Goal: Task Accomplishment & Management: Manage account settings

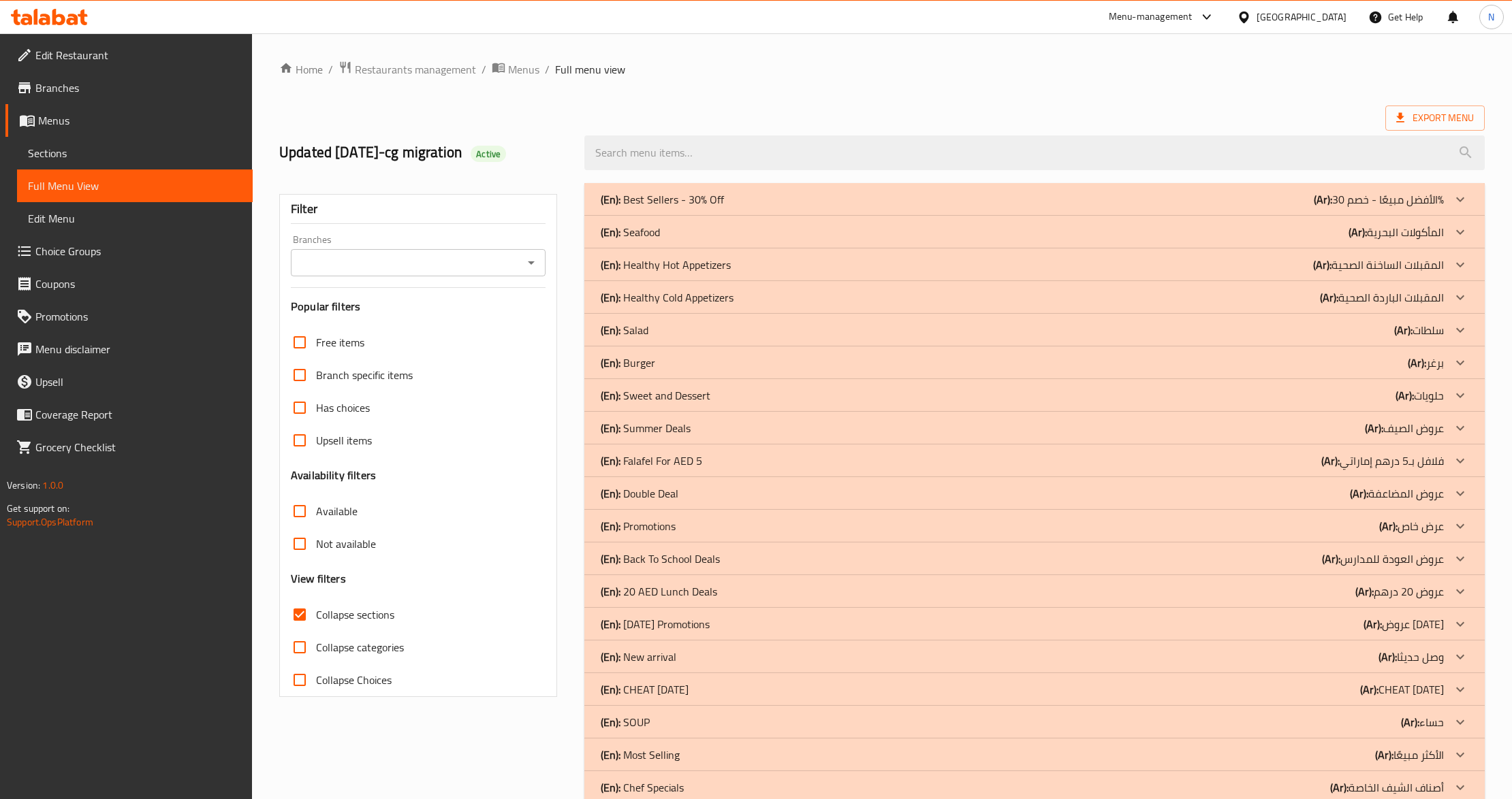
click at [1316, 22] on div "United Arab Emirates" at bounding box center [1302, 17] width 90 height 15
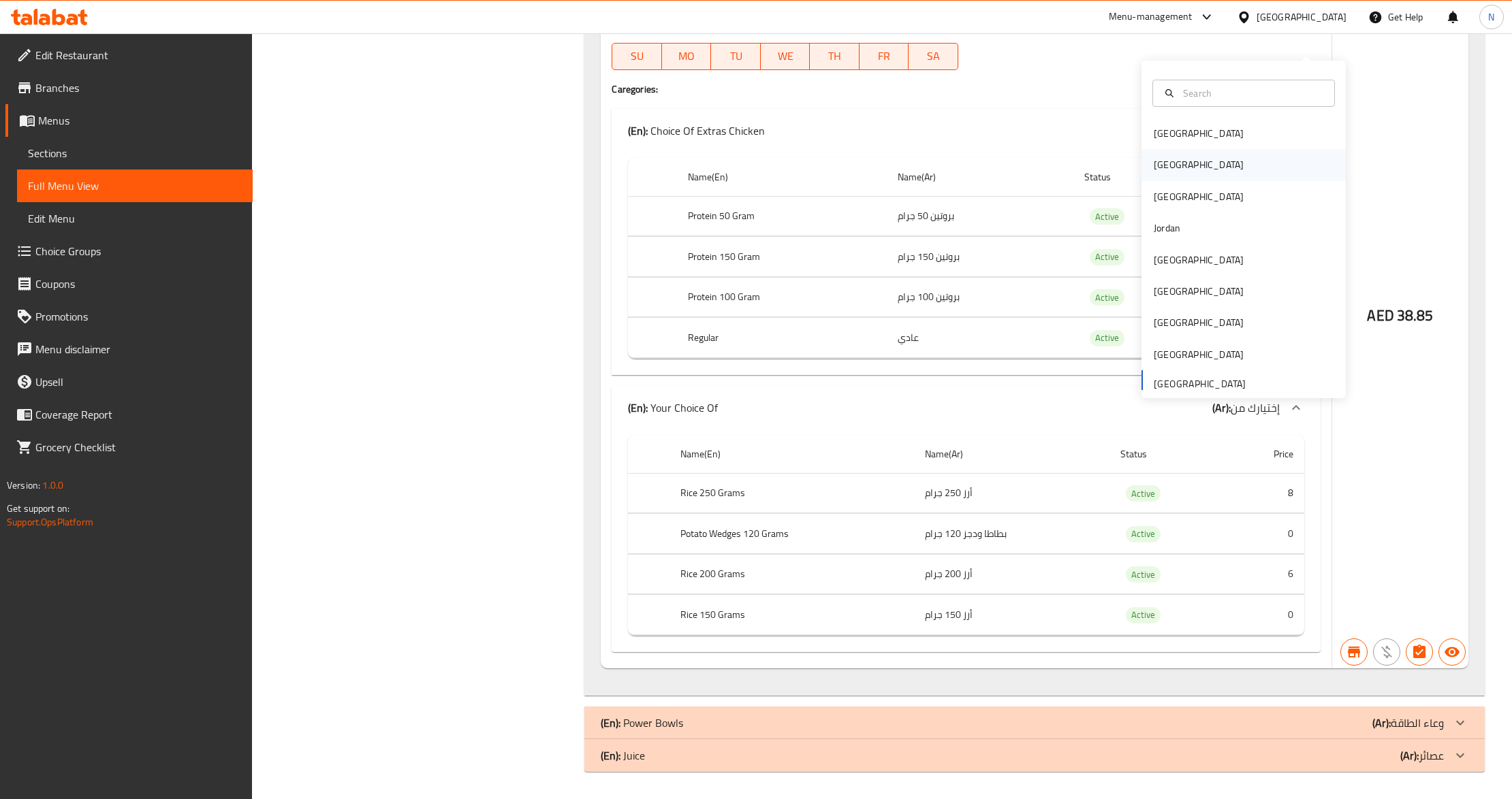
click at [1166, 149] on div "[GEOGRAPHIC_DATA]" at bounding box center [1199, 165] width 112 height 32
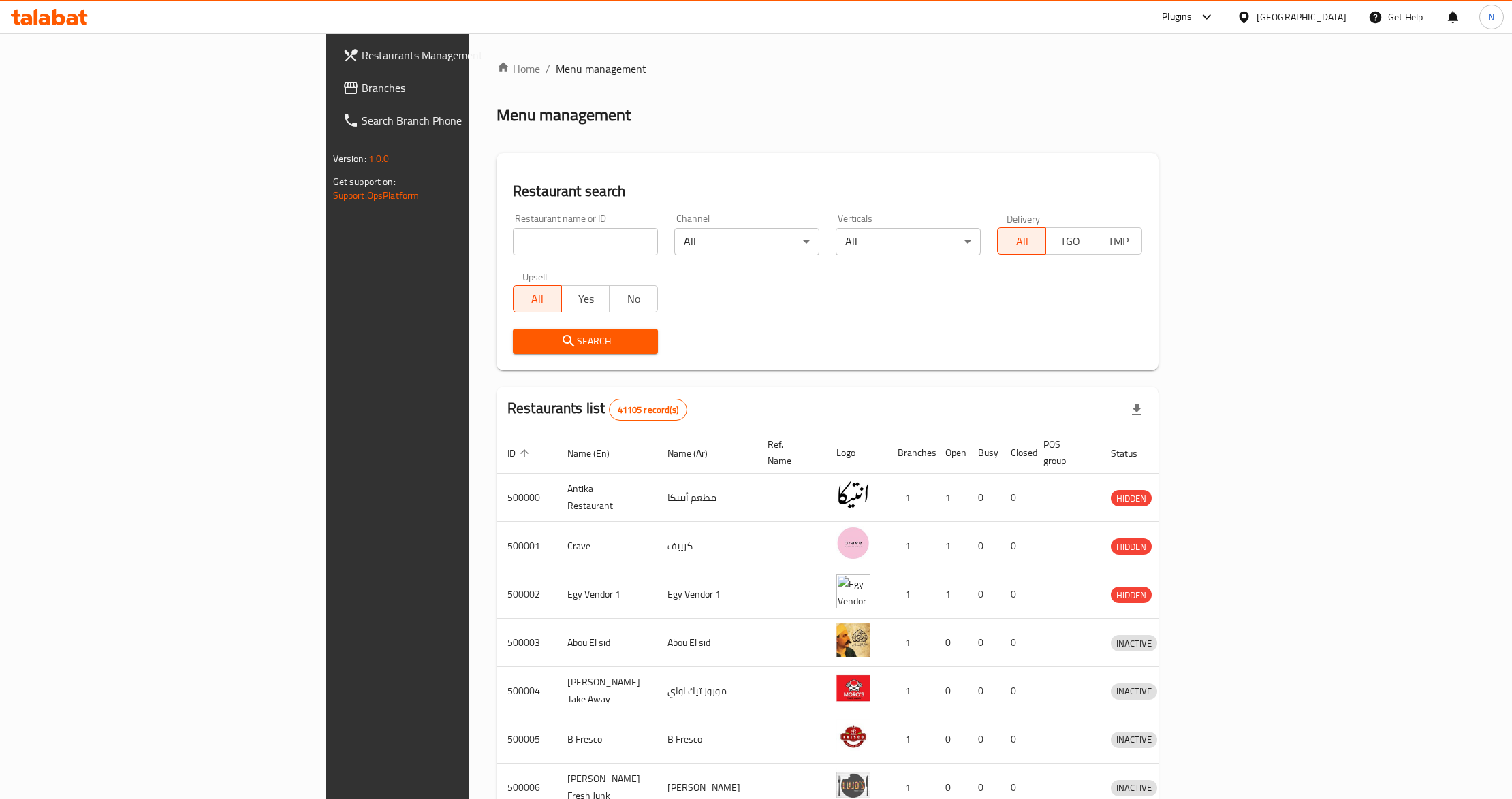
click at [534, 243] on input "search" at bounding box center [585, 241] width 145 height 27
paste input "511693"
type input "511693"
click button "Search" at bounding box center [585, 341] width 145 height 25
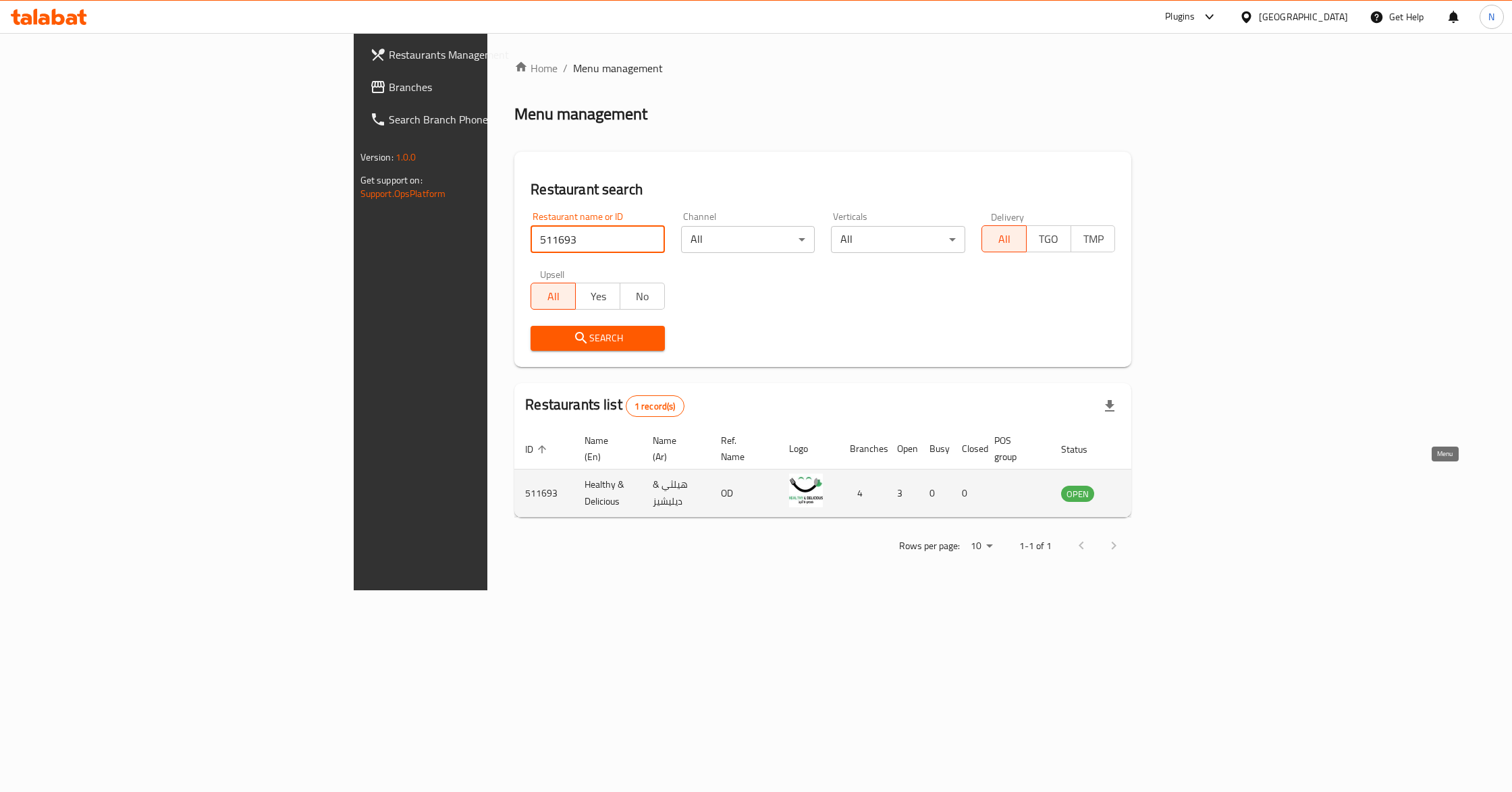
click at [1148, 485] on icon "enhanced table" at bounding box center [1140, 493] width 16 height 16
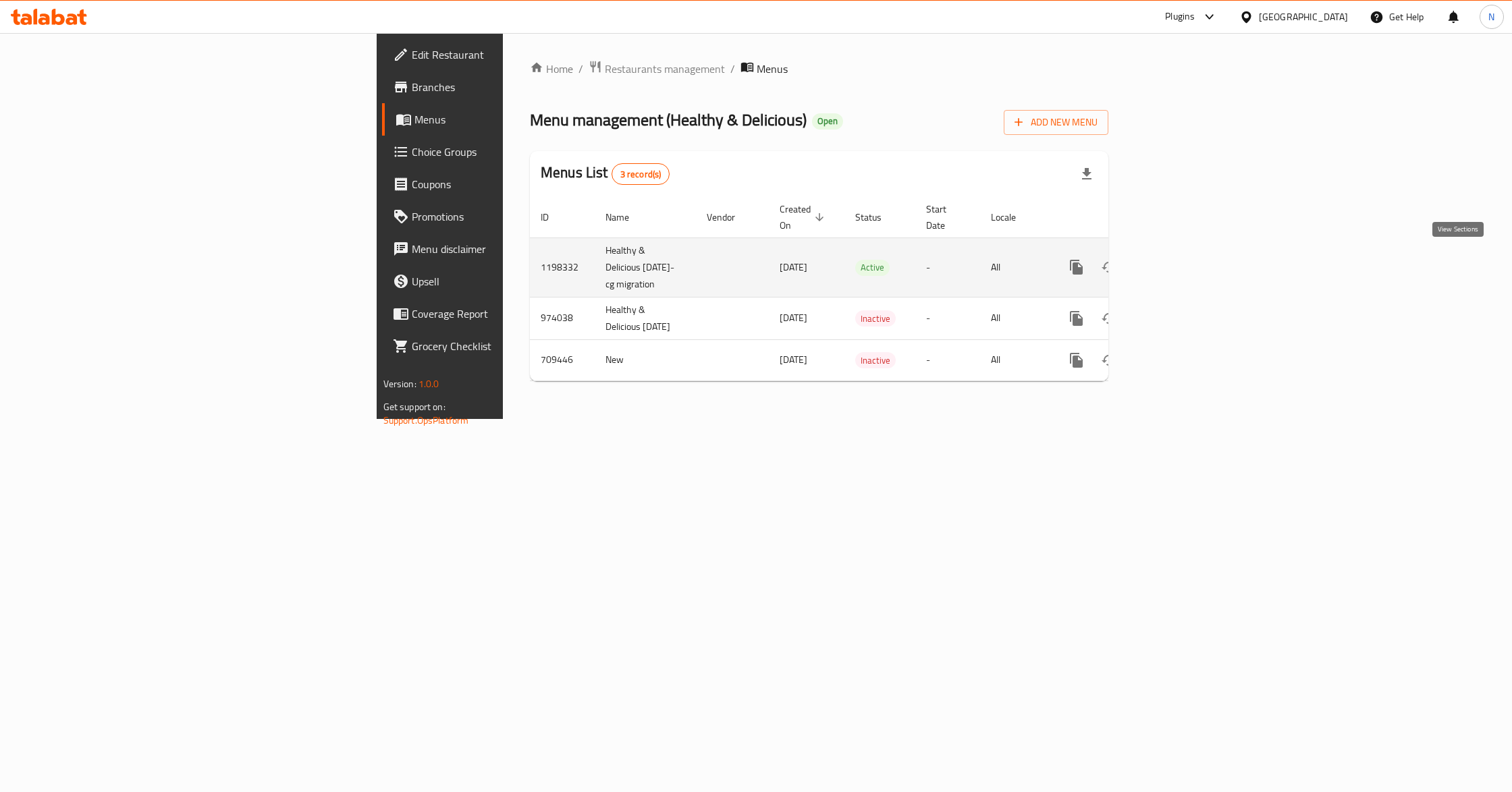
click at [1190, 273] on link "enhanced table" at bounding box center [1174, 267] width 32 height 32
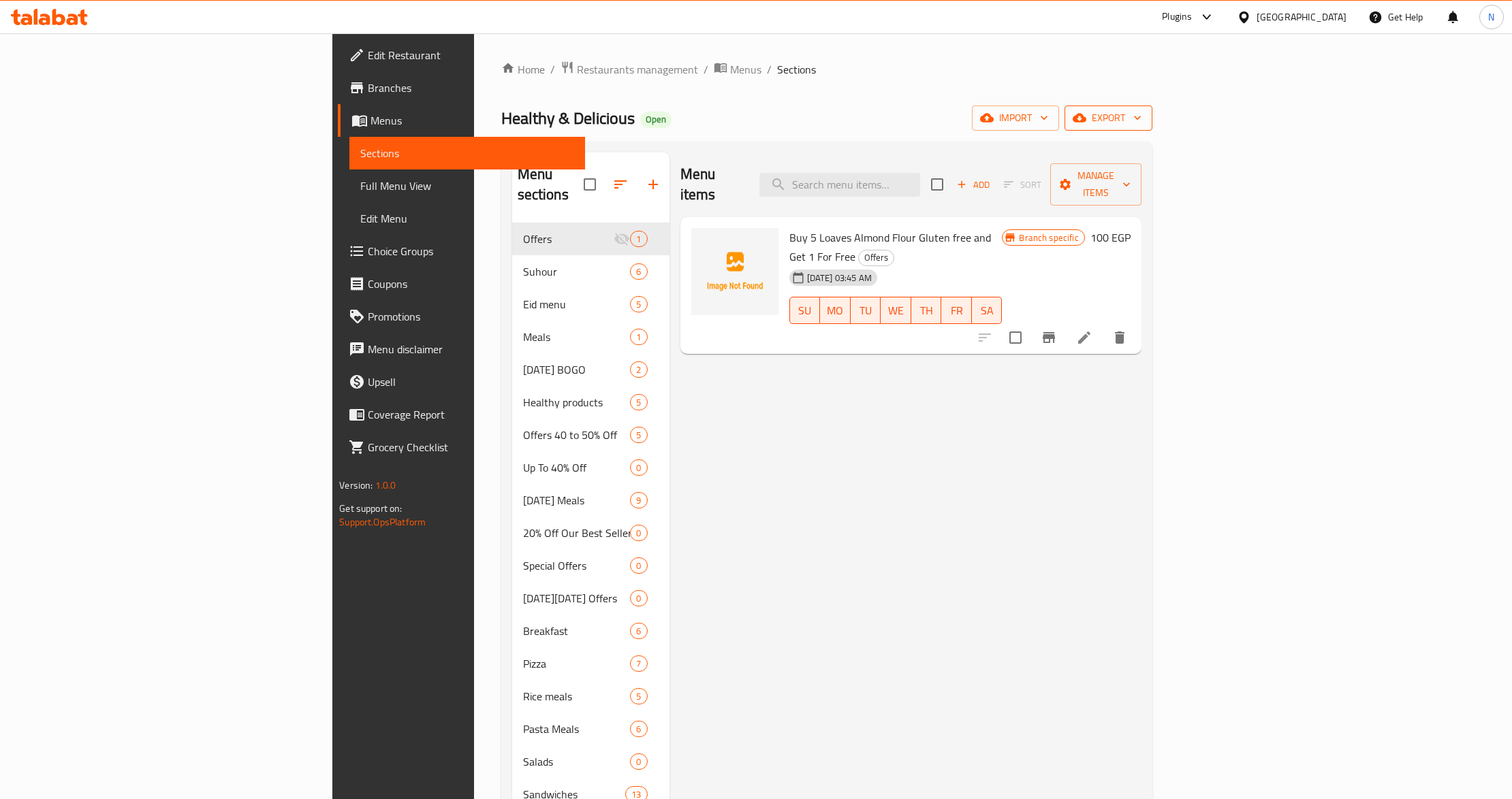
click at [1141, 121] on span "export" at bounding box center [1108, 118] width 66 height 17
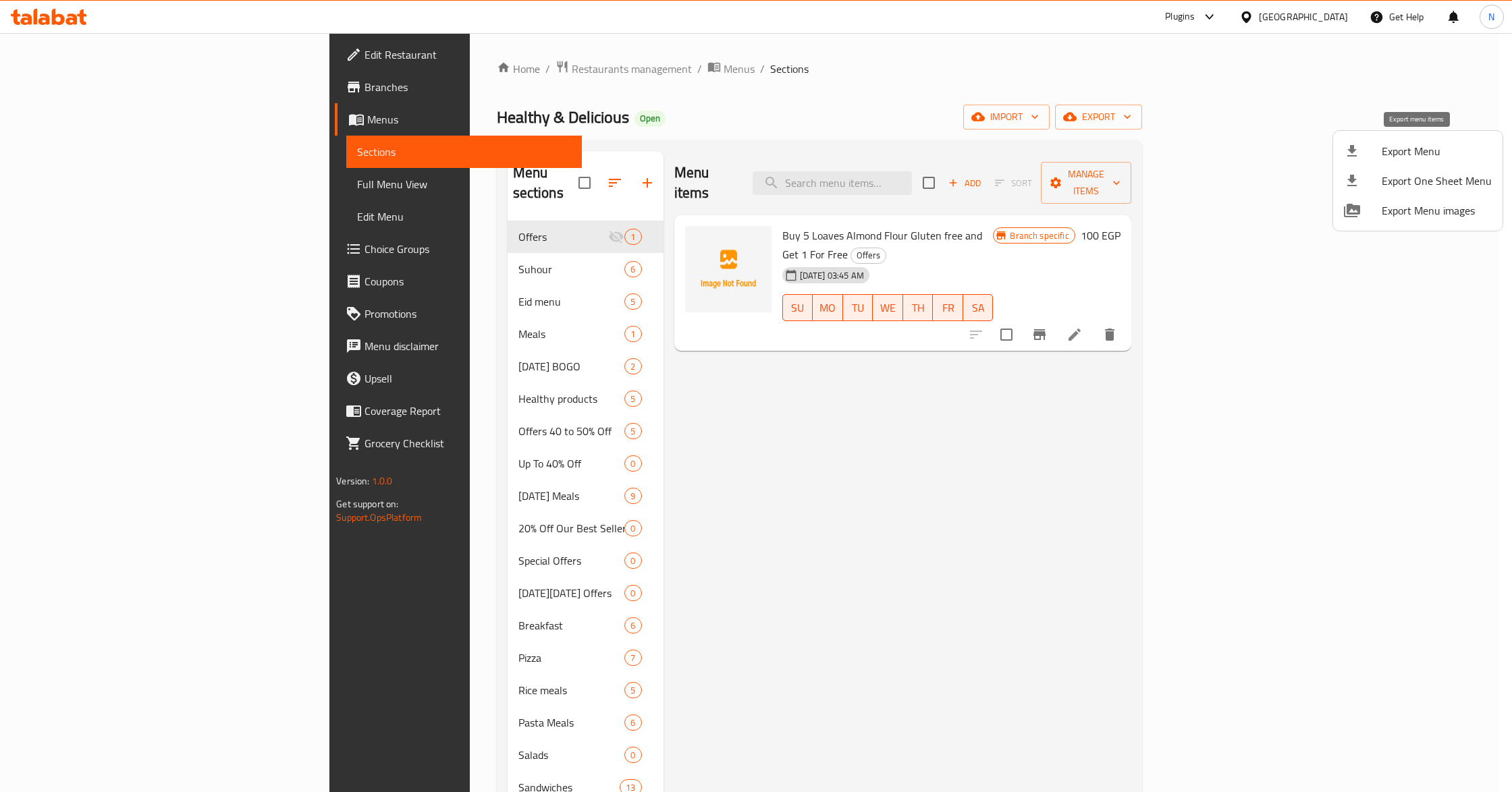
click at [1402, 154] on span "Export Menu" at bounding box center [1437, 151] width 110 height 16
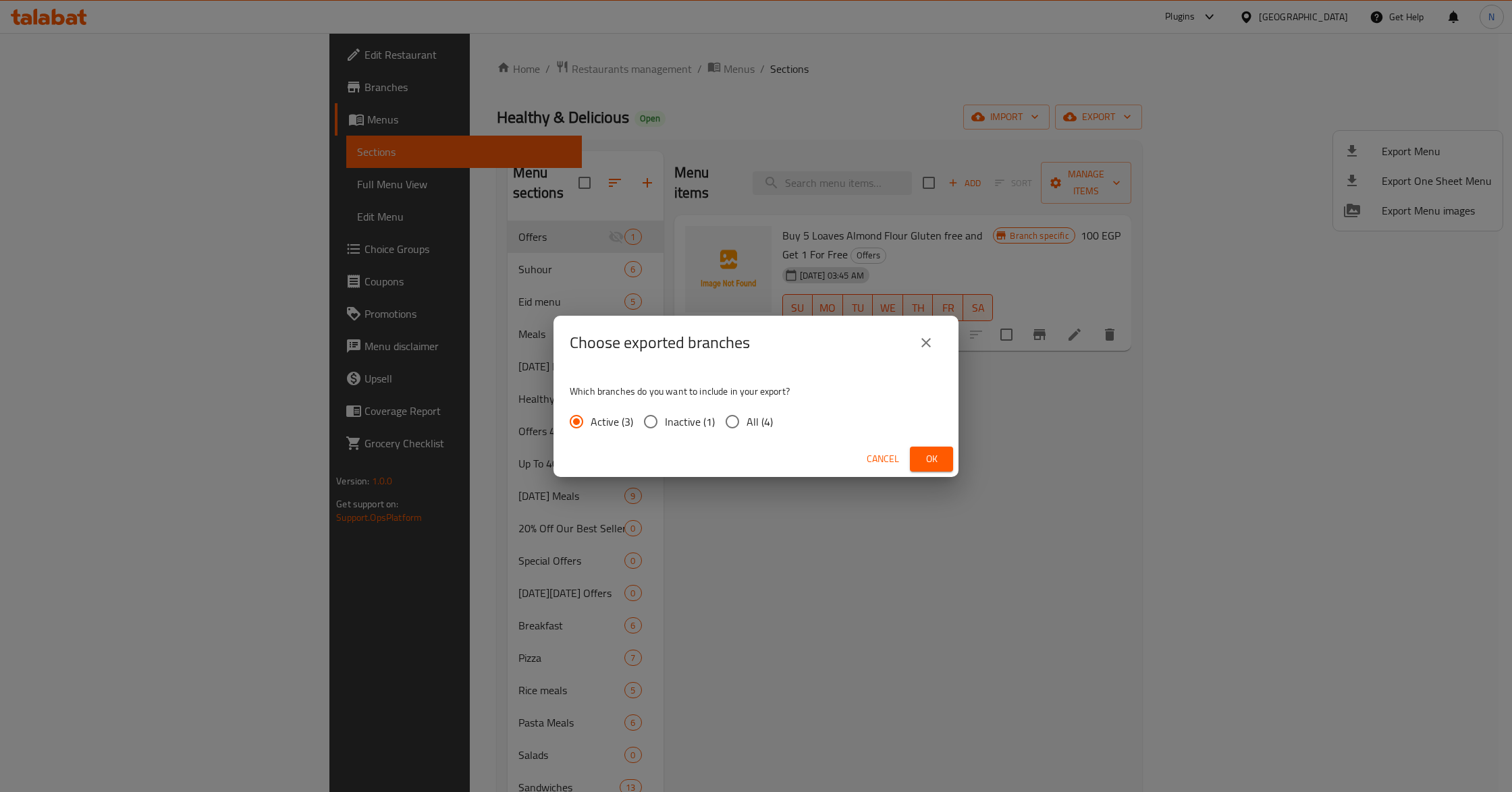
click at [745, 429] on input "All (4)" at bounding box center [732, 421] width 28 height 28
radio input "true"
click at [927, 457] on span "Ok" at bounding box center [932, 459] width 22 height 17
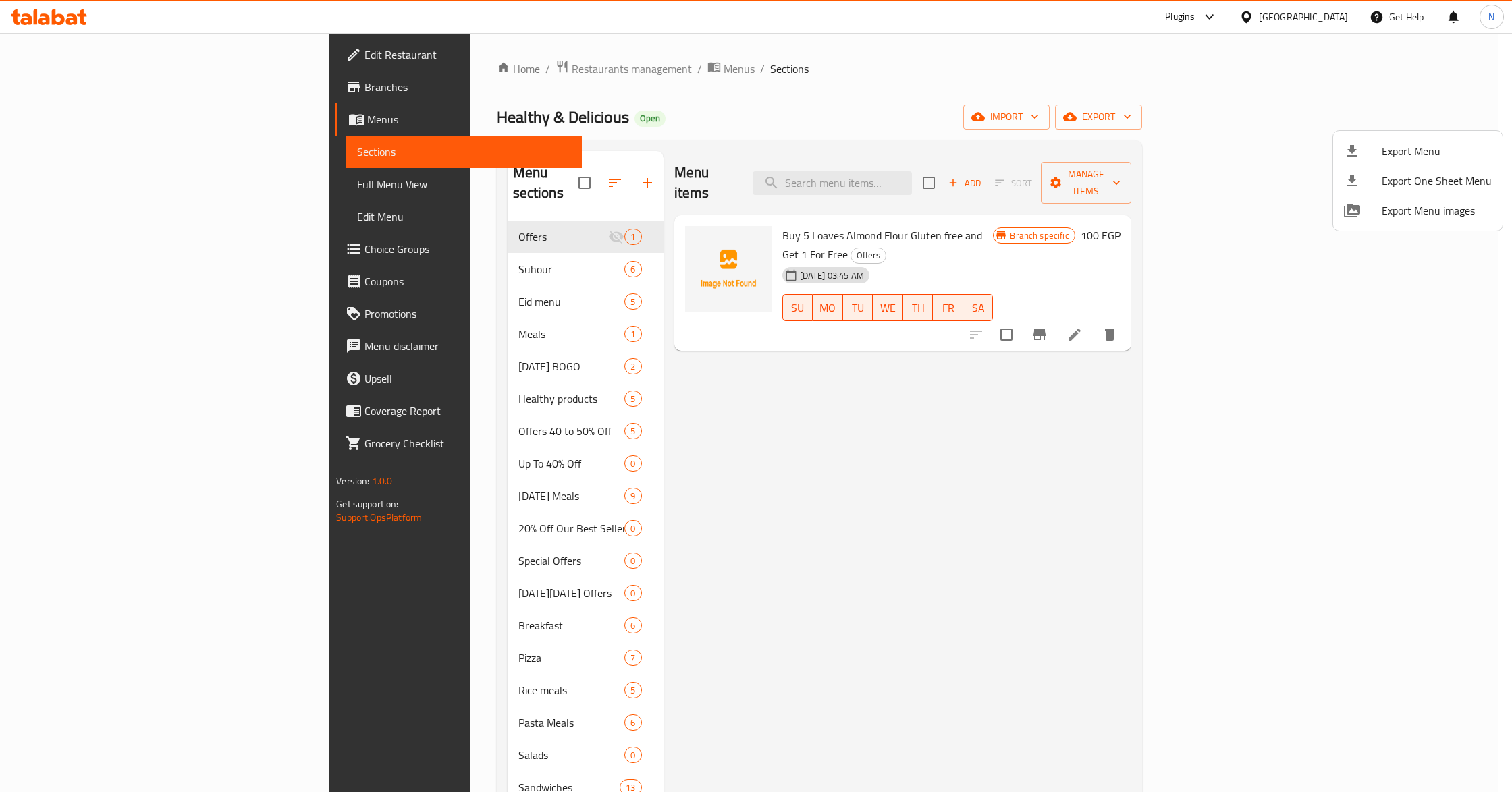
click at [1343, 381] on div at bounding box center [756, 396] width 1512 height 792
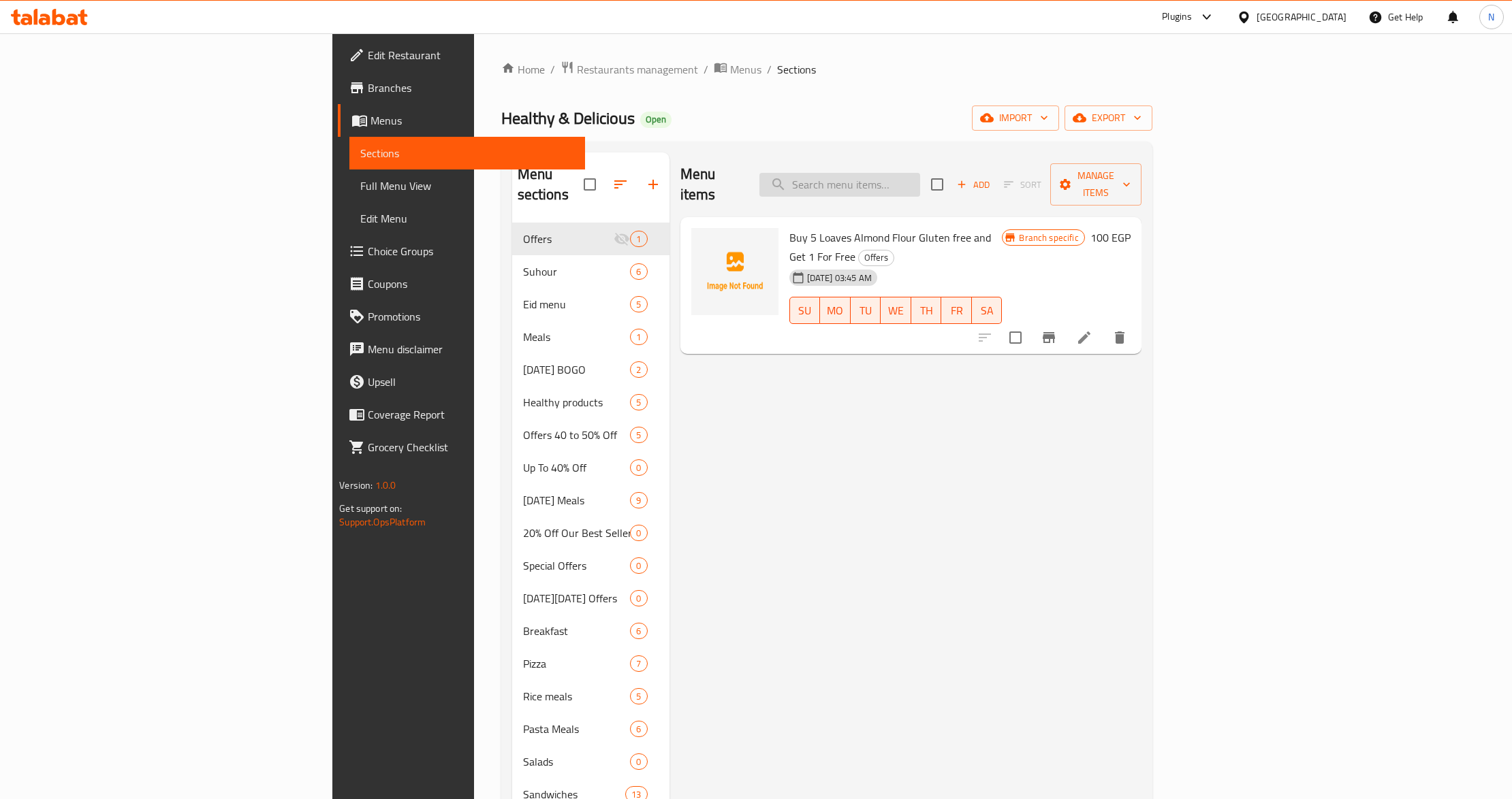
click at [920, 173] on input "search" at bounding box center [840, 184] width 161 height 24
paste input "باتيه"
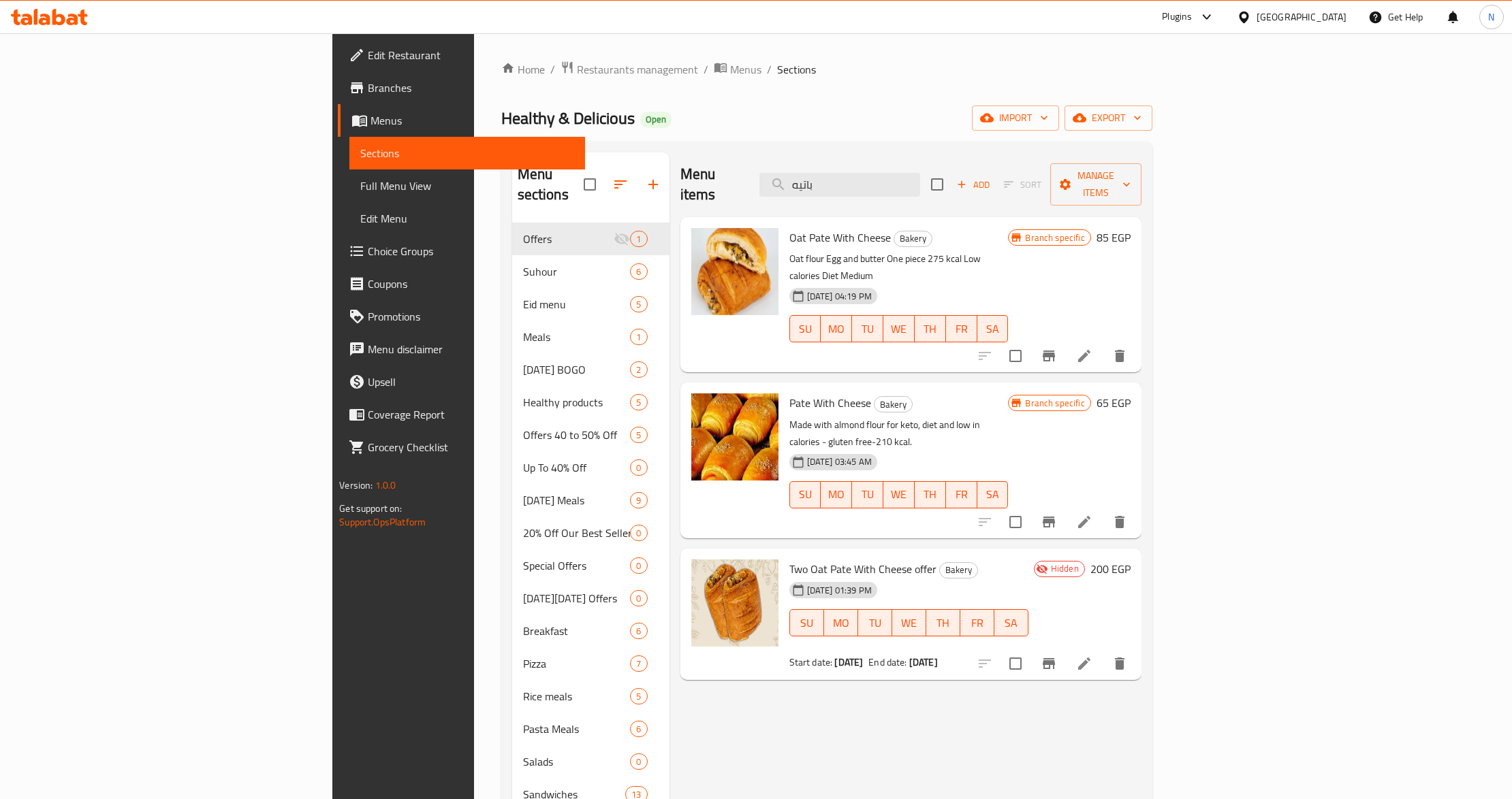
type input "باتيه"
click at [1030, 649] on input "checkbox" at bounding box center [1015, 663] width 29 height 29
checkbox input "true"
click at [920, 175] on input "باتيه" at bounding box center [840, 184] width 161 height 24
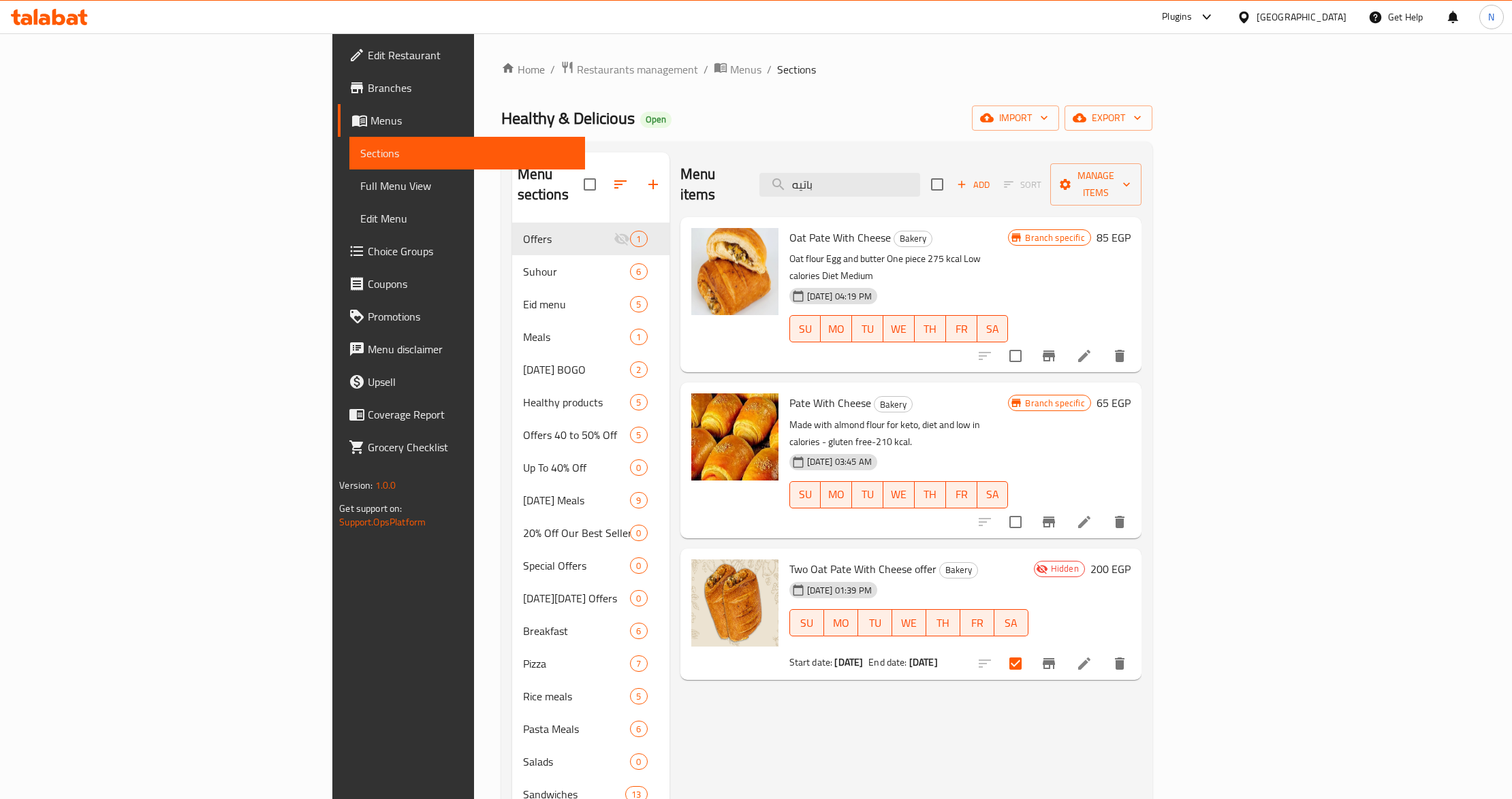
paste input "لبولنيز"
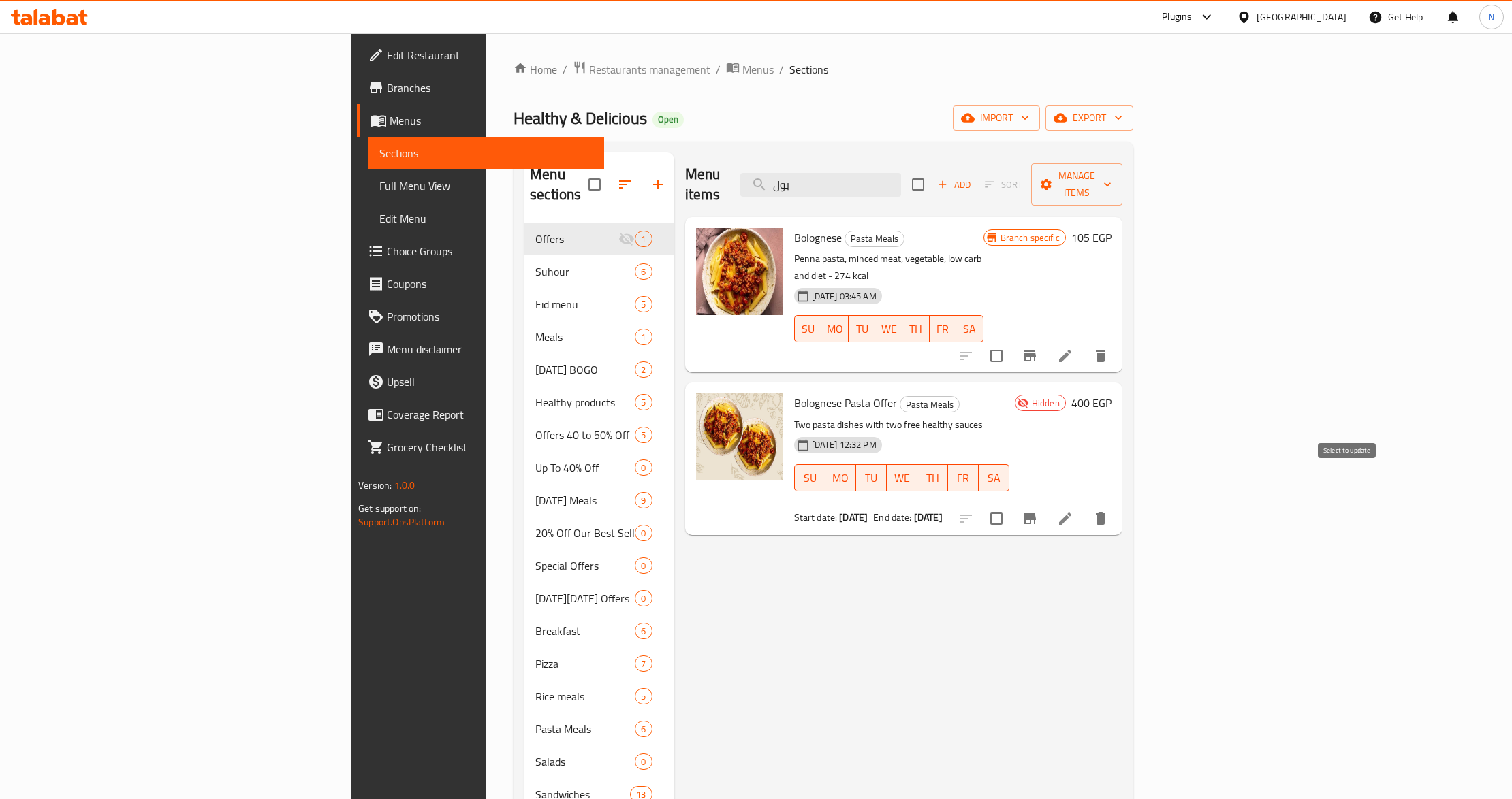
type input "بول"
click at [1010, 504] on input "checkbox" at bounding box center [996, 518] width 29 height 29
checkbox input "true"
click at [1111, 183] on span "Manage items" at bounding box center [1077, 184] width 69 height 34
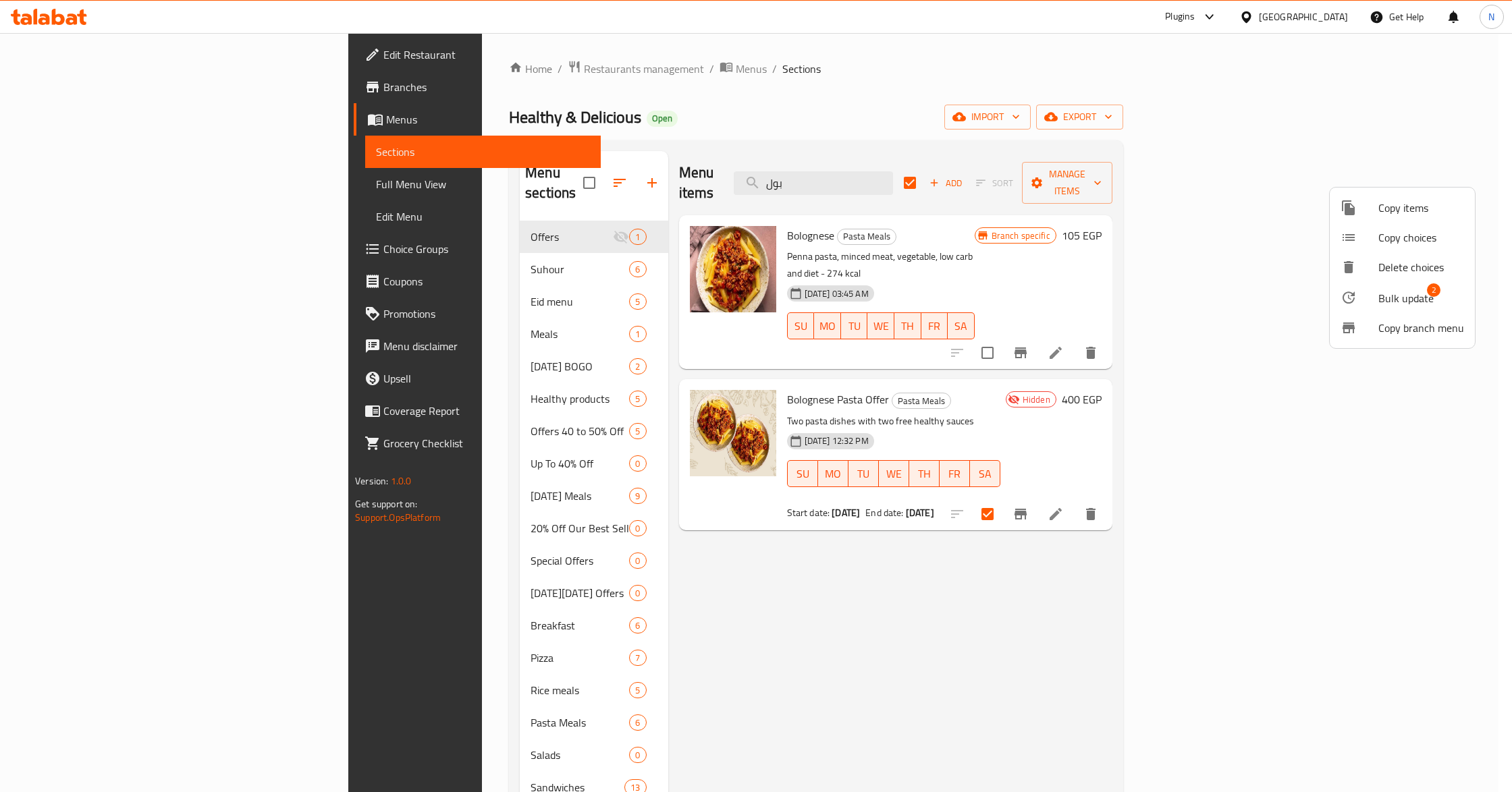
click at [1392, 294] on span "Bulk update" at bounding box center [1406, 298] width 55 height 16
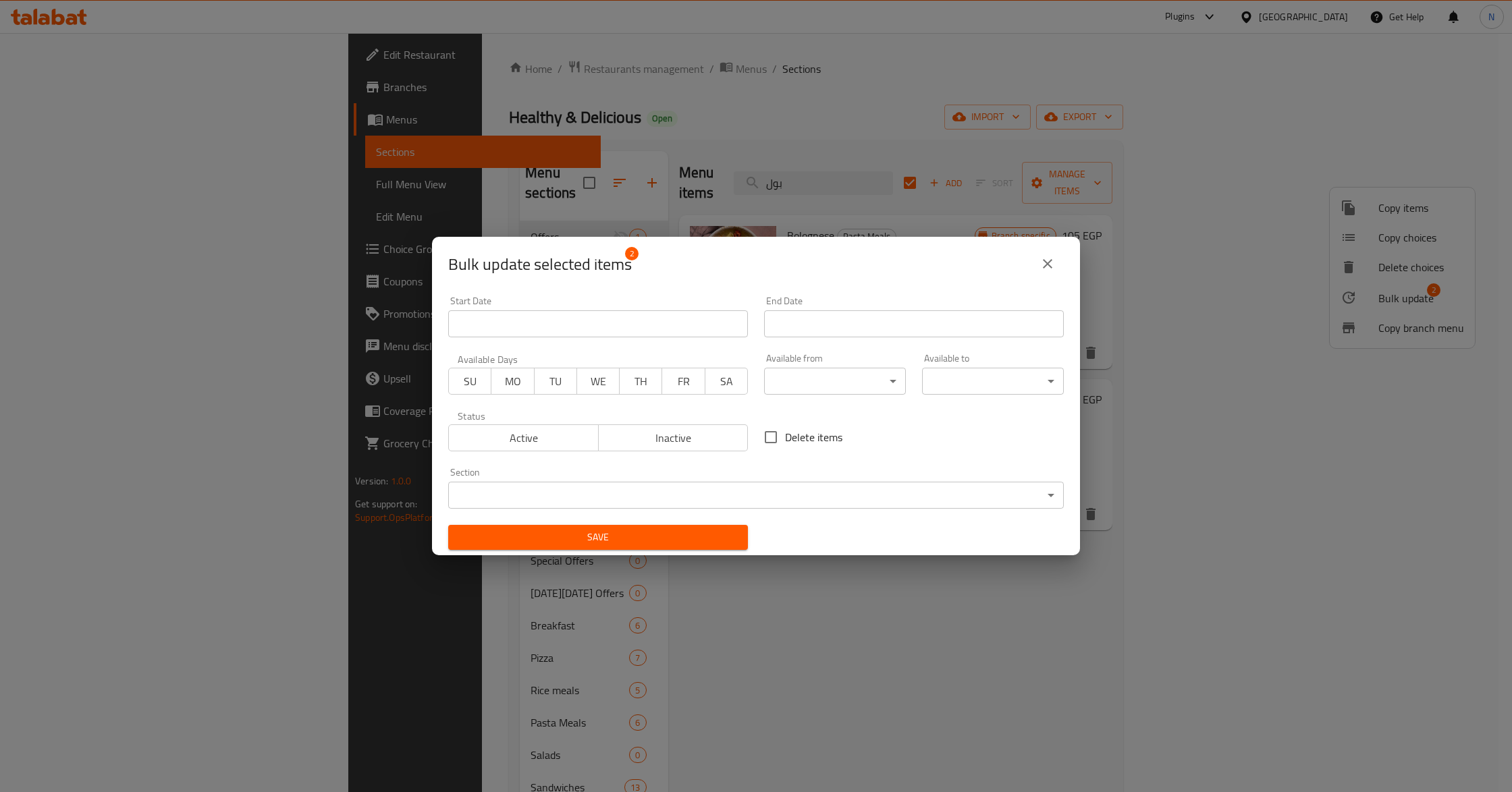
click at [514, 446] on span "Active" at bounding box center [523, 438] width 139 height 20
click at [652, 541] on span "Save" at bounding box center [599, 537] width 278 height 17
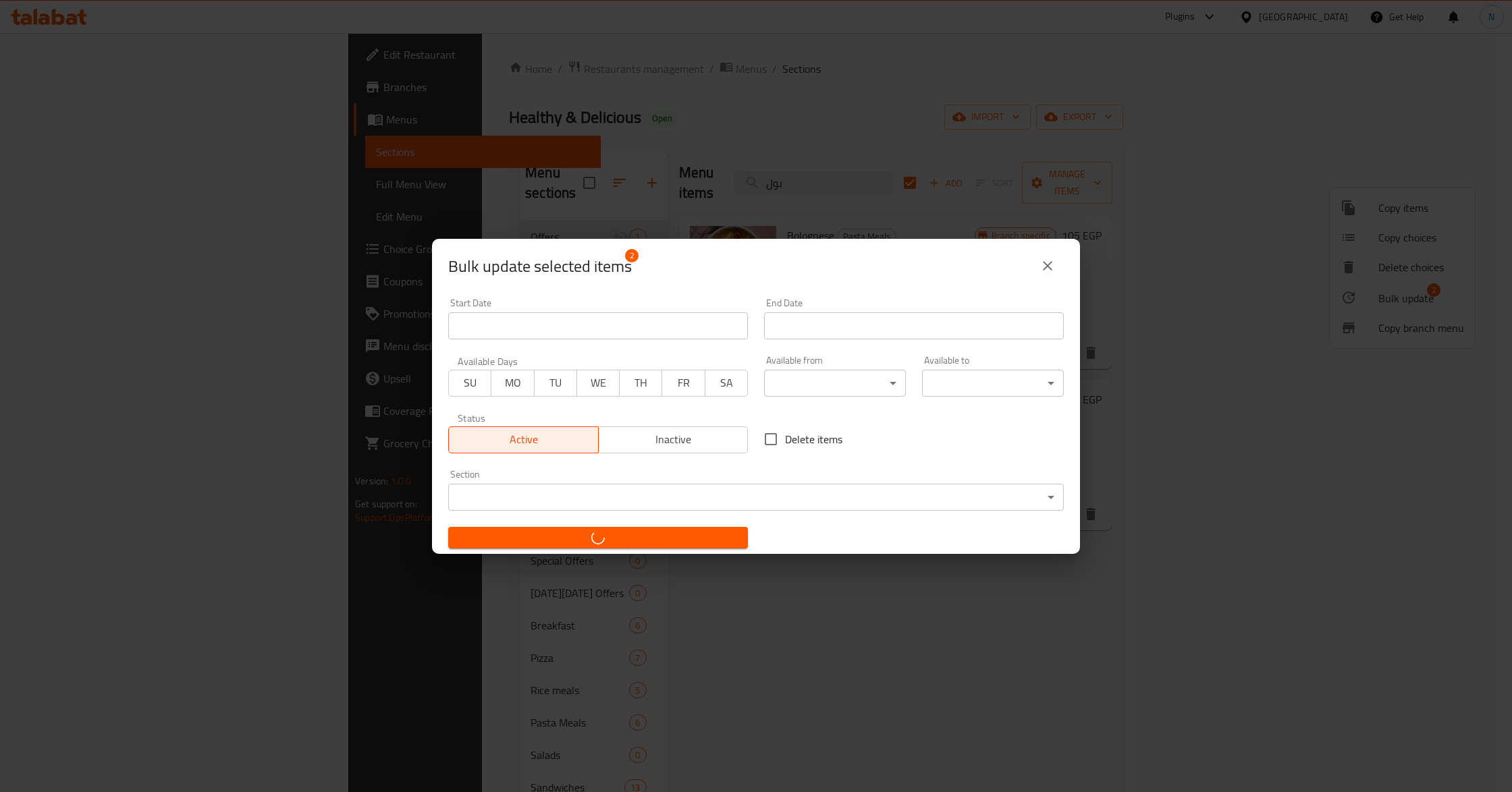
checkbox input "false"
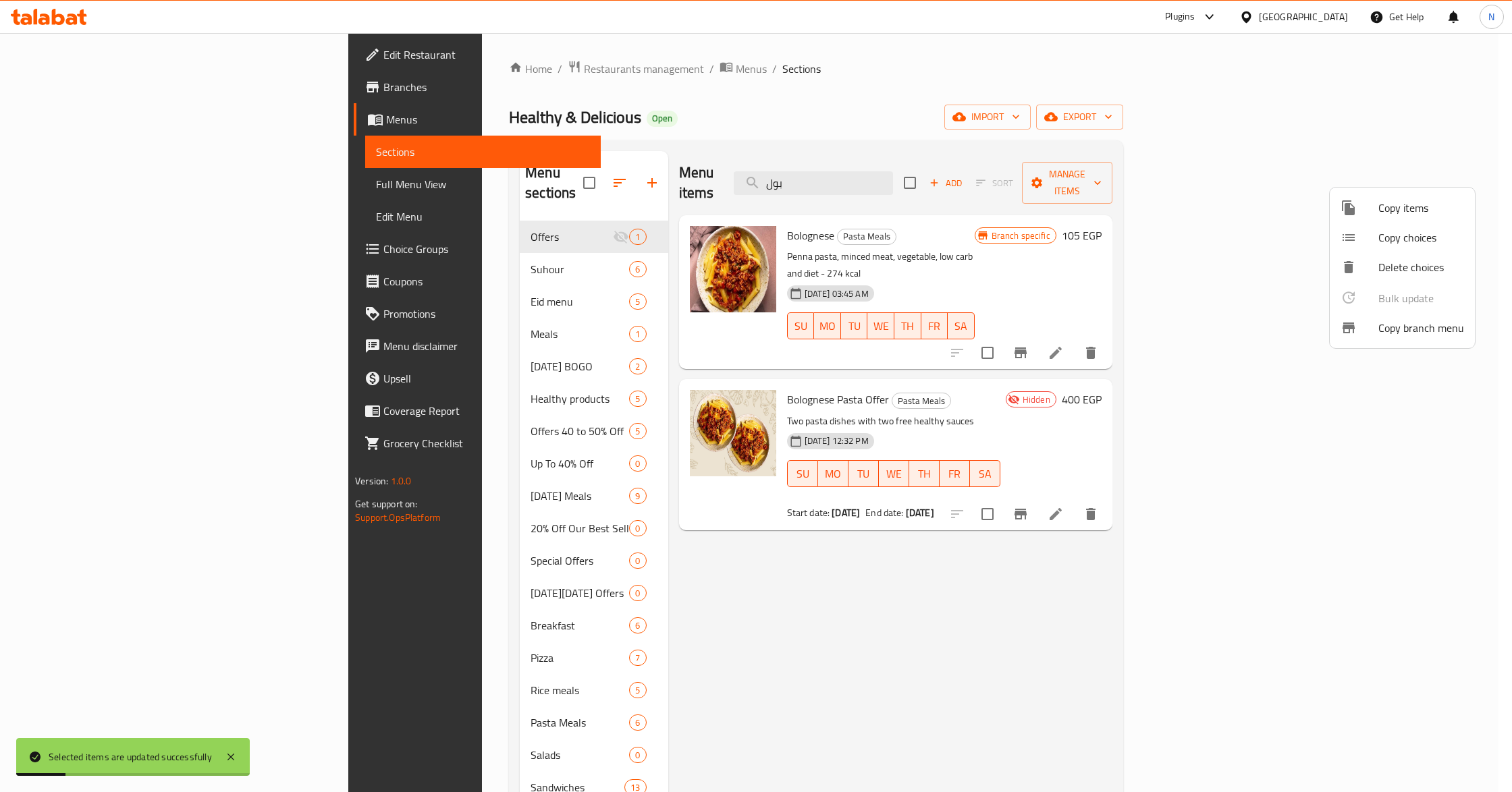
click at [95, 187] on div at bounding box center [756, 396] width 1512 height 792
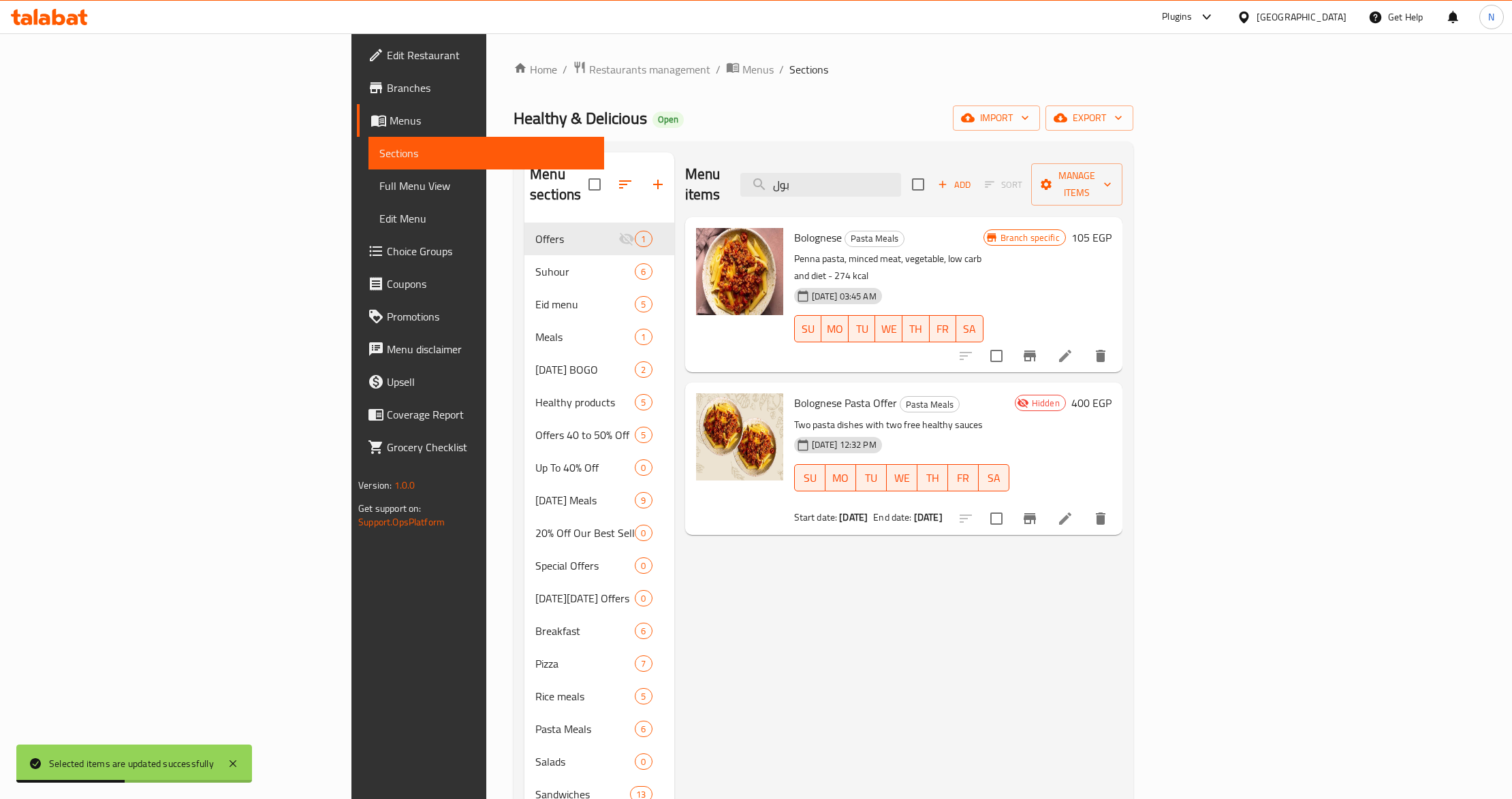
click at [1122, 662] on div "Menu items بول Add Sort Manage items Bolognese Pasta Meals Penna pasta, minced …" at bounding box center [898, 551] width 448 height 799
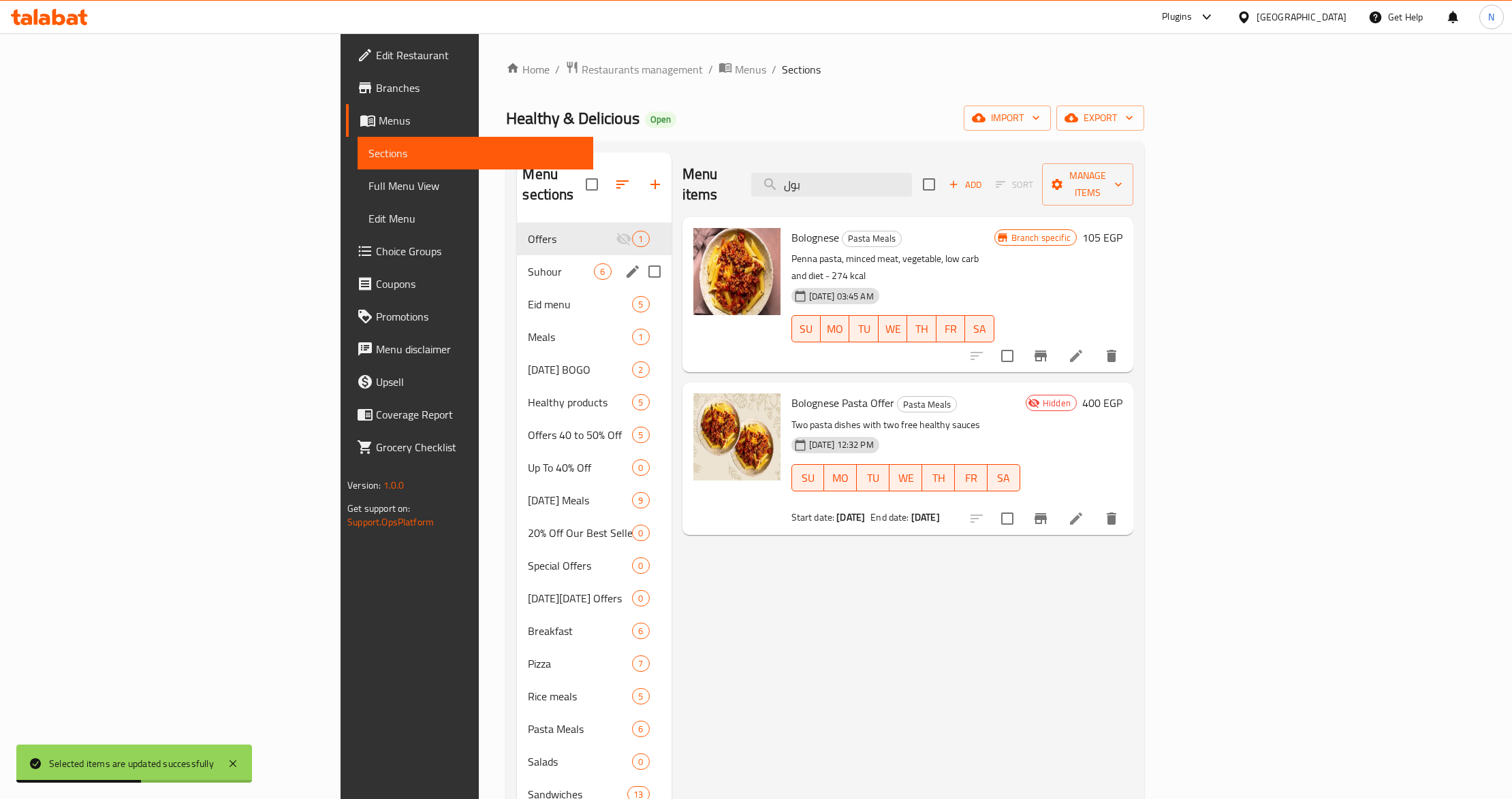
click at [517, 260] on div "Suhour 6" at bounding box center [593, 271] width 154 height 32
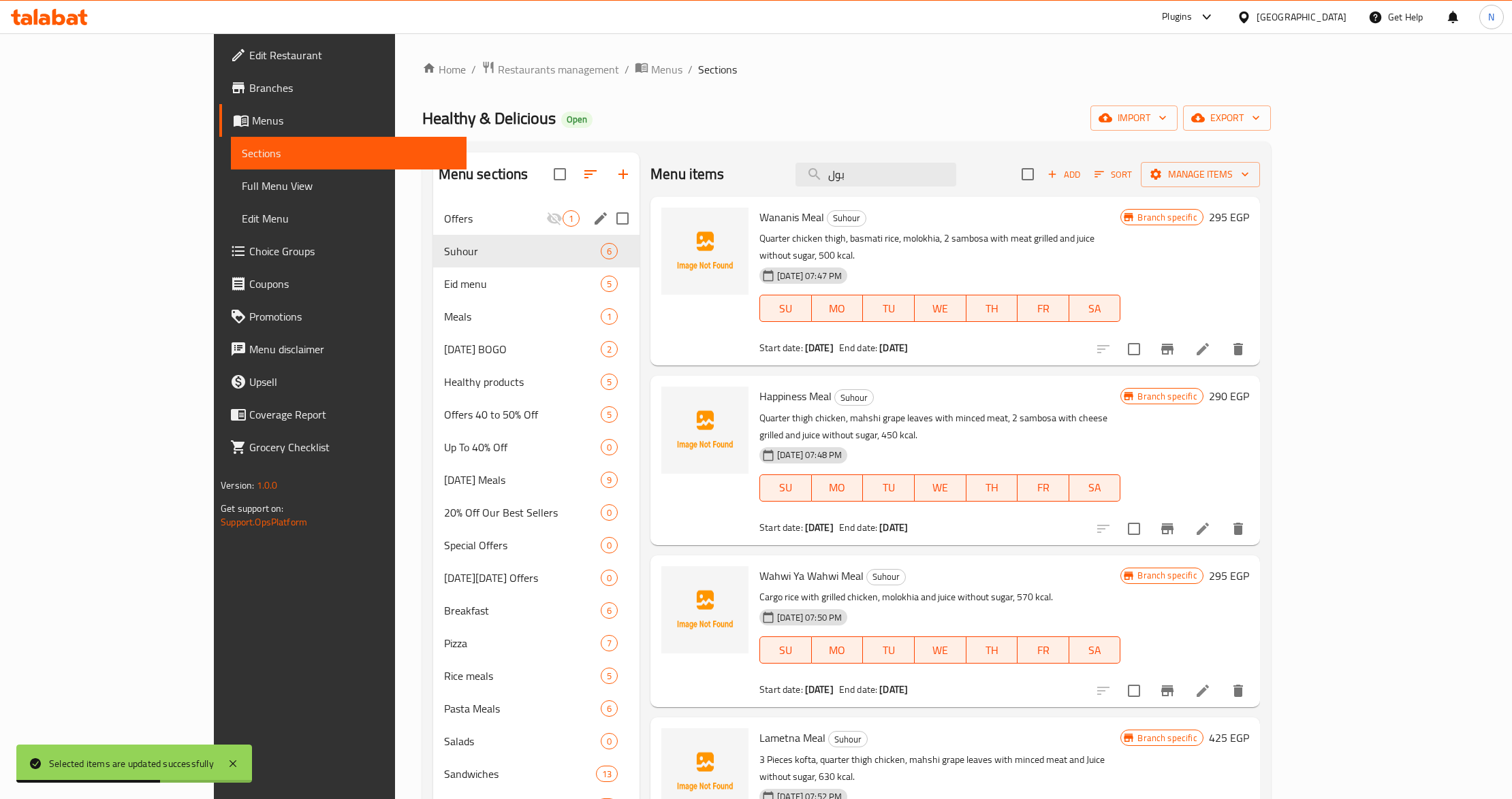
click at [447, 229] on div "Offers 1" at bounding box center [537, 218] width 207 height 32
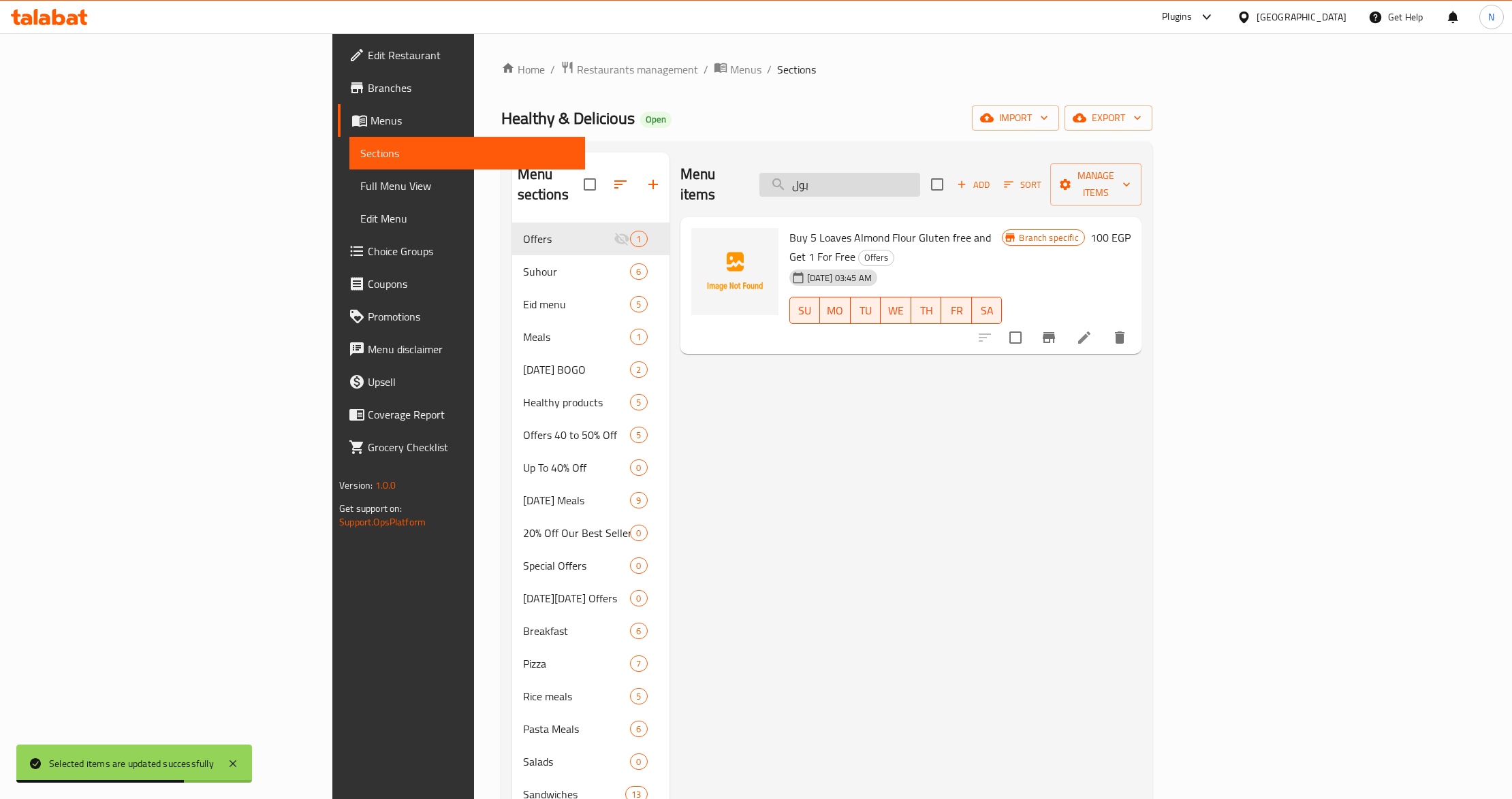
click at [920, 179] on input "بول" at bounding box center [840, 184] width 161 height 24
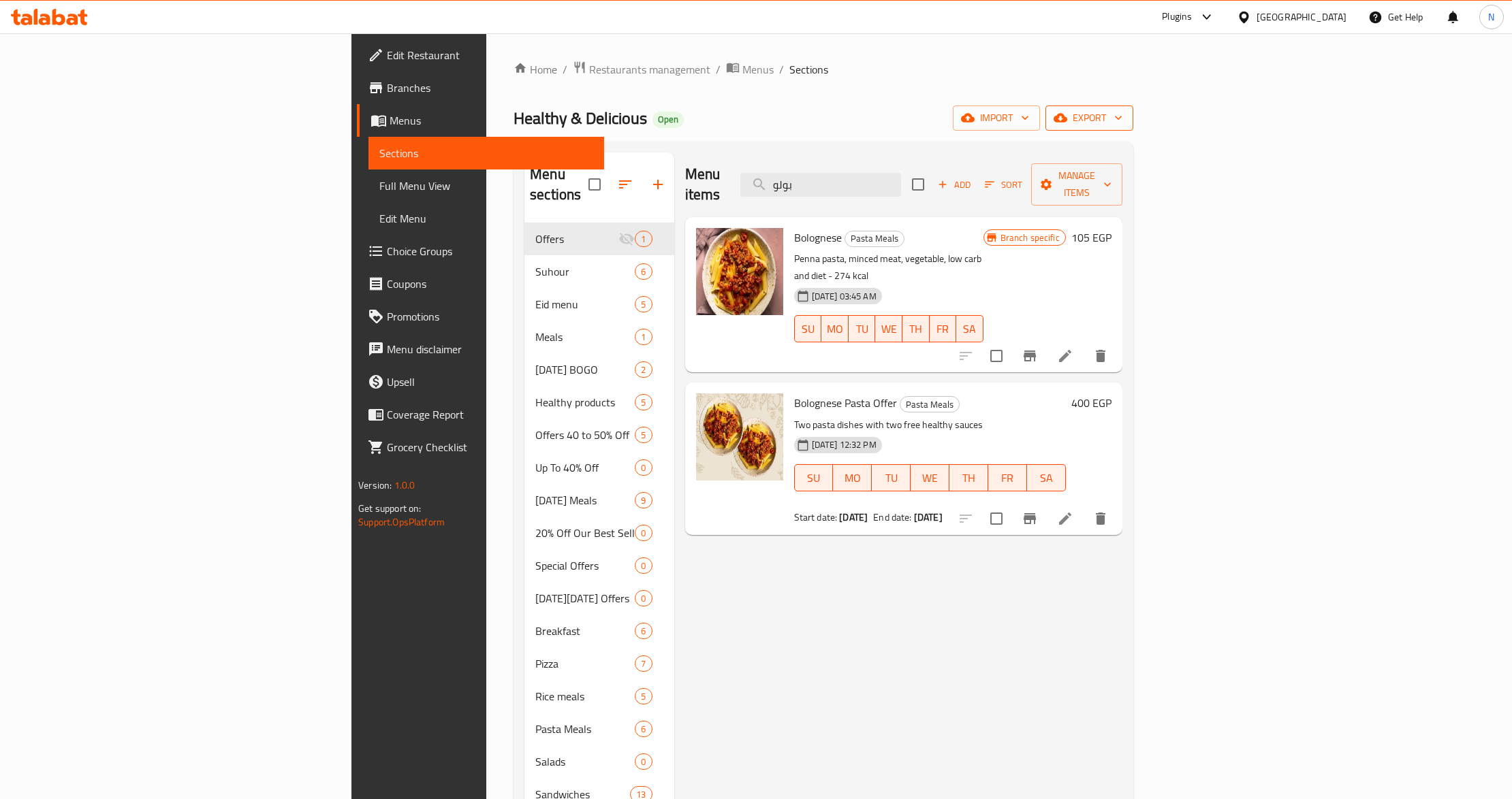
type input "بولو"
click at [1122, 124] on span "export" at bounding box center [1089, 118] width 66 height 17
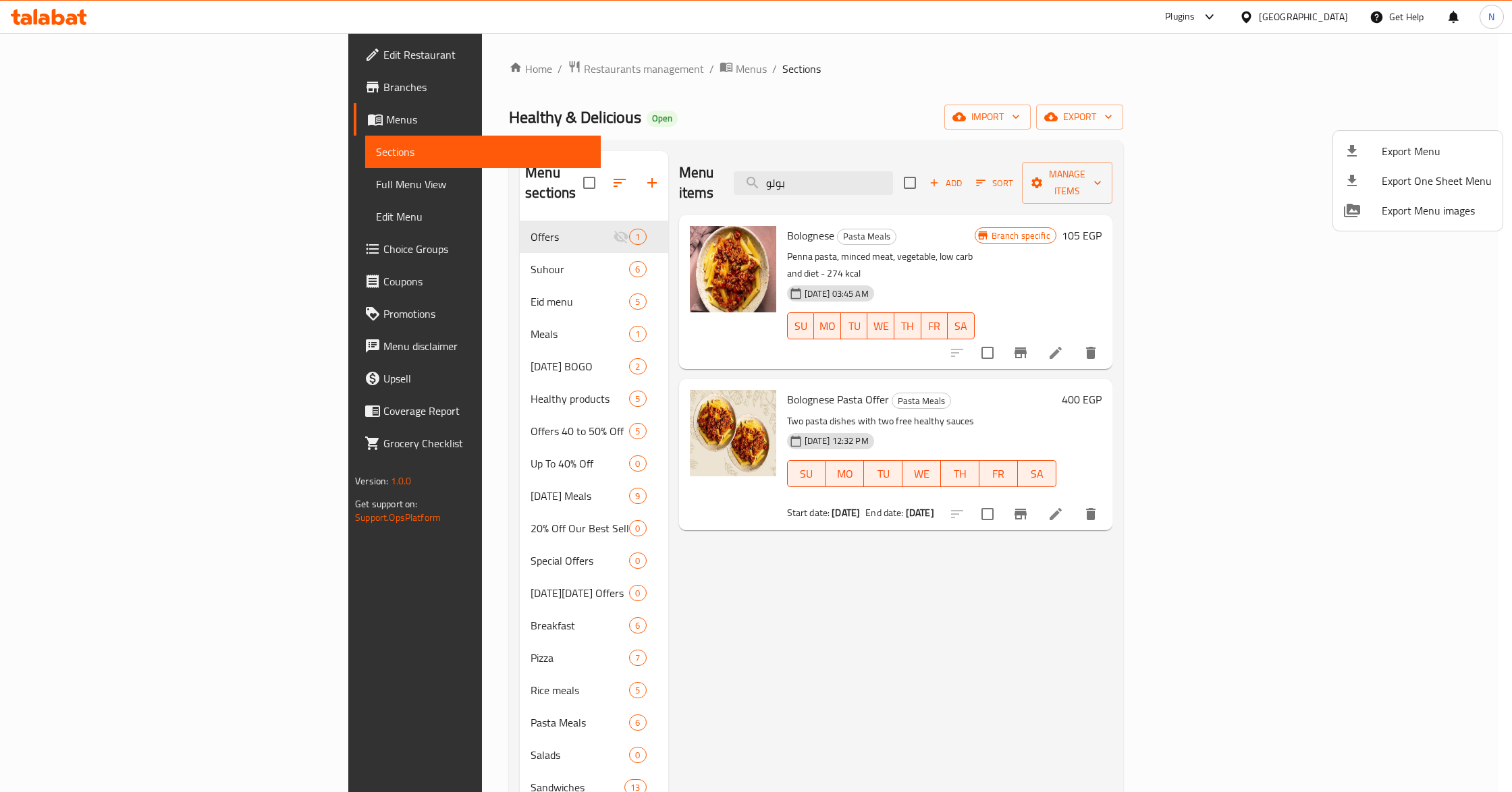
click at [1426, 154] on span "Export Menu" at bounding box center [1437, 151] width 110 height 16
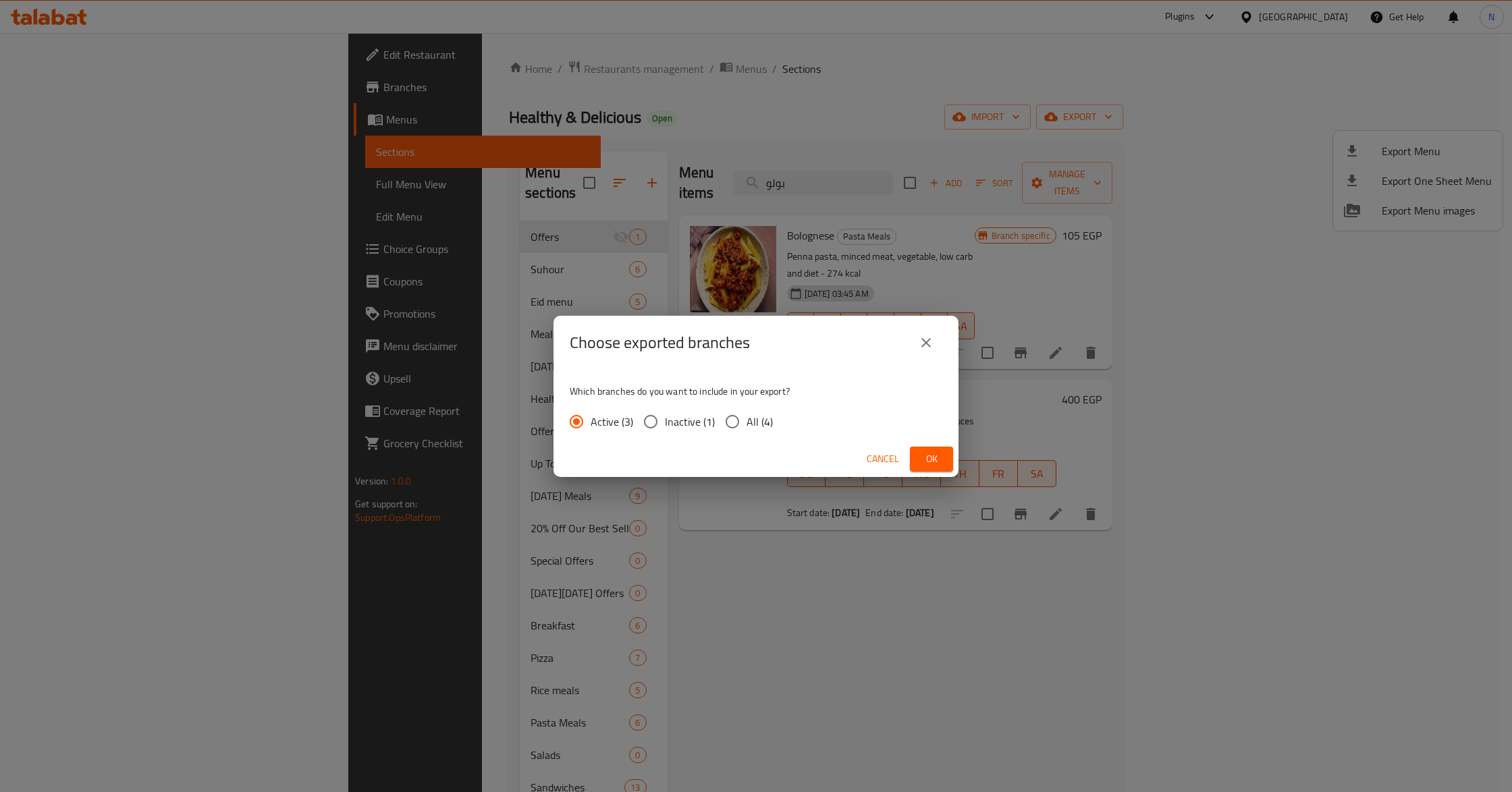
click at [740, 415] on input "All (4)" at bounding box center [732, 421] width 28 height 28
radio input "true"
click at [940, 454] on span "Ok" at bounding box center [932, 459] width 22 height 17
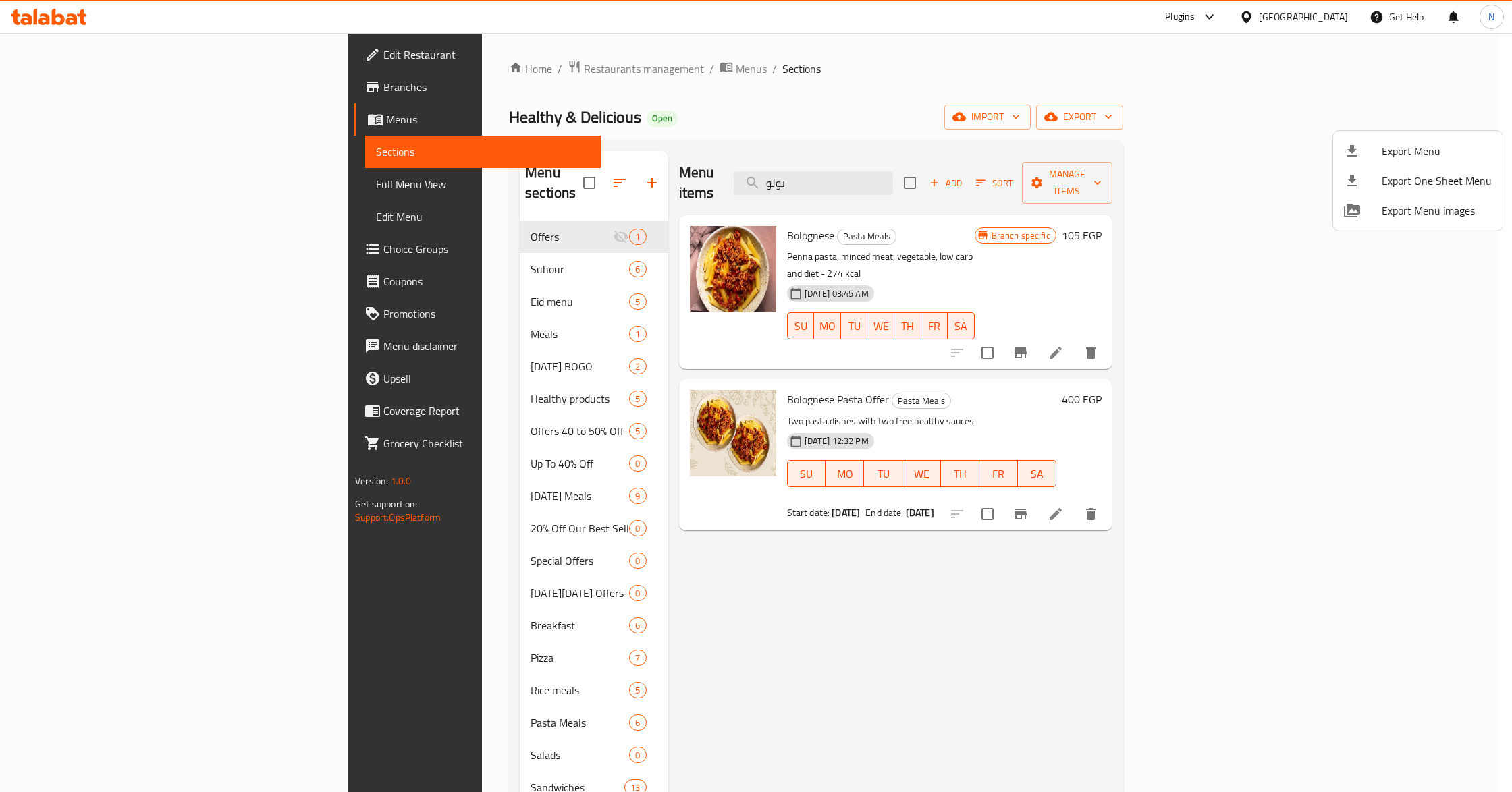
click at [1071, 715] on div at bounding box center [756, 396] width 1512 height 792
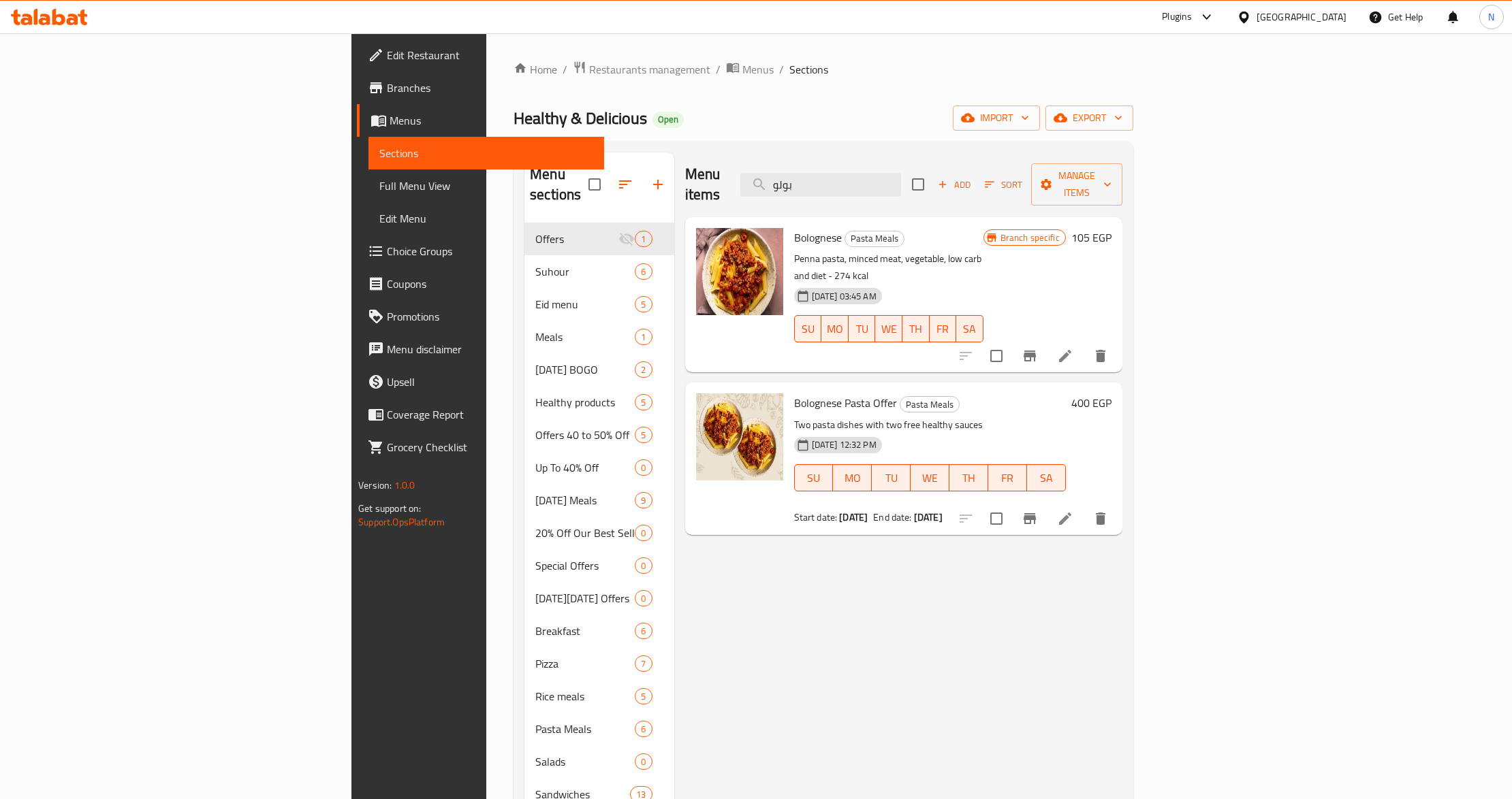
click at [379, 189] on span "Full Menu View" at bounding box center [486, 186] width 214 height 16
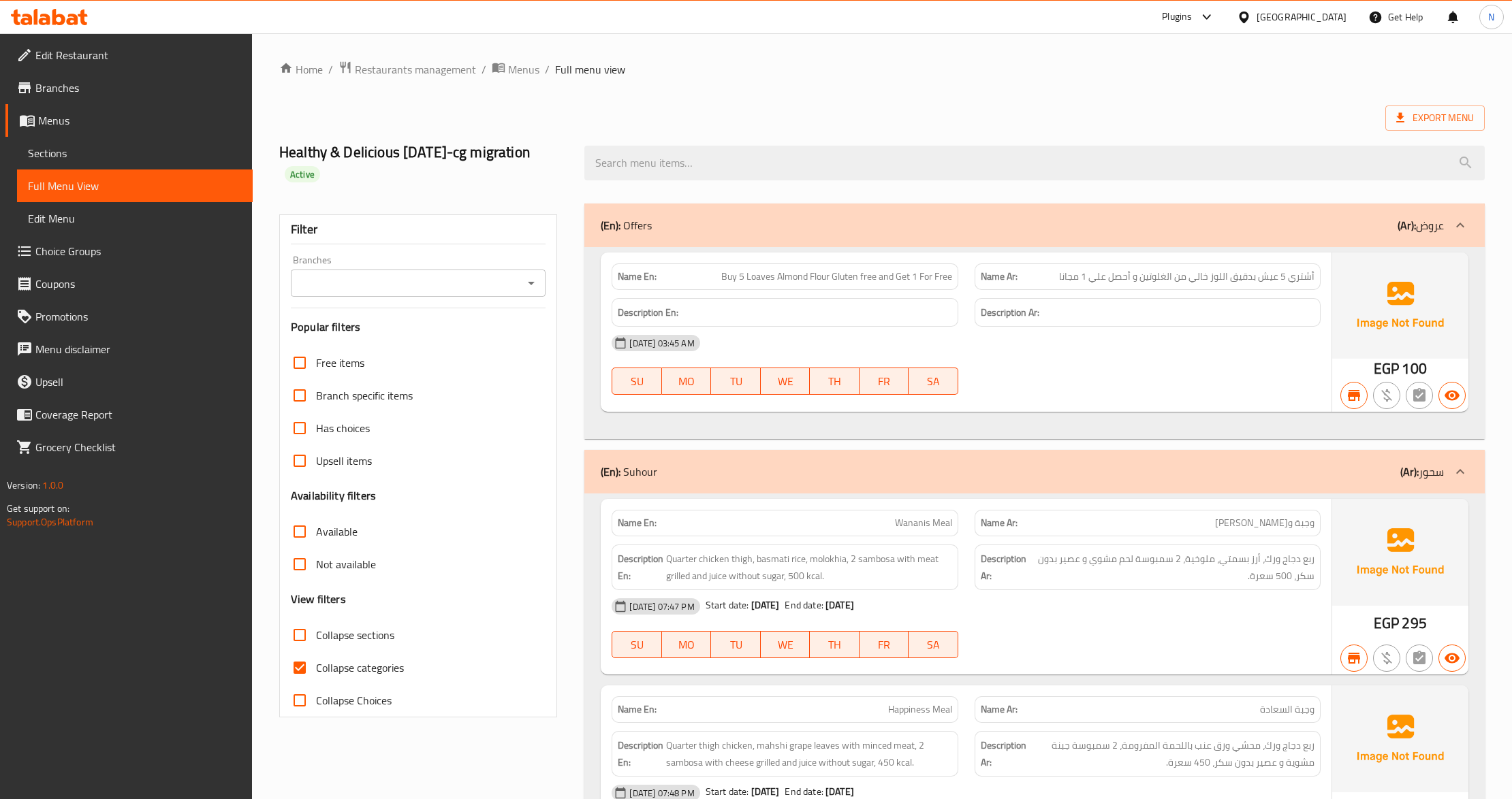
click at [307, 640] on input "Collapse sections" at bounding box center [299, 635] width 32 height 32
checkbox input "true"
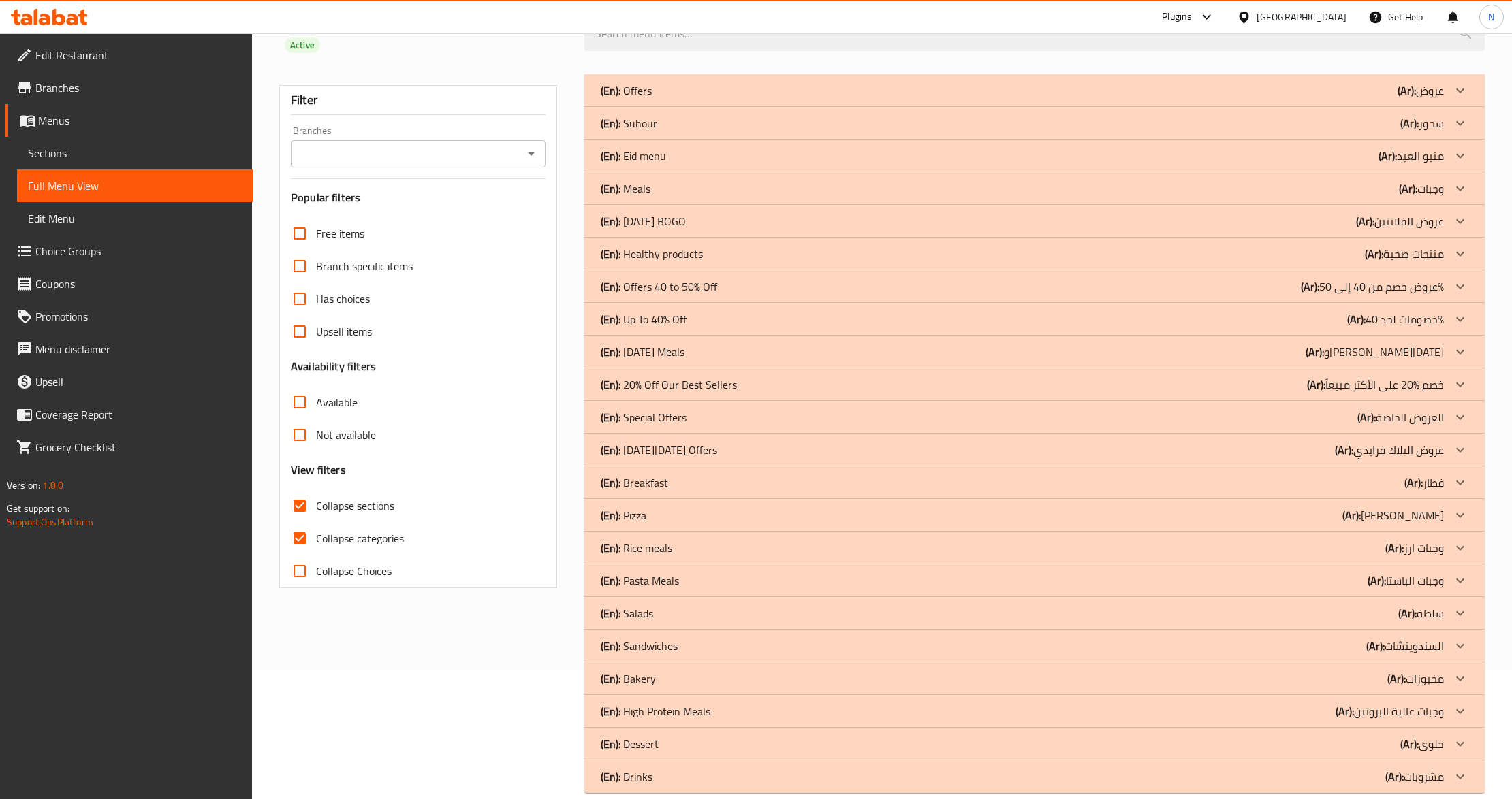
scroll to position [151, 0]
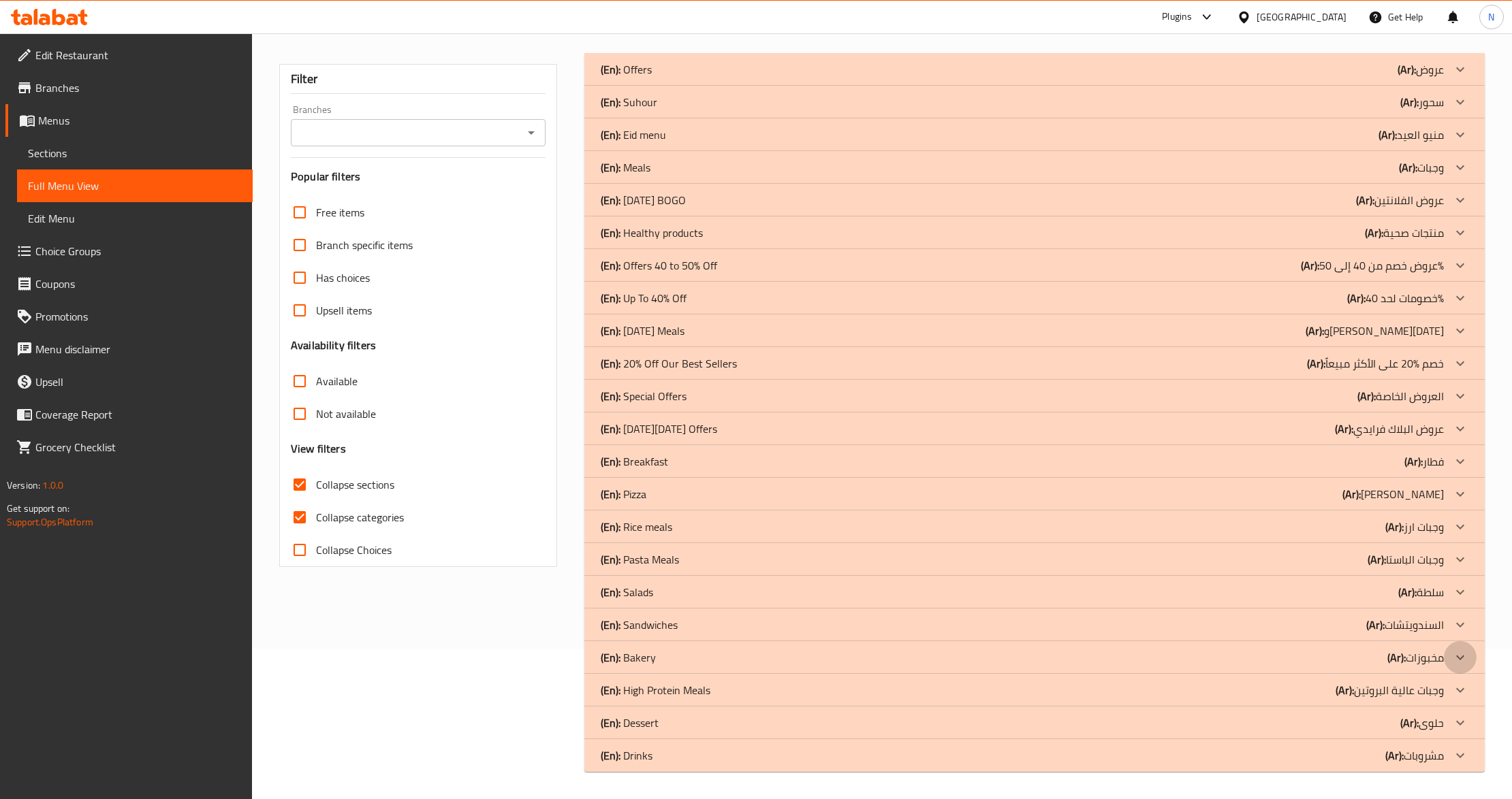
click at [1445, 662] on div at bounding box center [1460, 657] width 32 height 32
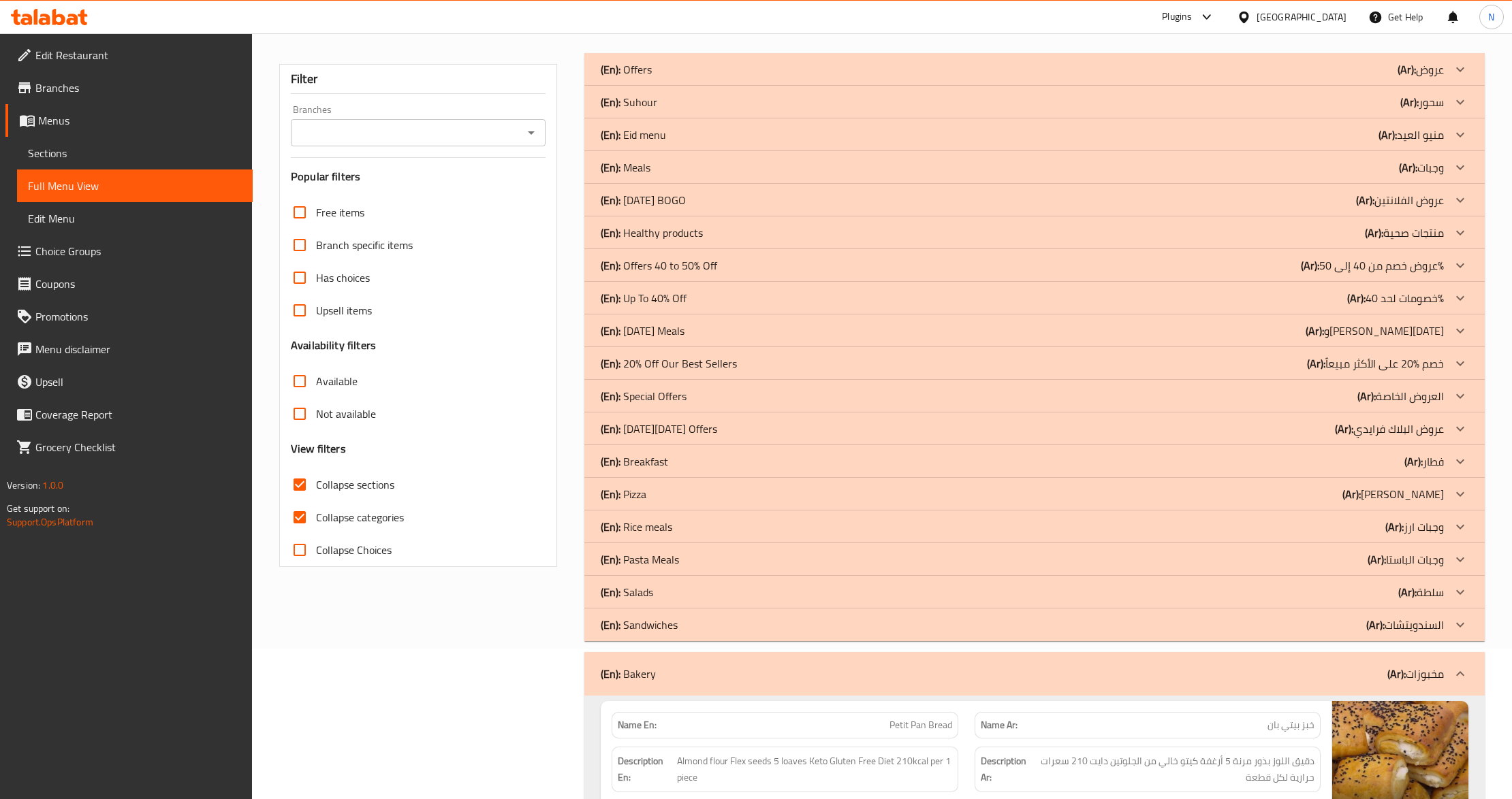
click at [1433, 564] on p "(Ar): وجبات الباستا" at bounding box center [1406, 559] width 76 height 16
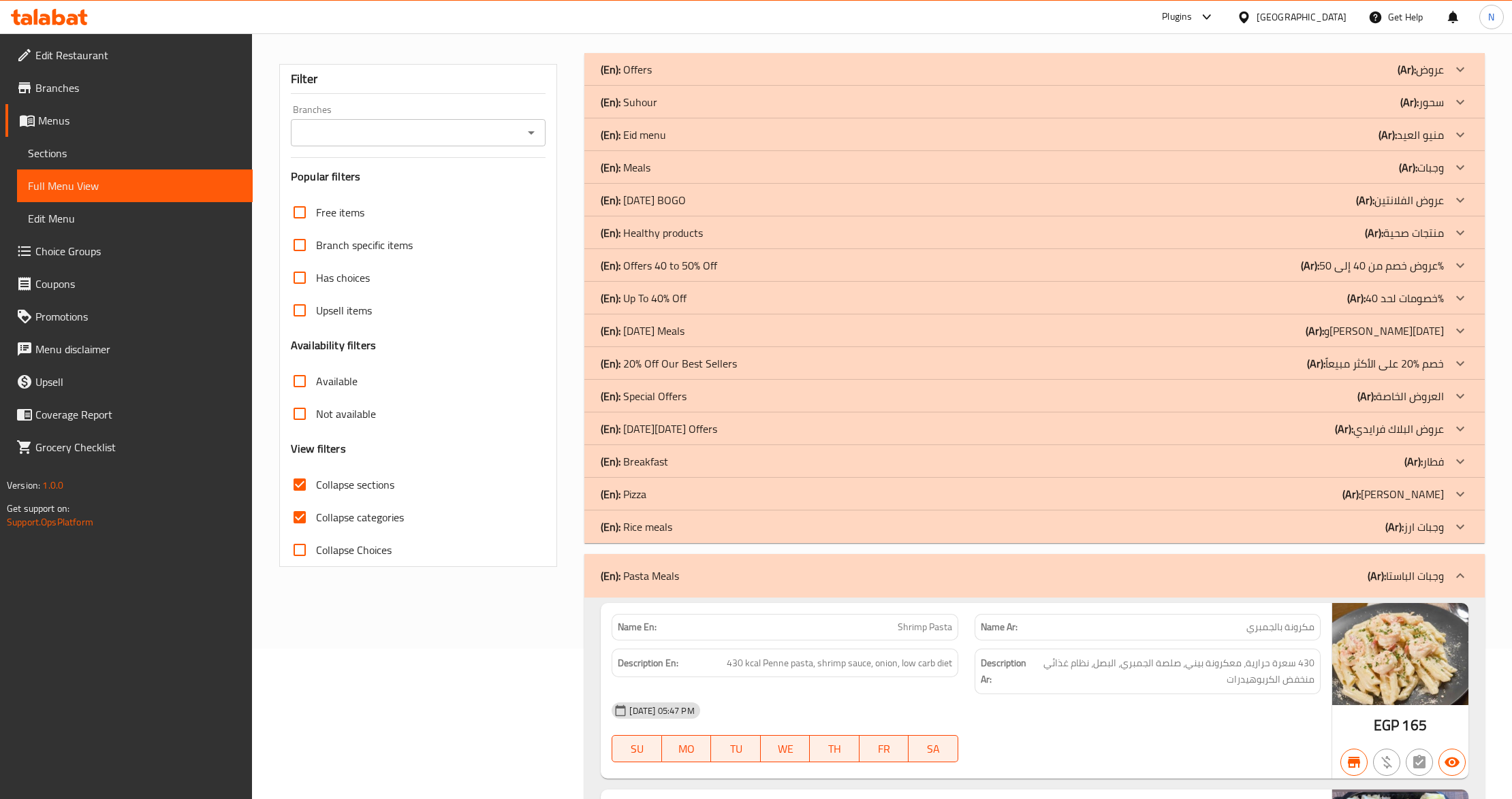
click at [326, 520] on span "Collapse categories" at bounding box center [360, 517] width 88 height 16
click at [316, 520] on input "Collapse categories" at bounding box center [299, 517] width 32 height 32
checkbox input "false"
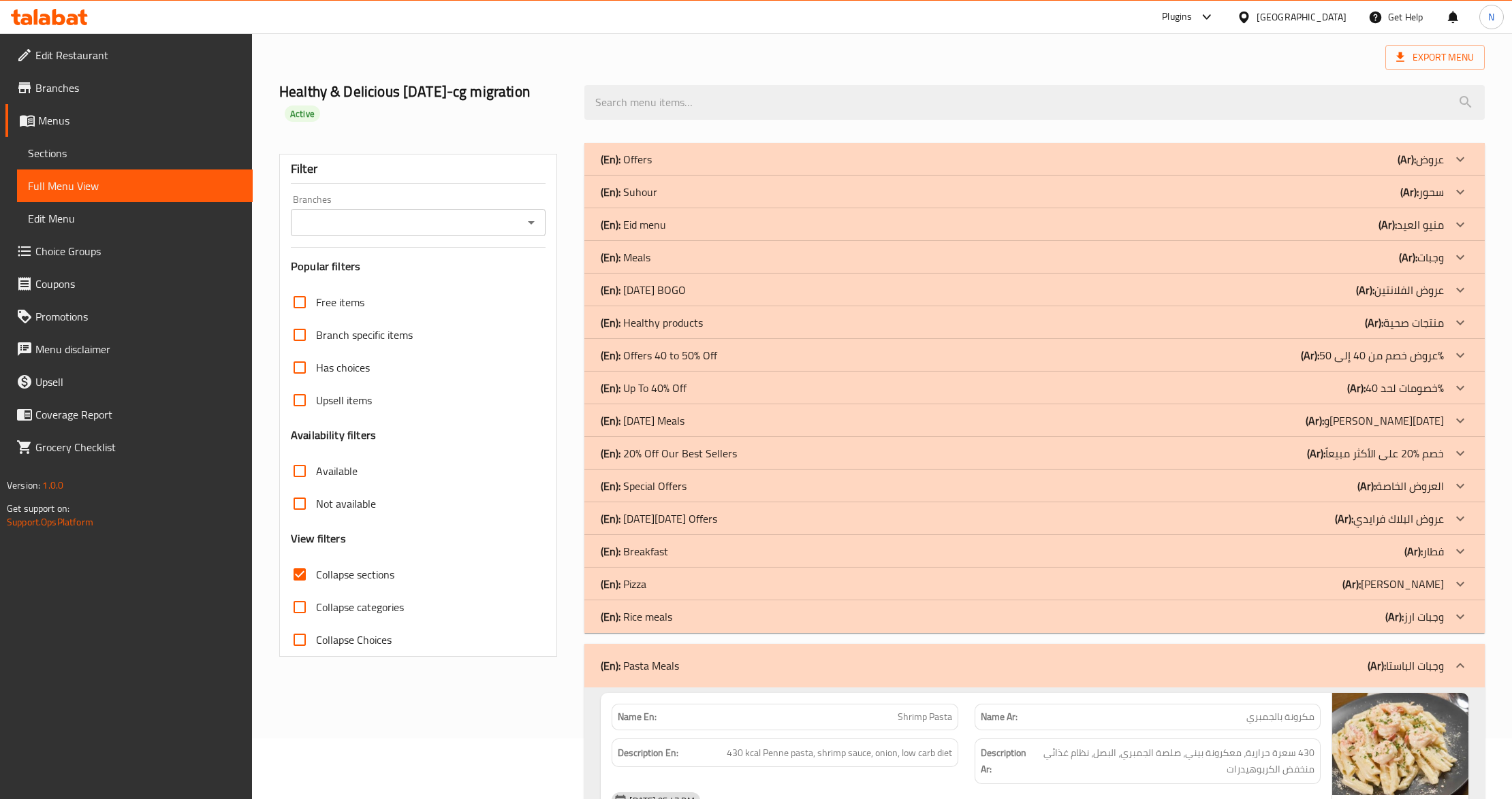
scroll to position [60, 0]
click at [411, 226] on input "Branches" at bounding box center [407, 223] width 224 height 19
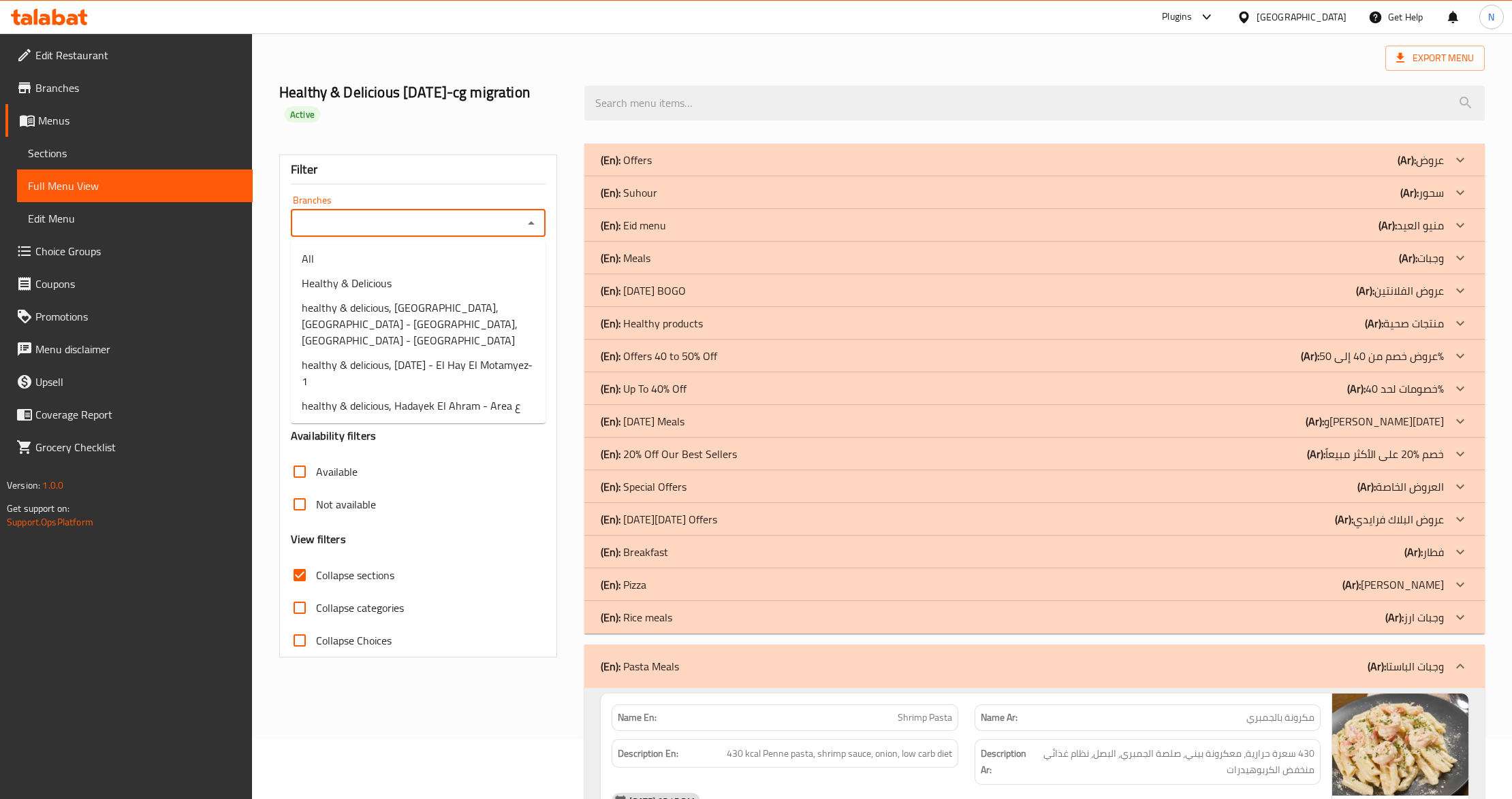
click at [411, 226] on input "Branches" at bounding box center [407, 223] width 224 height 19
click at [424, 221] on input "Branches" at bounding box center [407, 223] width 224 height 19
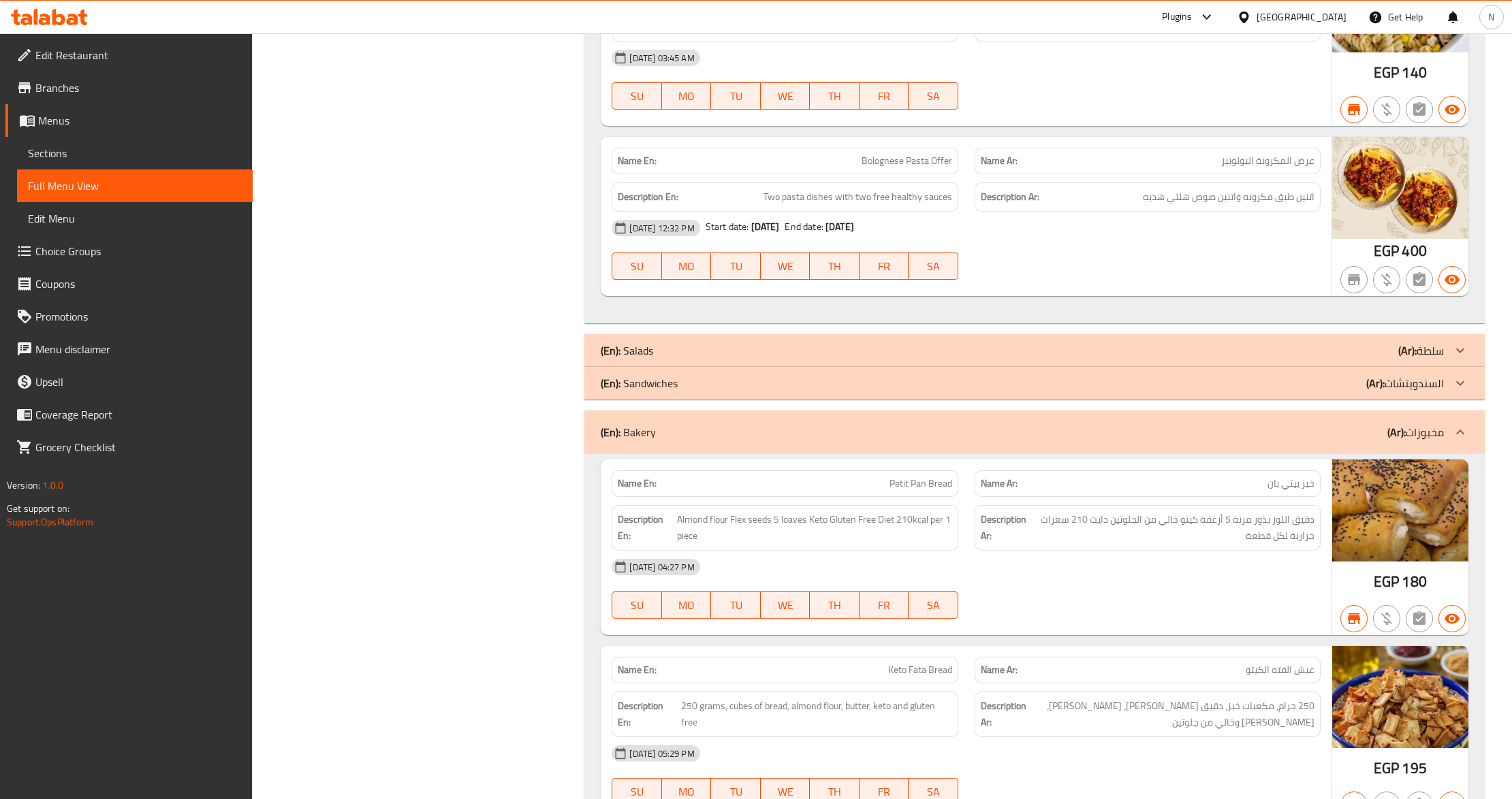
scroll to position [1559, 0]
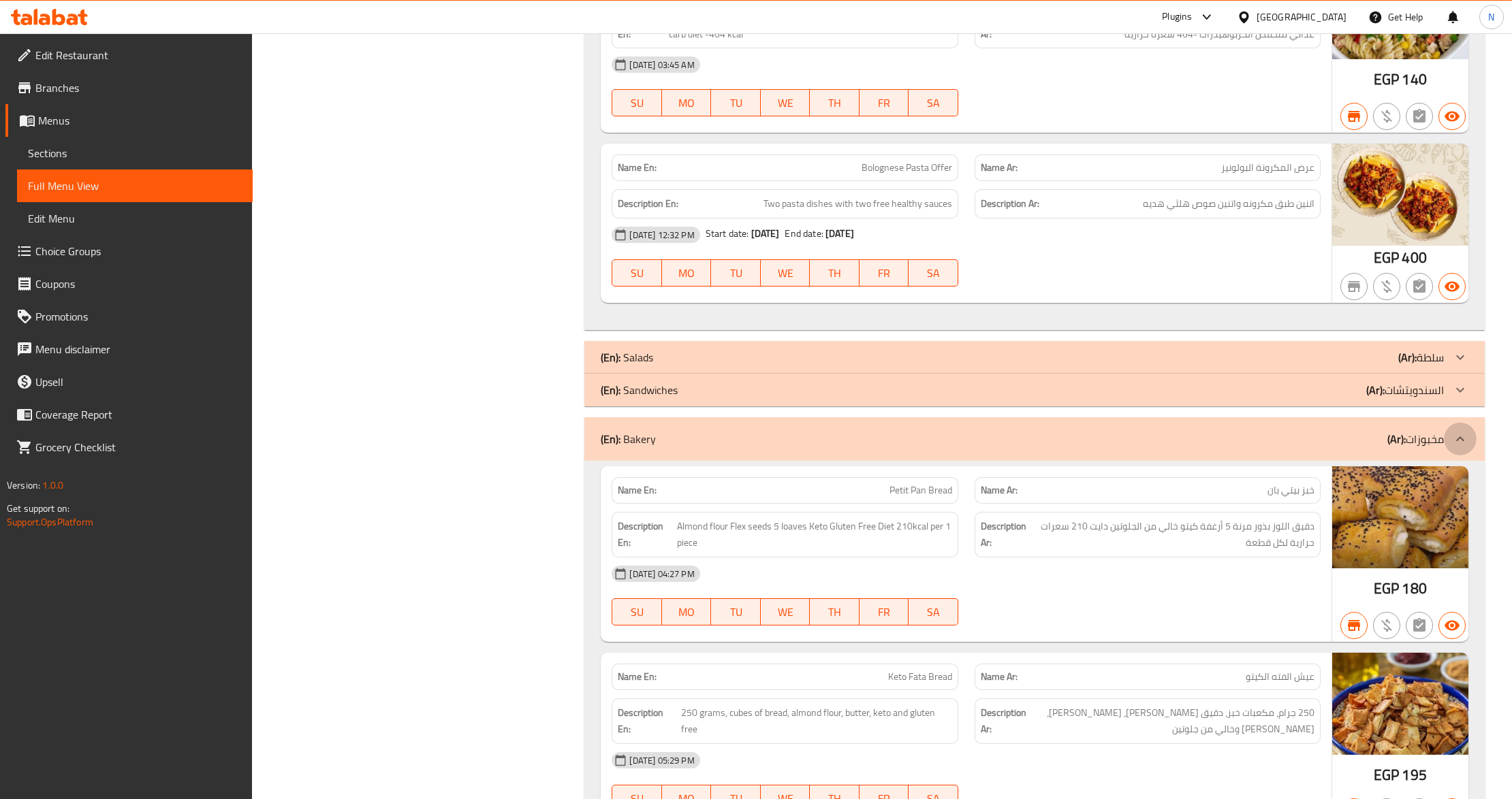
click at [1452, 431] on icon at bounding box center [1460, 439] width 16 height 16
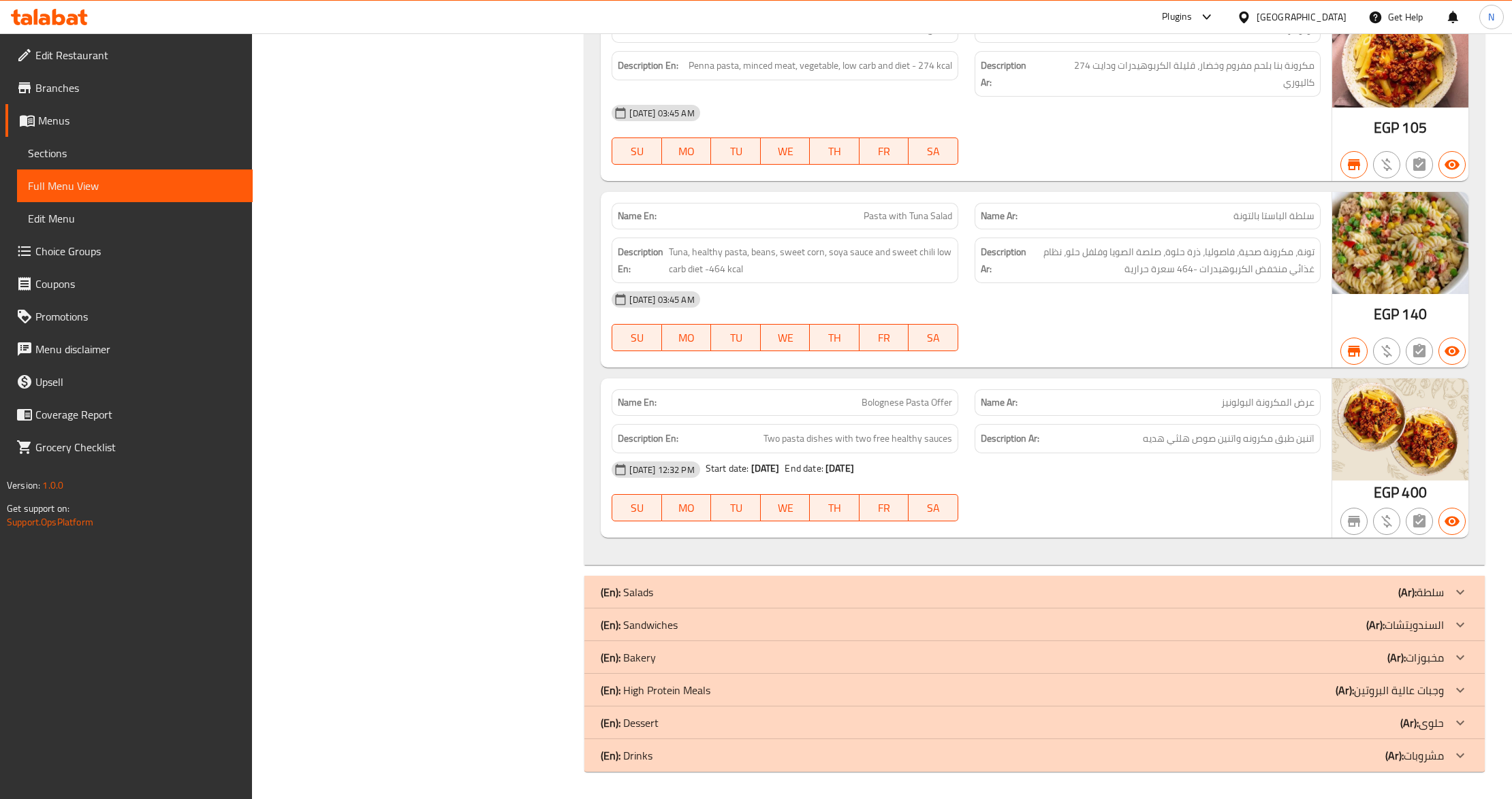
scroll to position [1313, 0]
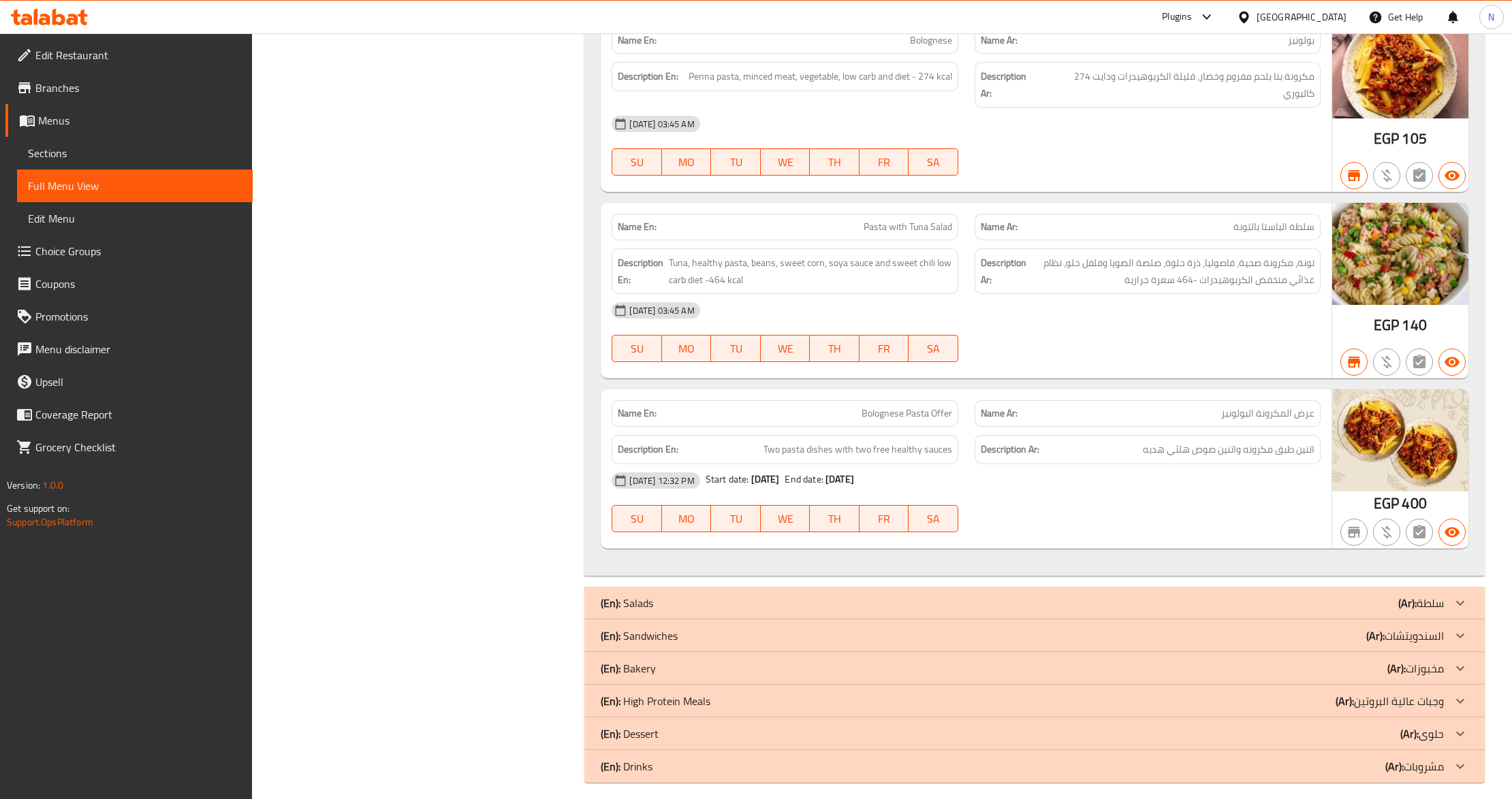
click at [1452, 660] on icon at bounding box center [1460, 668] width 16 height 16
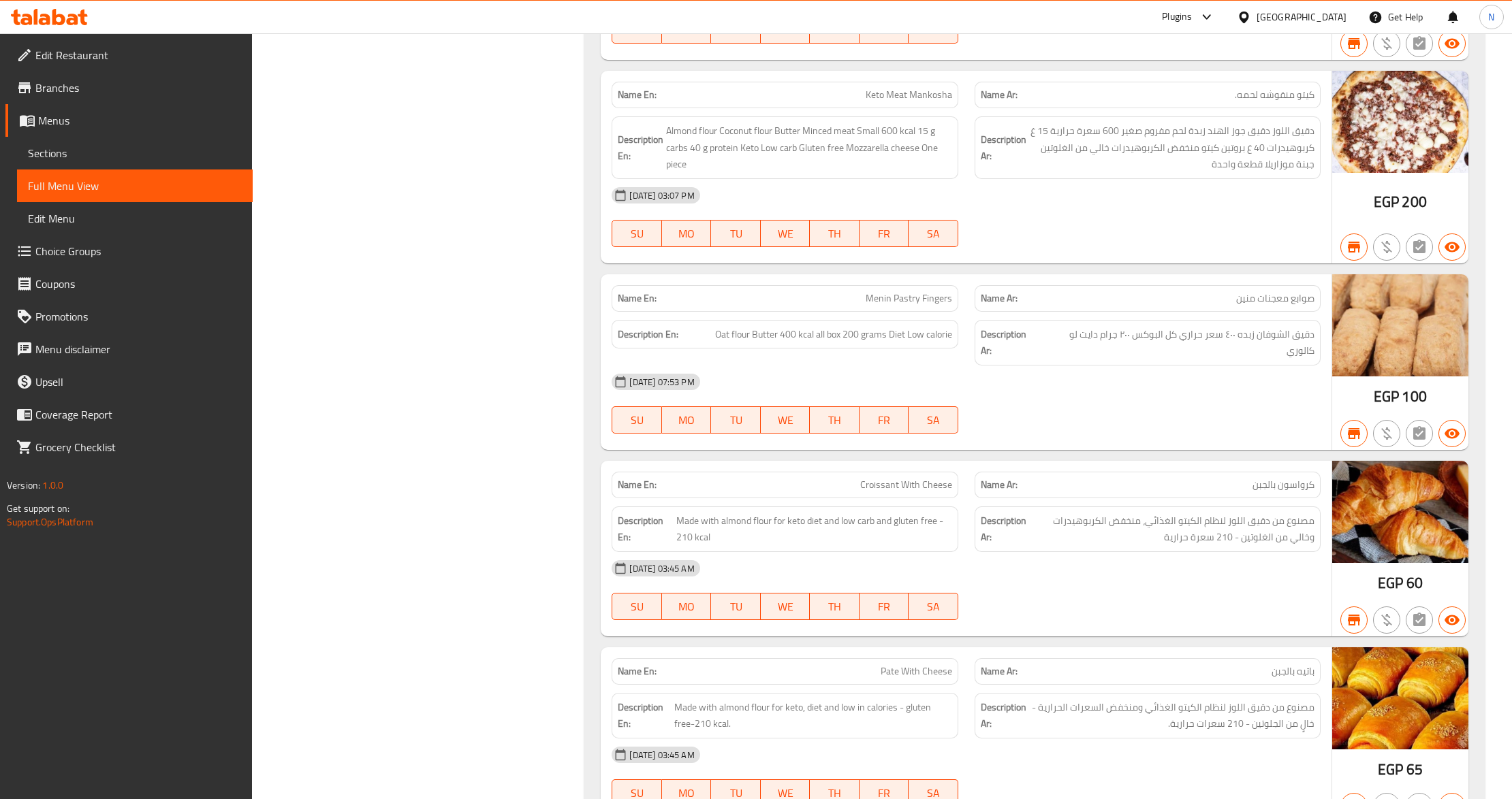
scroll to position [3647, 0]
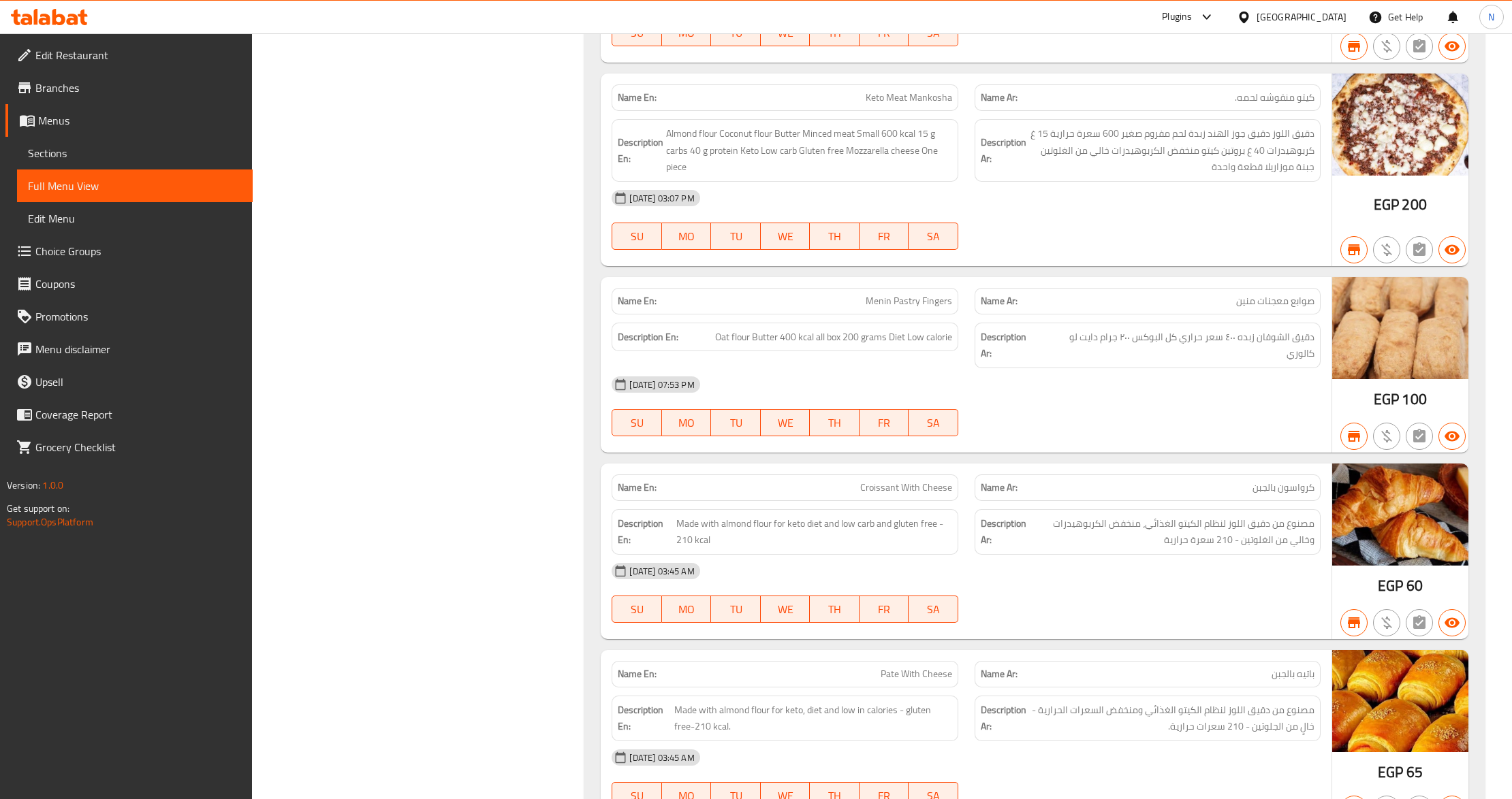
click at [71, 148] on span "Sections" at bounding box center [135, 153] width 214 height 16
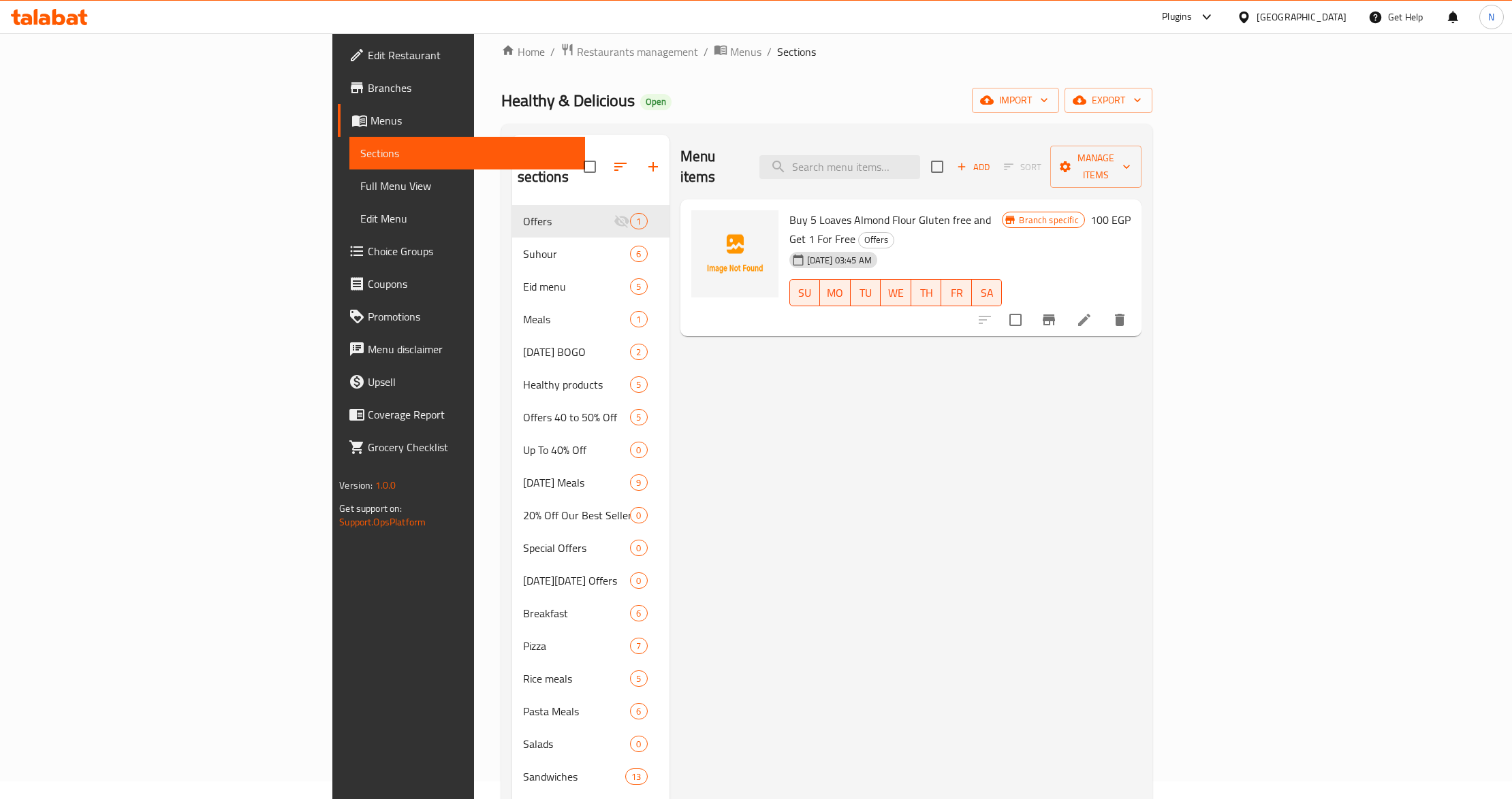
scroll to position [10, 0]
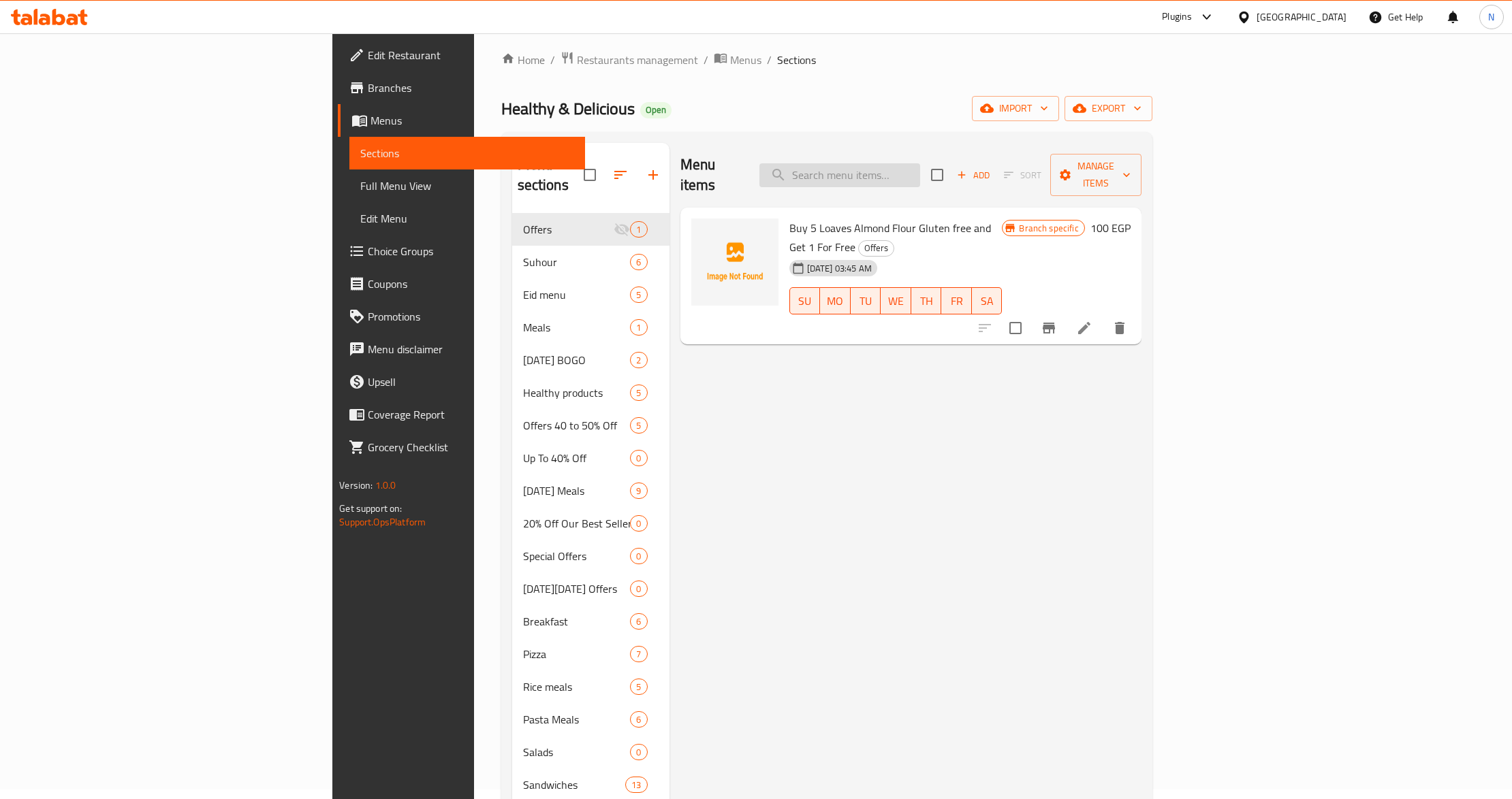
click at [908, 163] on input "search" at bounding box center [840, 175] width 161 height 24
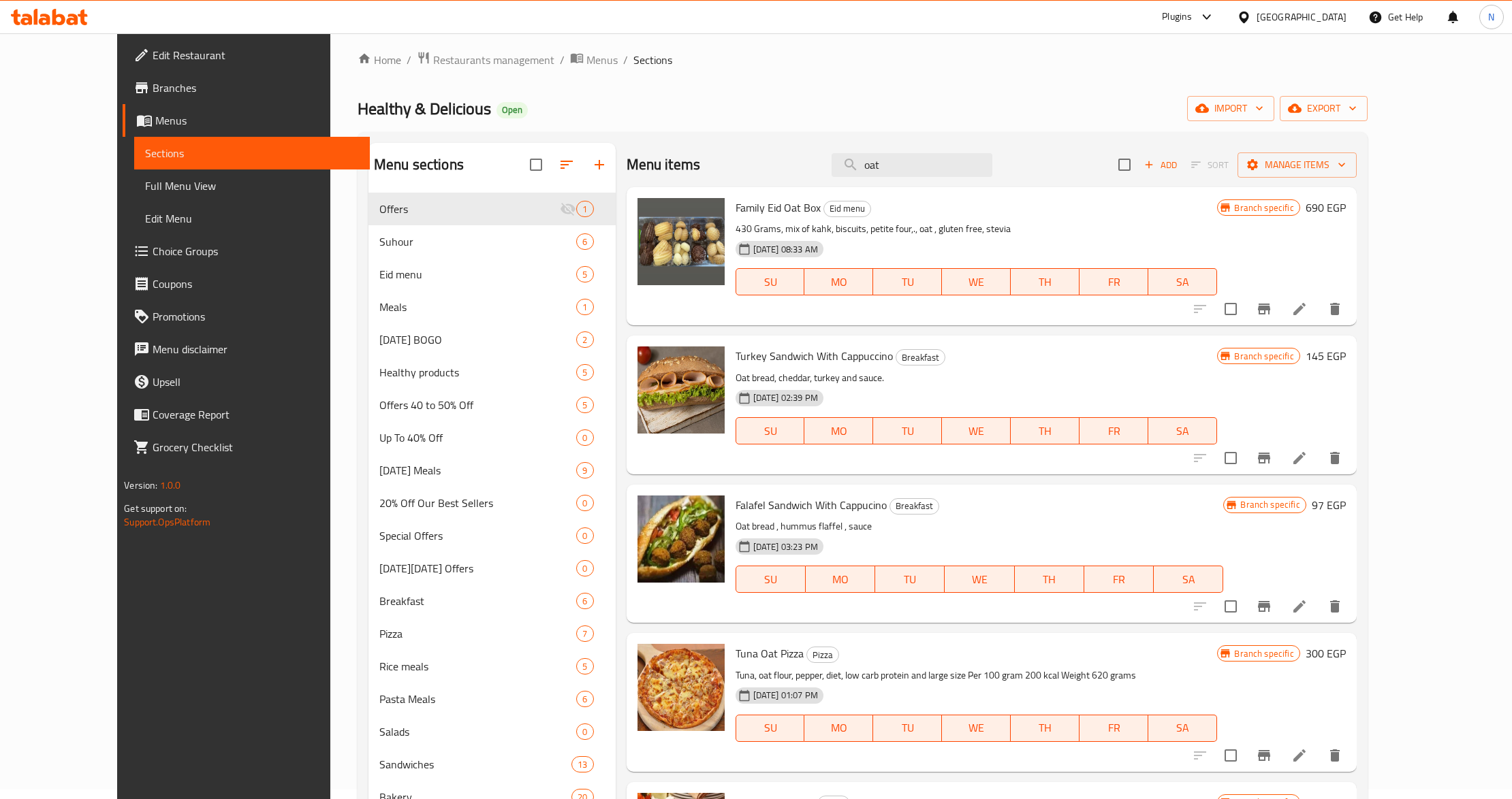
scroll to position [0, 0]
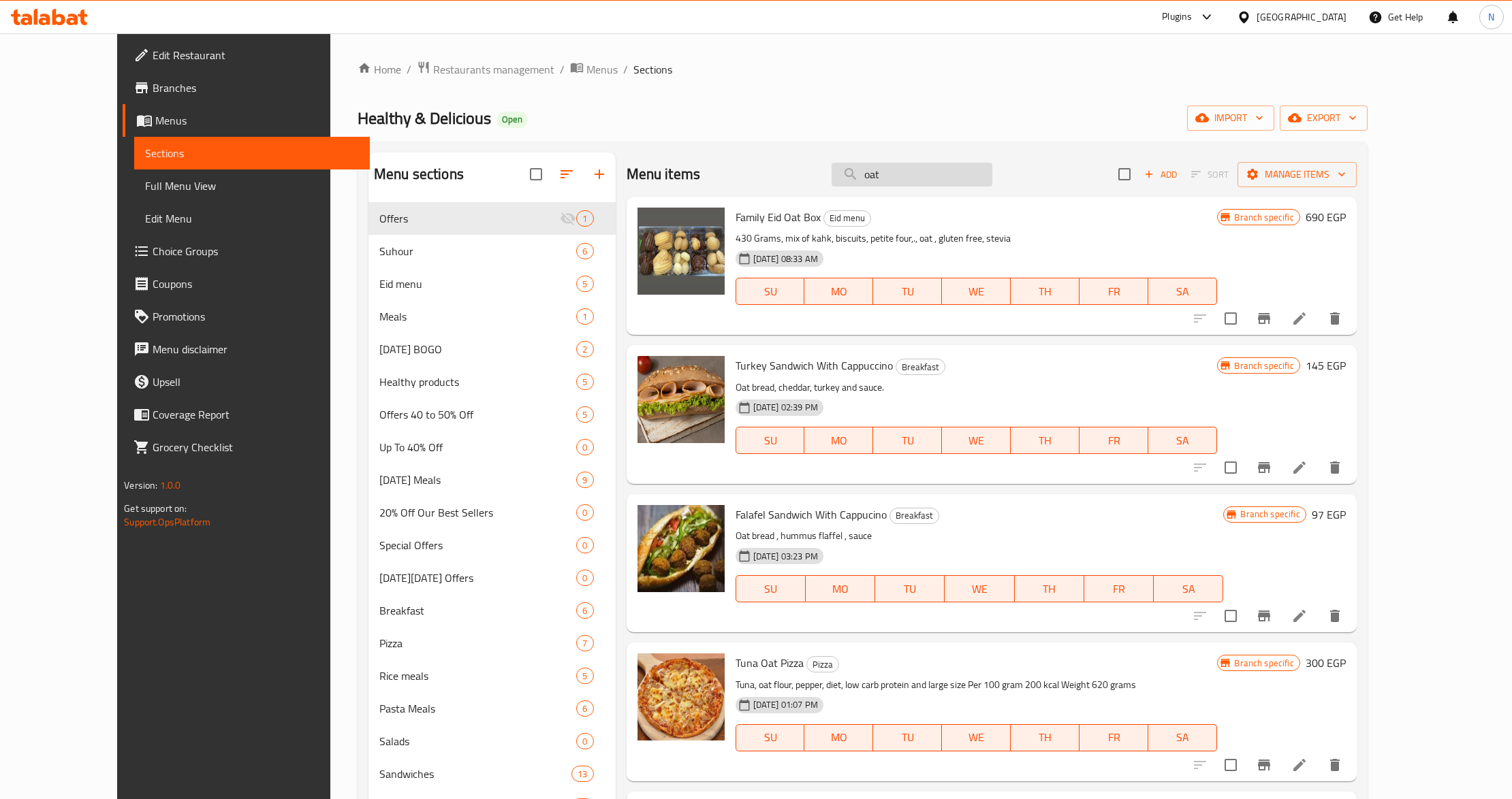
click at [981, 182] on input "oat" at bounding box center [912, 174] width 161 height 24
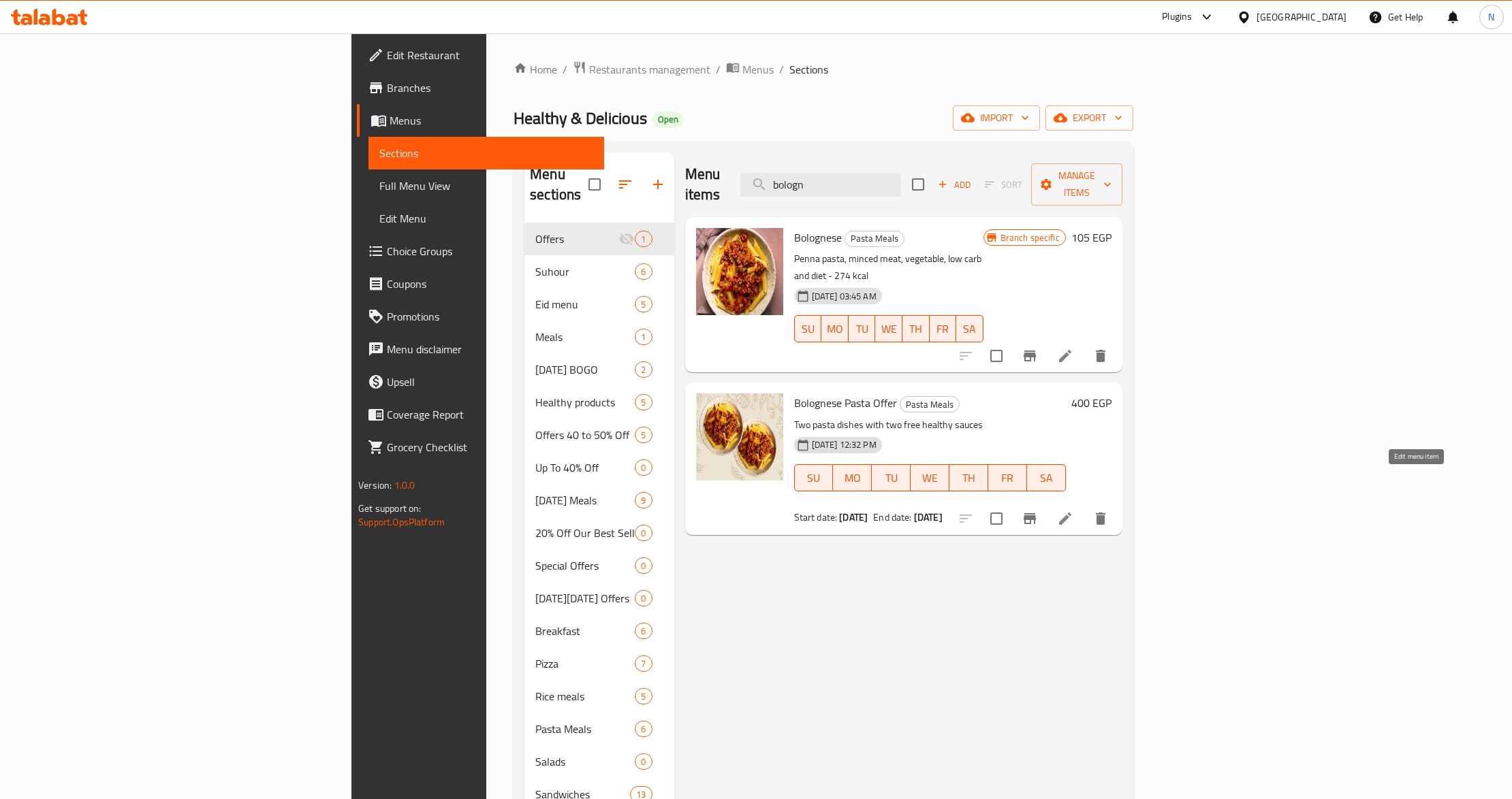
type input "bologn"
click at [1073, 511] on icon at bounding box center [1065, 519] width 16 height 16
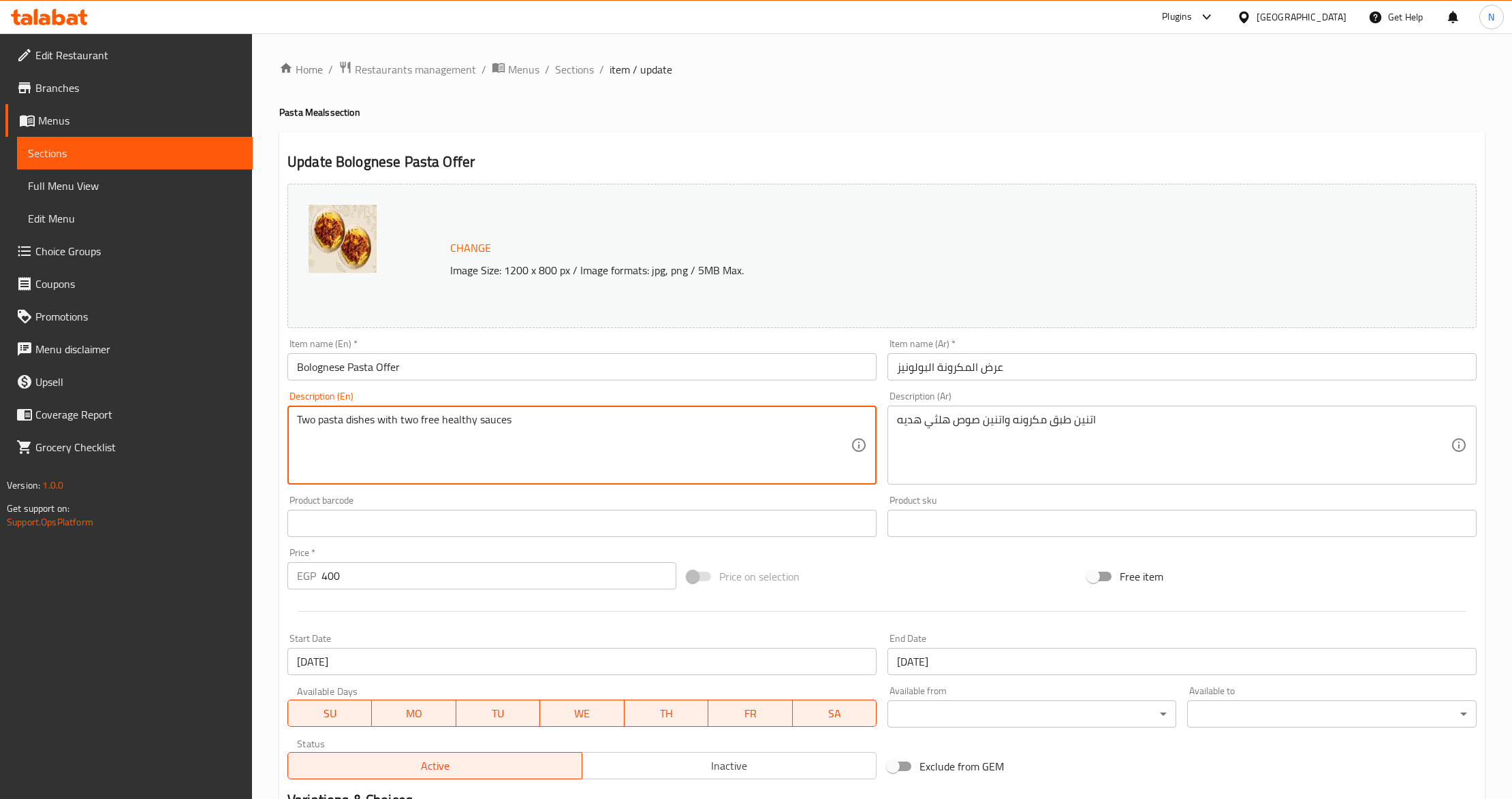
click at [306, 418] on textarea "Two pasta dishes with two free healthy sauces" at bounding box center [574, 445] width 554 height 65
click at [396, 422] on textarea "2 pasta dishes with two free healthy sauces" at bounding box center [574, 445] width 554 height 65
type textarea "2 pasta dishes with 2 free healthy sauces"
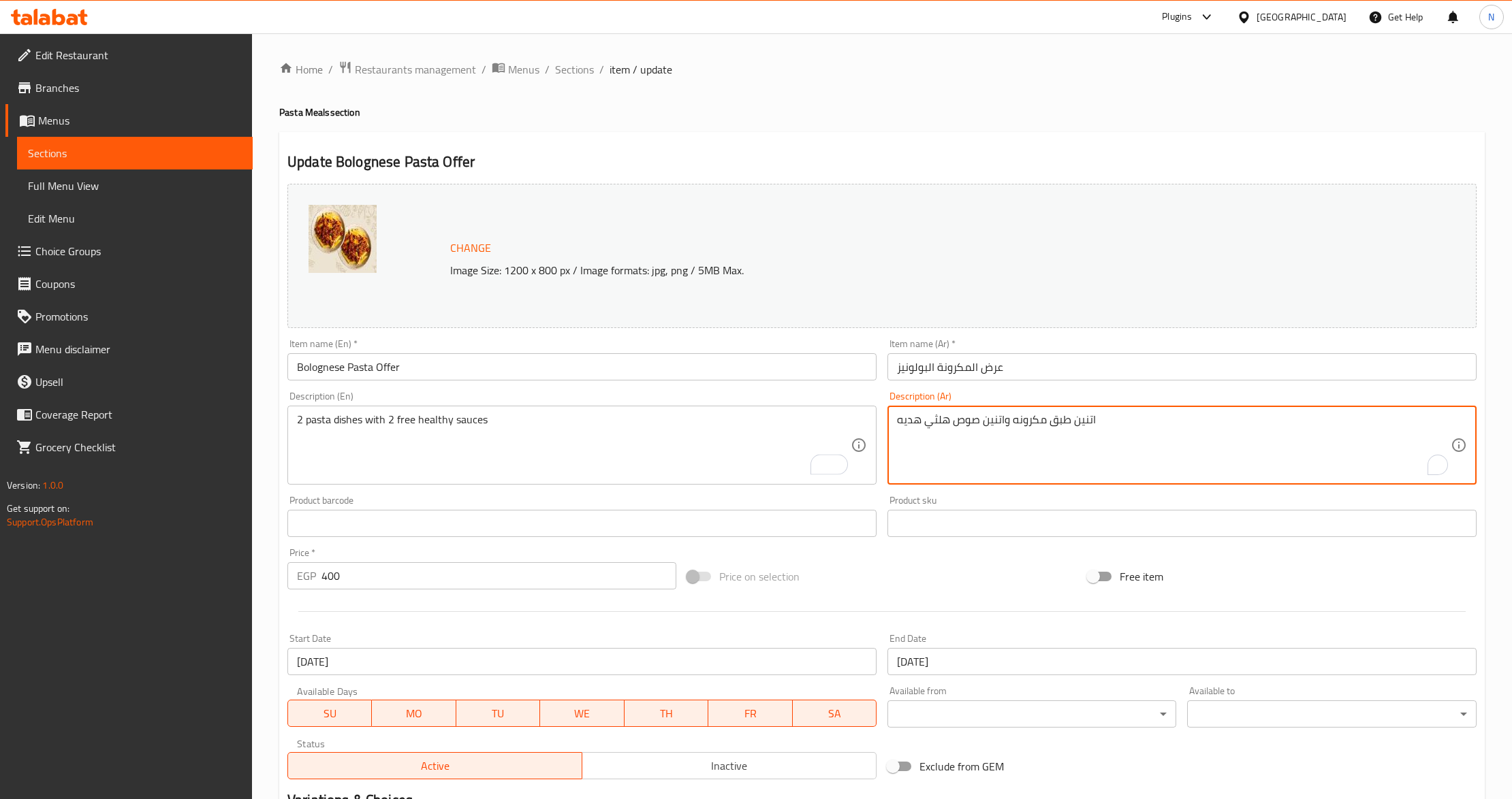
click at [1087, 425] on textarea "اتنين طبق مكرونه واتنين صوص هلثي هديه" at bounding box center [1174, 445] width 554 height 65
click at [1009, 423] on textarea "2 طبق مكرونه واتنين صوص هلثي هديه" at bounding box center [1174, 445] width 554 height 65
type textarea "2 طبق مكرونه و 2 صوص هلثي هديه"
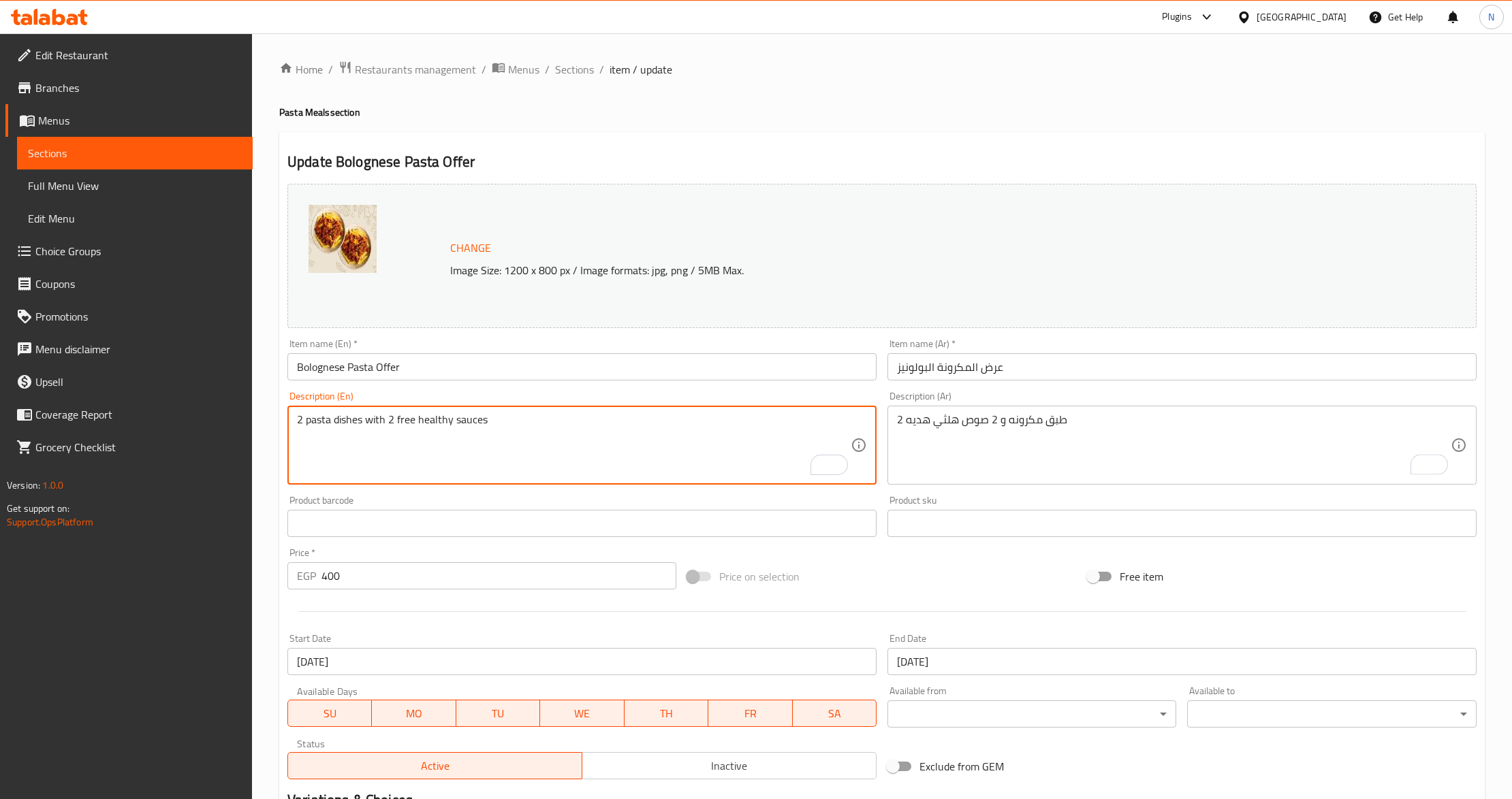
click at [382, 415] on textarea "2 pasta dishes with 2 free healthy sauces" at bounding box center [574, 445] width 554 height 65
type textarea "2 pasta dishes and 2 free healthy sauces"
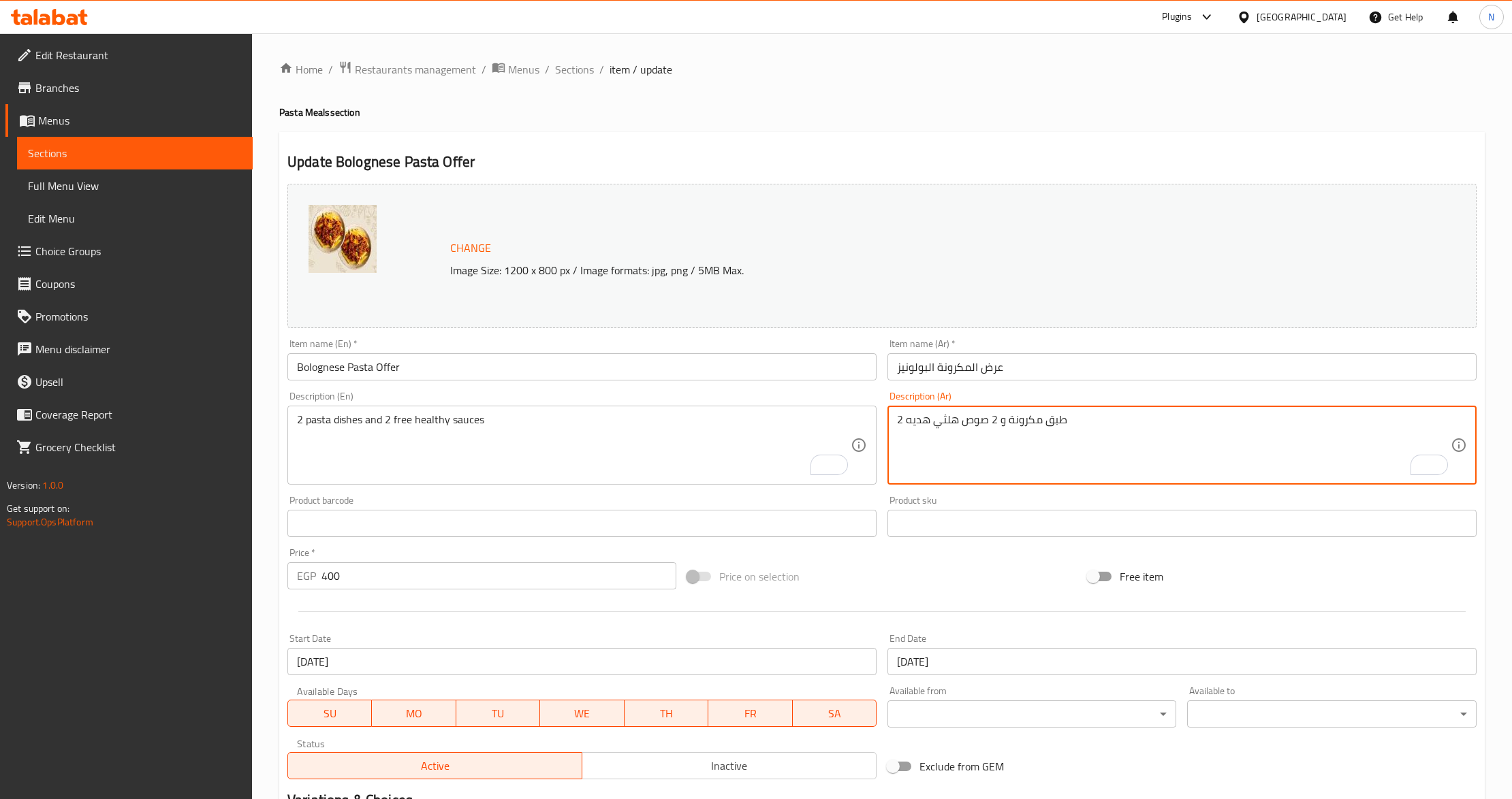
click at [949, 423] on textarea "2 طبق مكرونة و 2 صوص هلثي هديه" at bounding box center [1174, 445] width 554 height 65
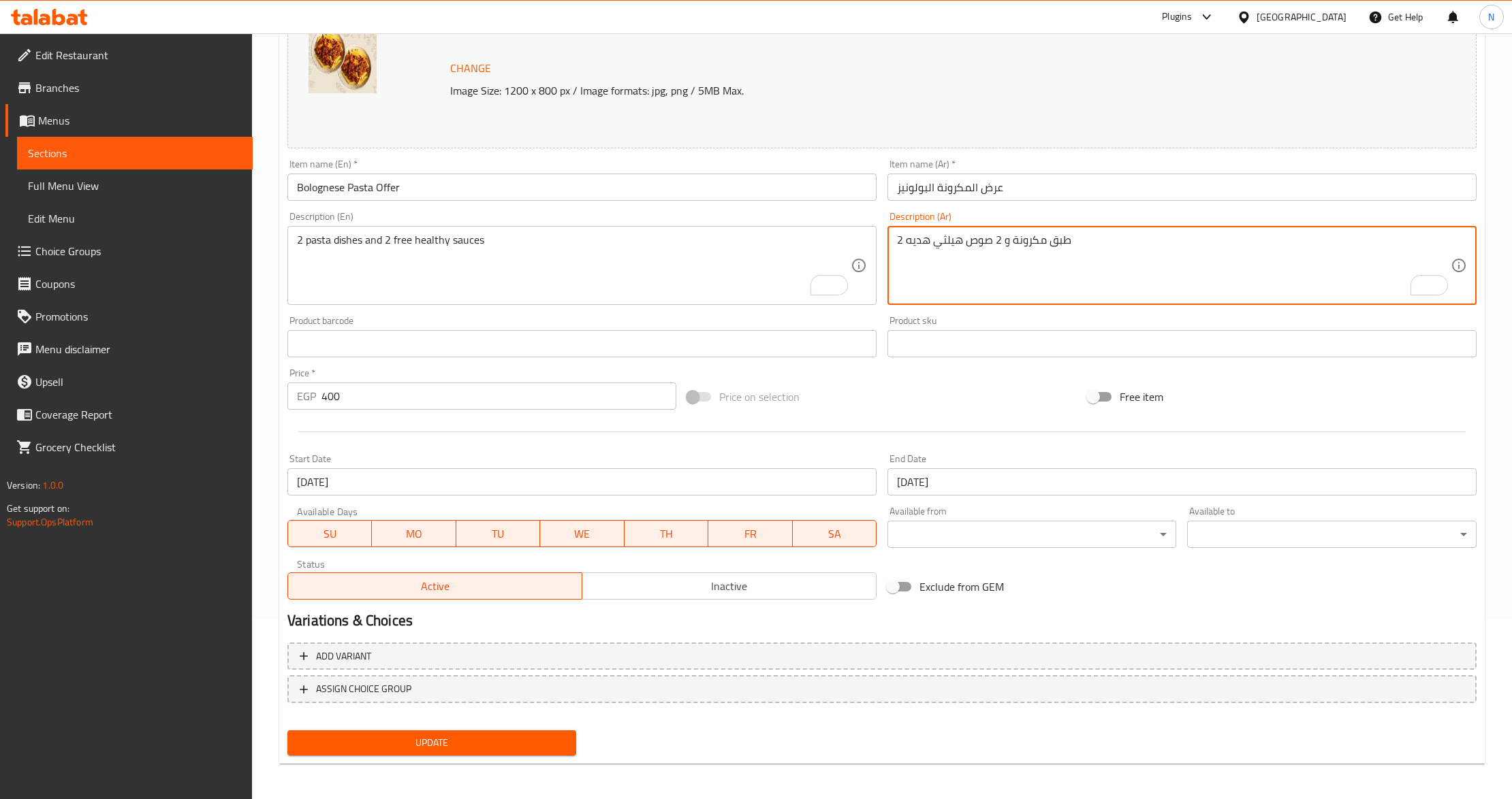
scroll to position [181, 0]
type textarea "2 طبق مكرونة و 2 صوص هيلثي هديه"
click at [704, 594] on span "Inactive" at bounding box center [729, 585] width 283 height 20
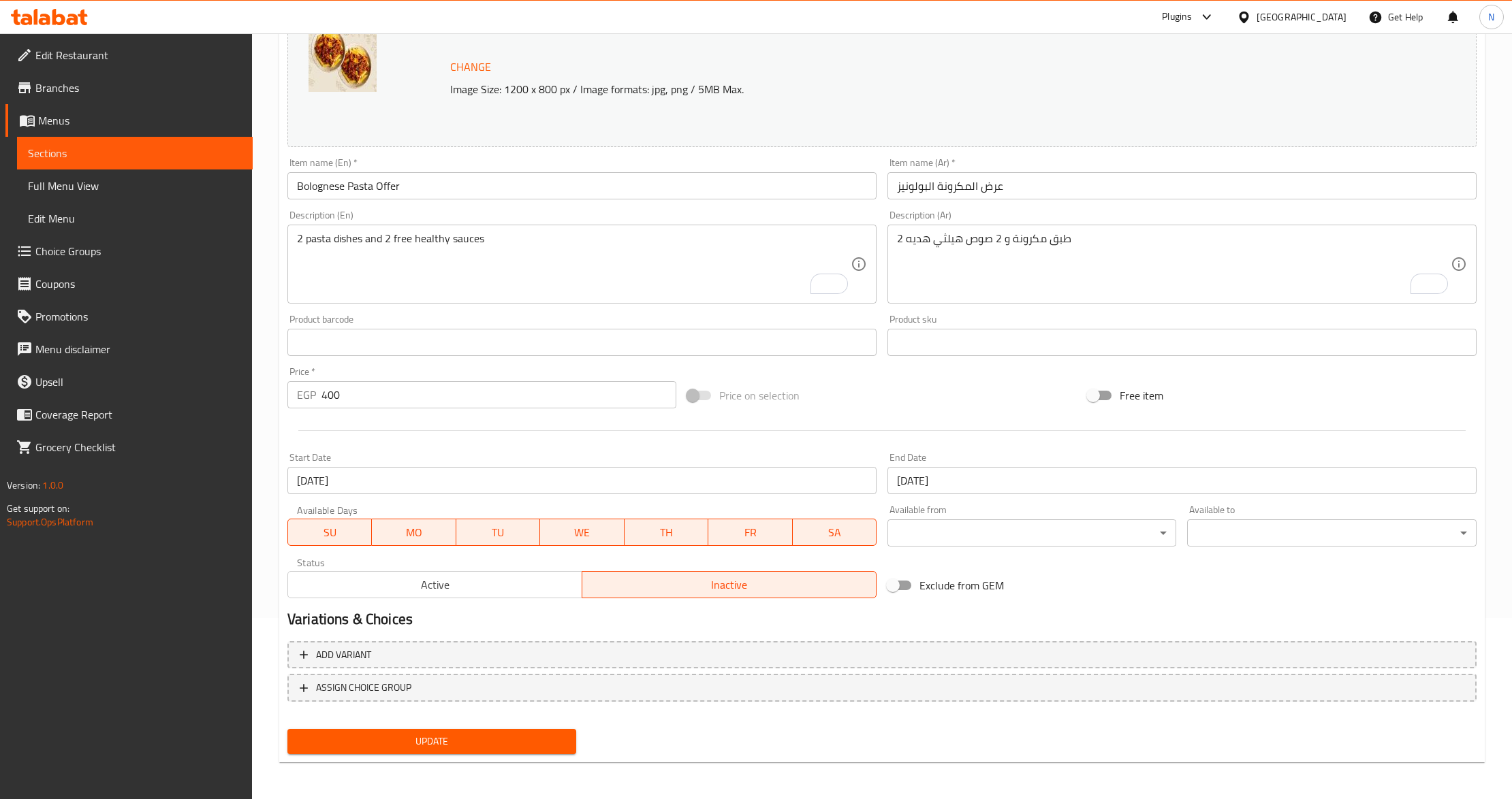
click at [513, 752] on button "Update" at bounding box center [432, 742] width 289 height 25
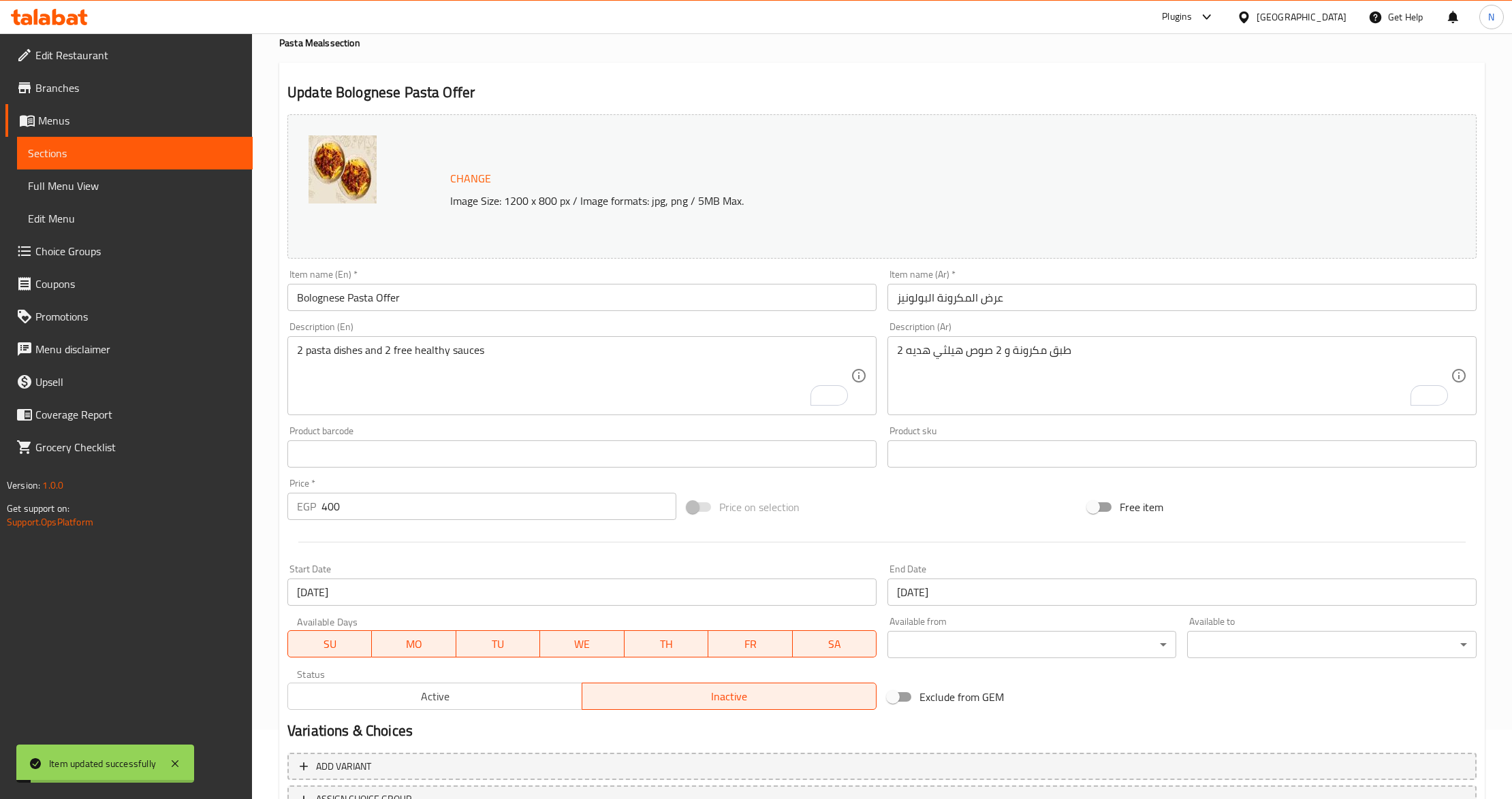
scroll to position [0, 0]
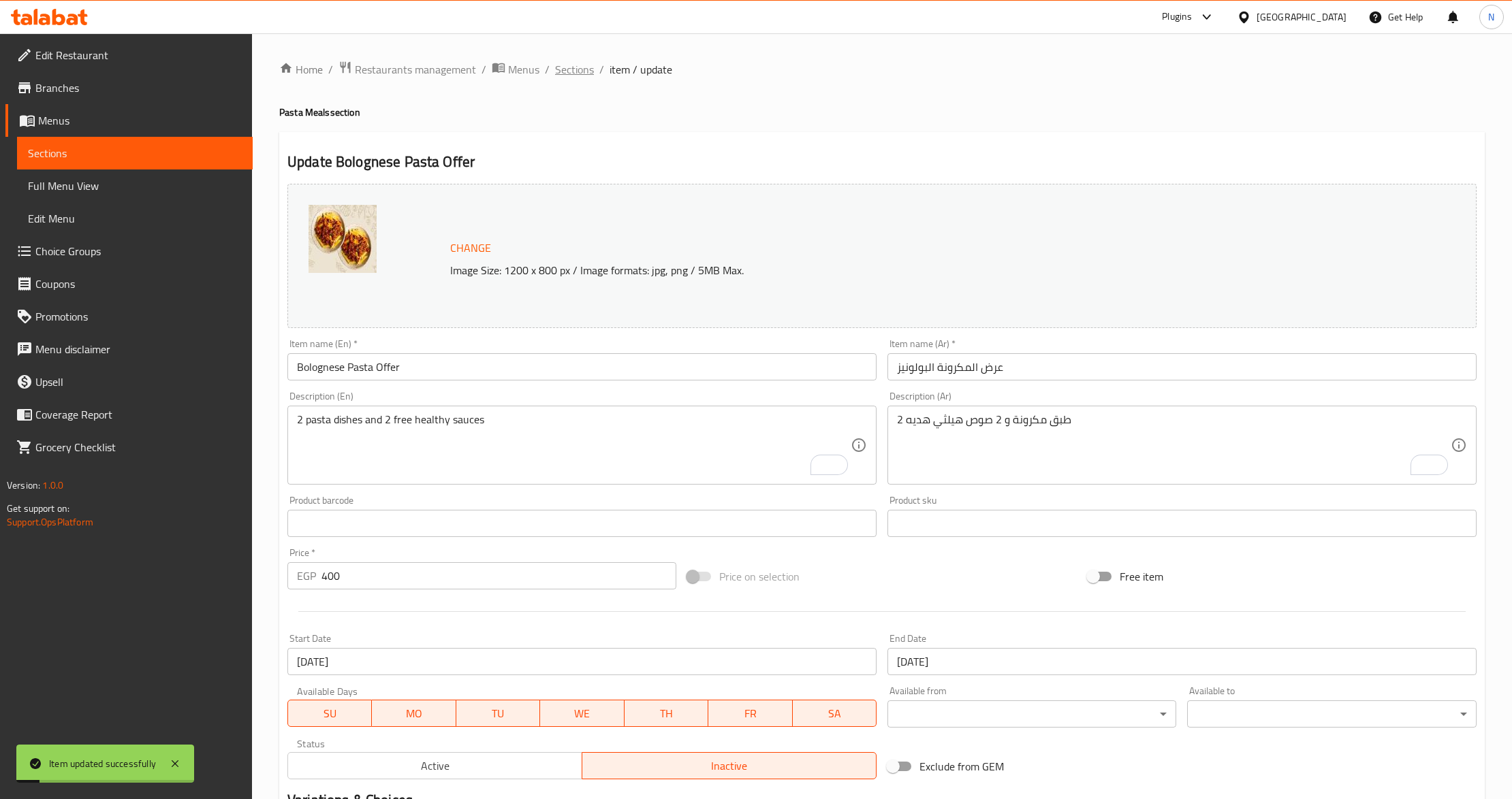
click at [571, 64] on span "Sections" at bounding box center [574, 69] width 39 height 16
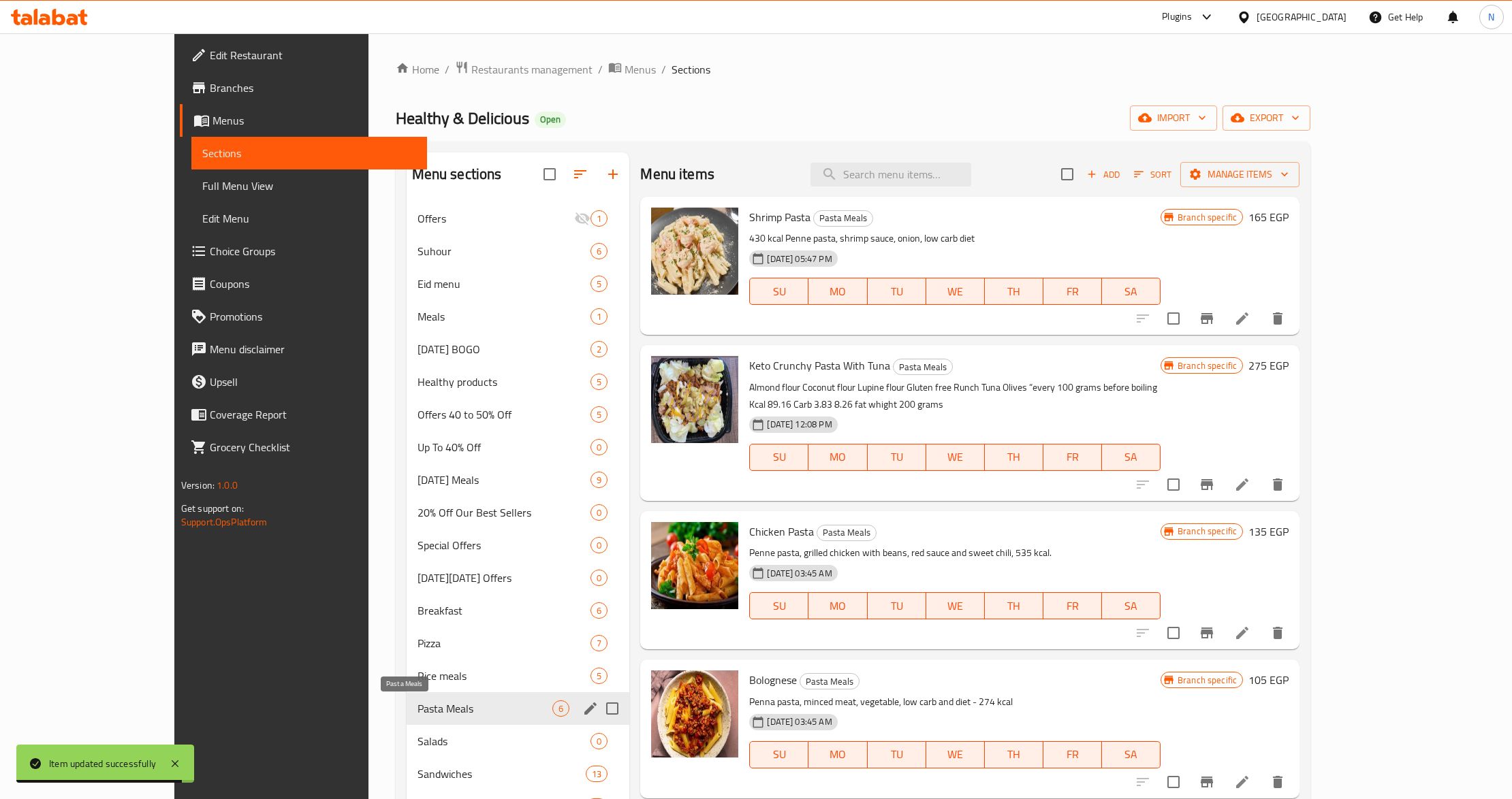
click at [418, 711] on span "Pasta Meals" at bounding box center [485, 709] width 135 height 16
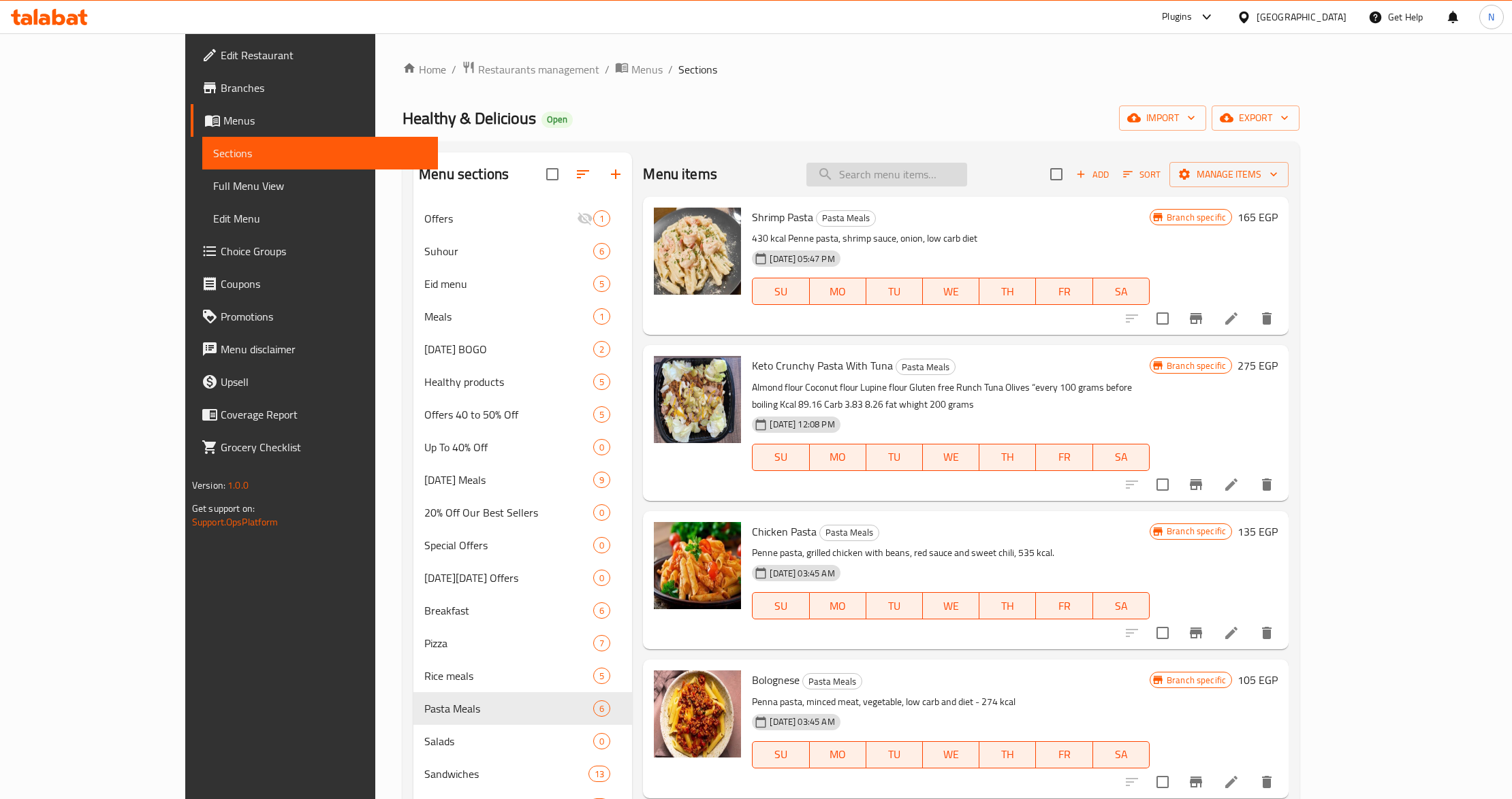
click at [967, 175] on input "search" at bounding box center [886, 174] width 161 height 24
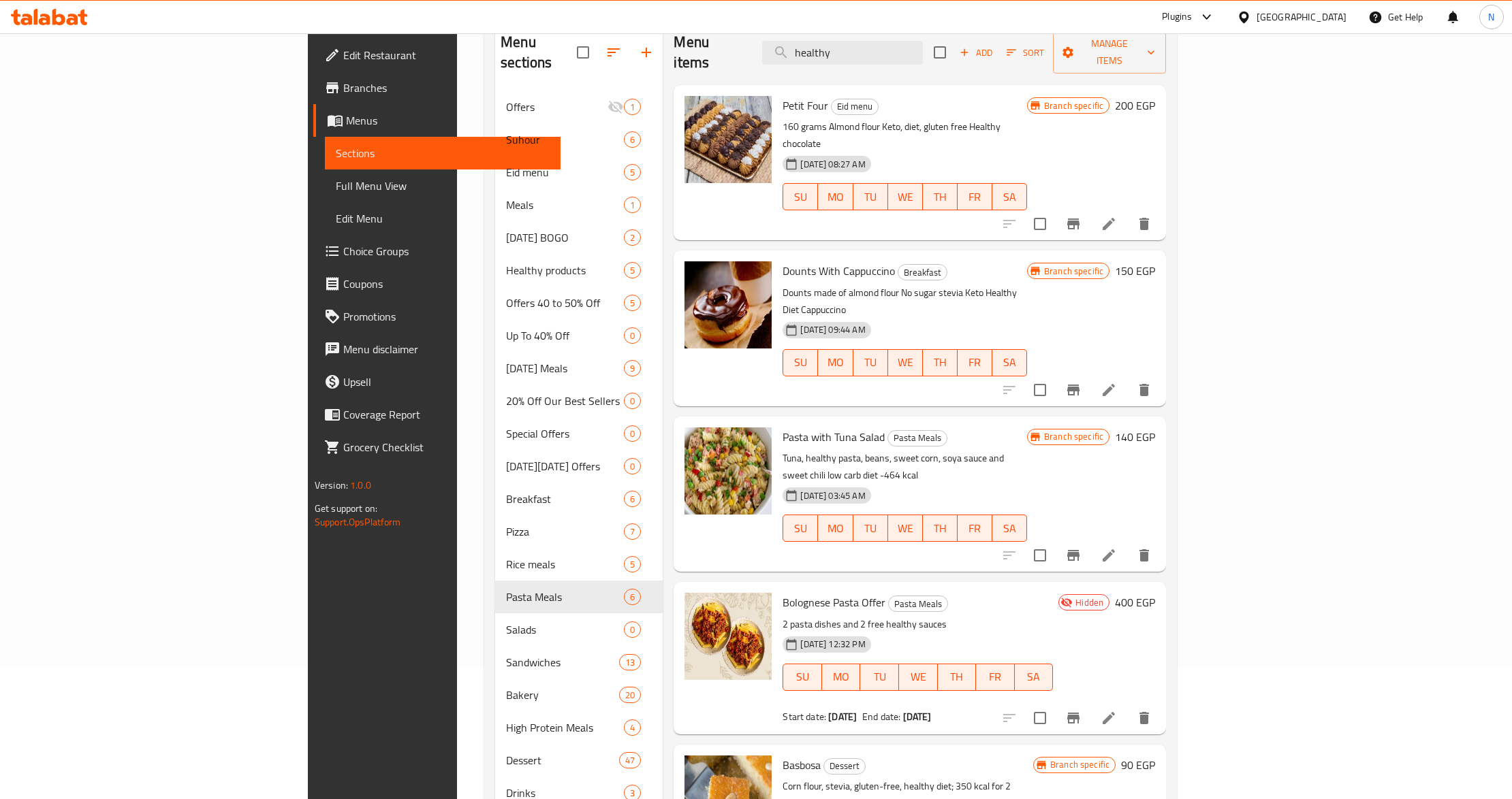
scroll to position [101, 0]
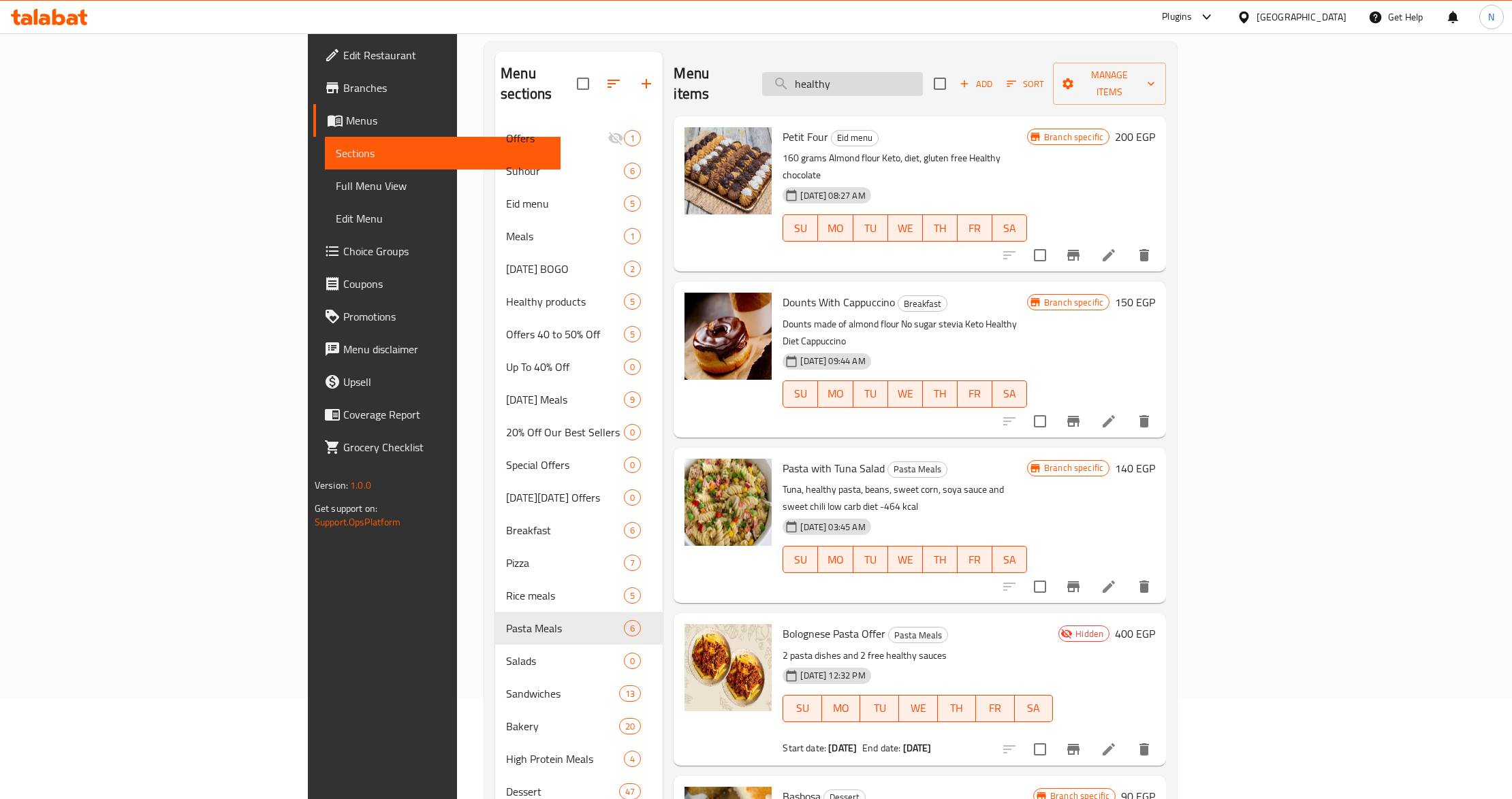
click at [923, 76] on input "healthy" at bounding box center [842, 84] width 161 height 24
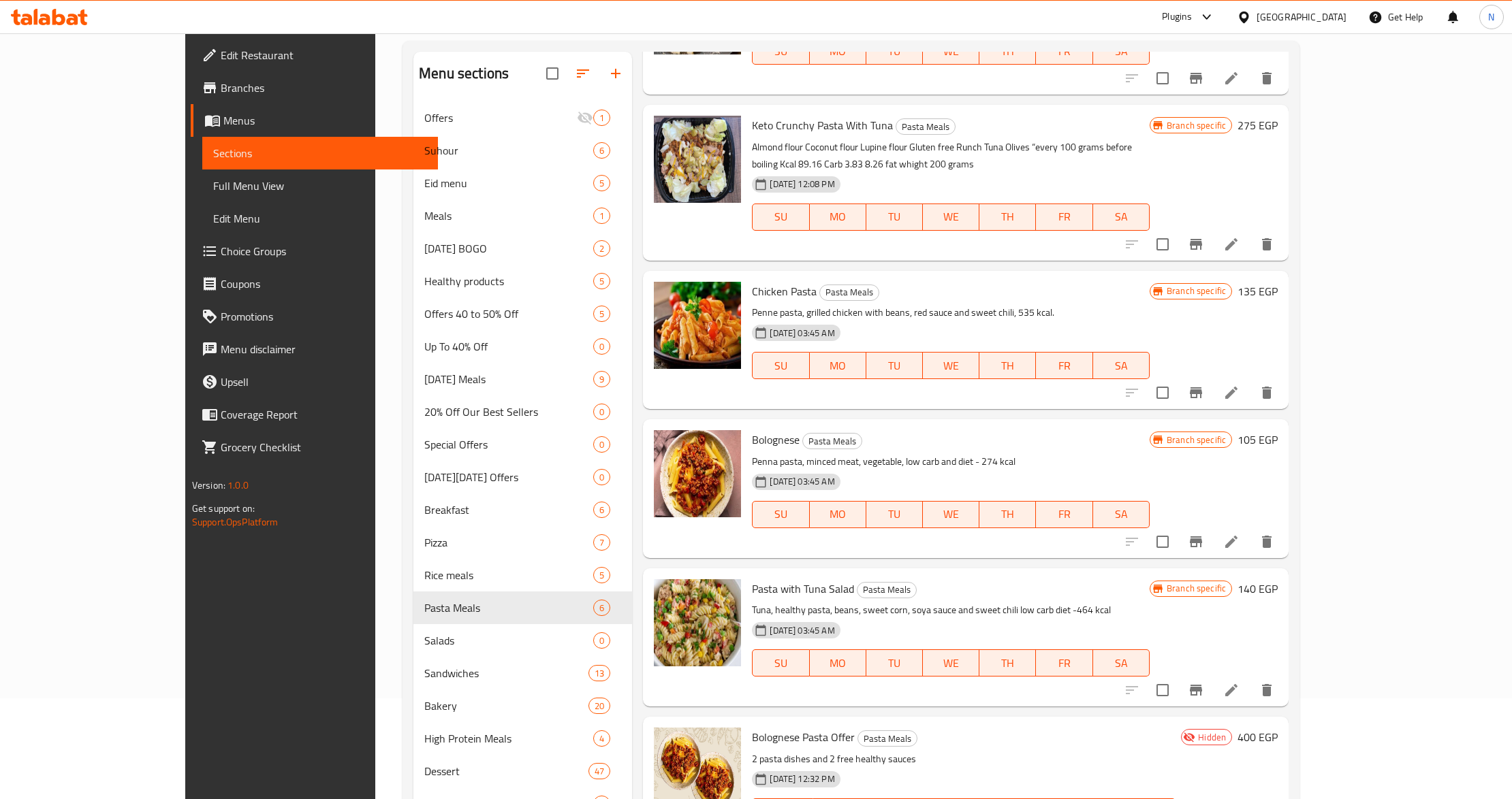
scroll to position [191, 0]
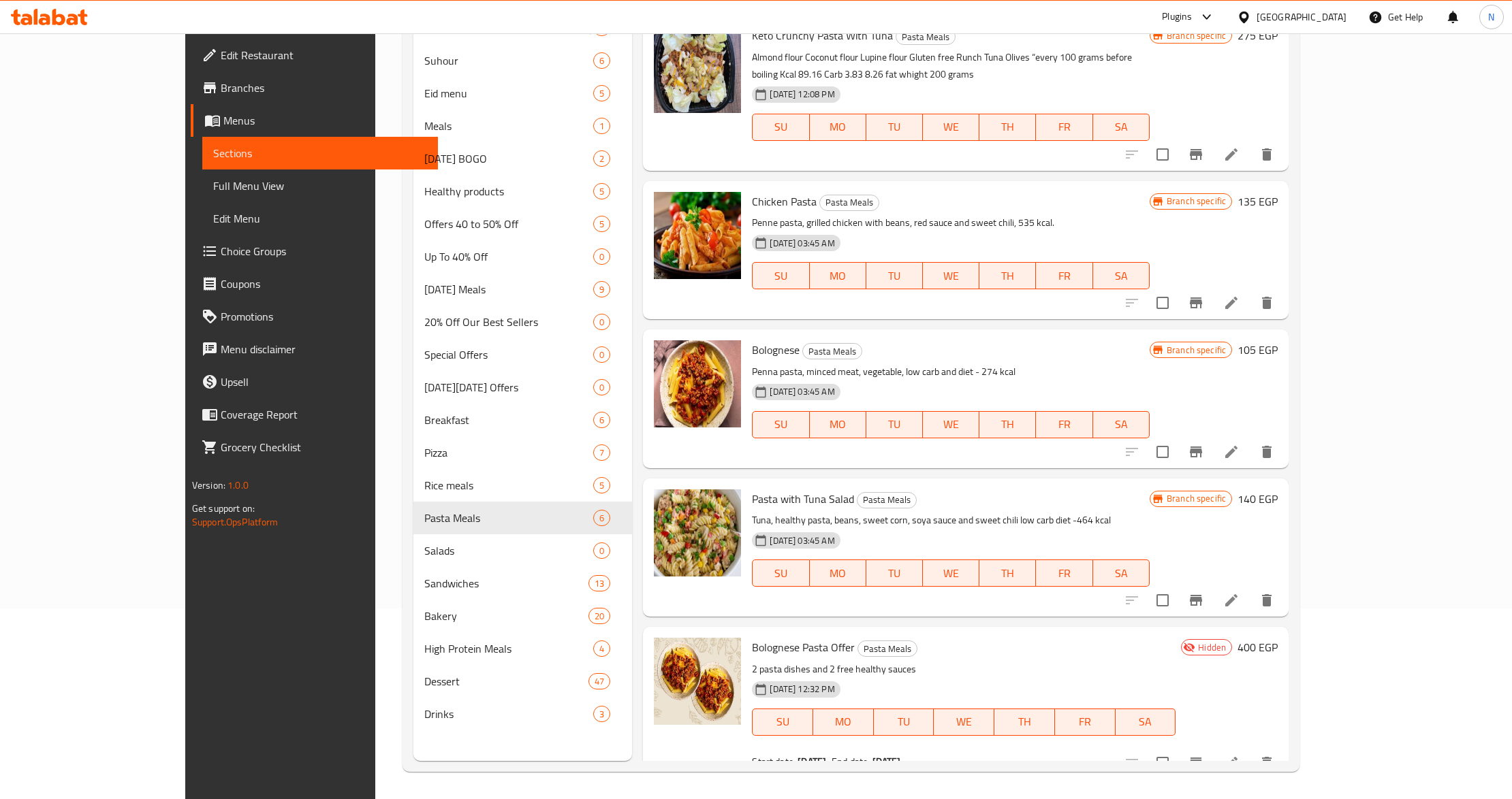
type input "pasta"
click at [1238, 757] on icon at bounding box center [1231, 763] width 13 height 12
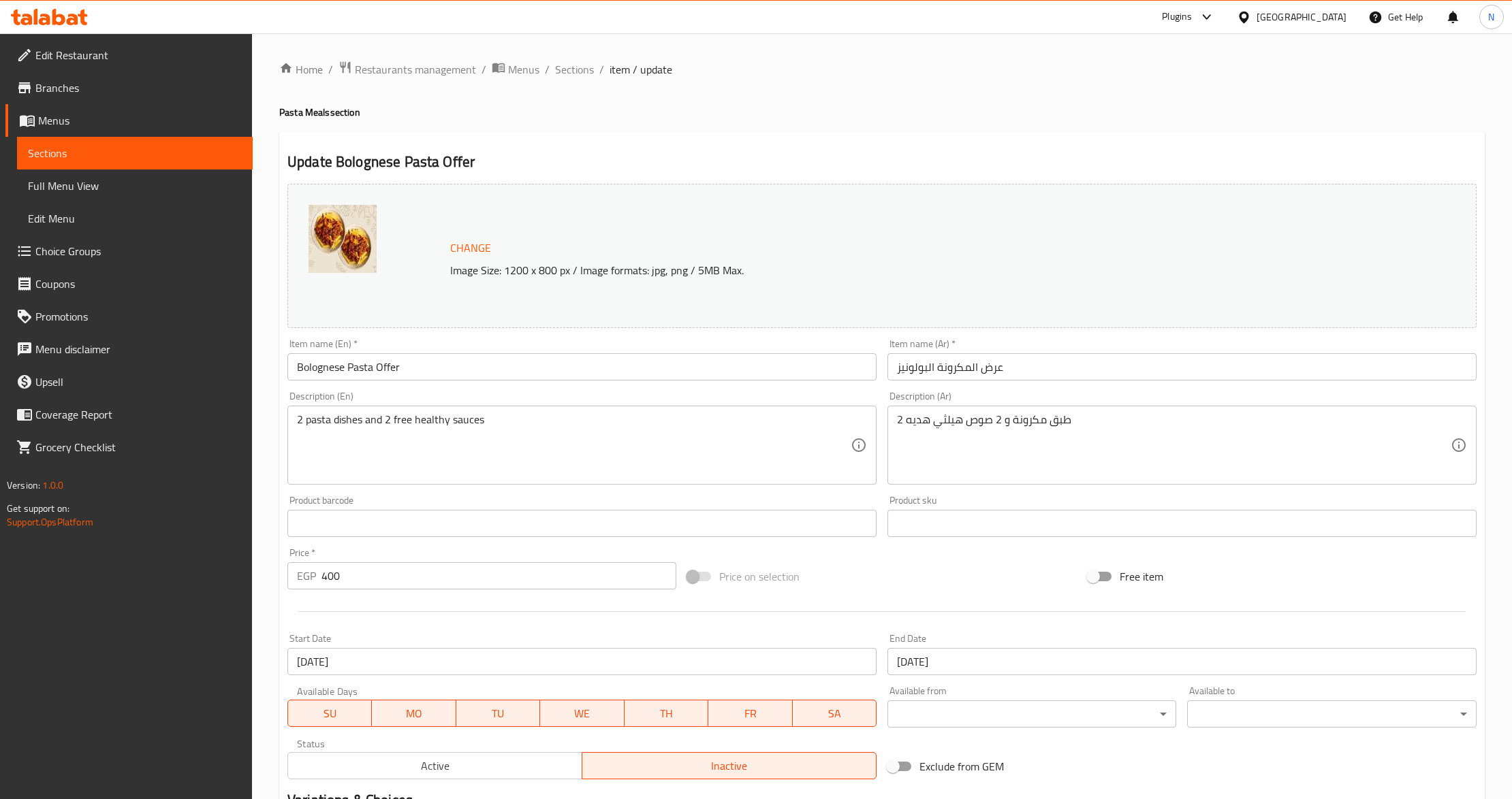
scroll to position [181, 0]
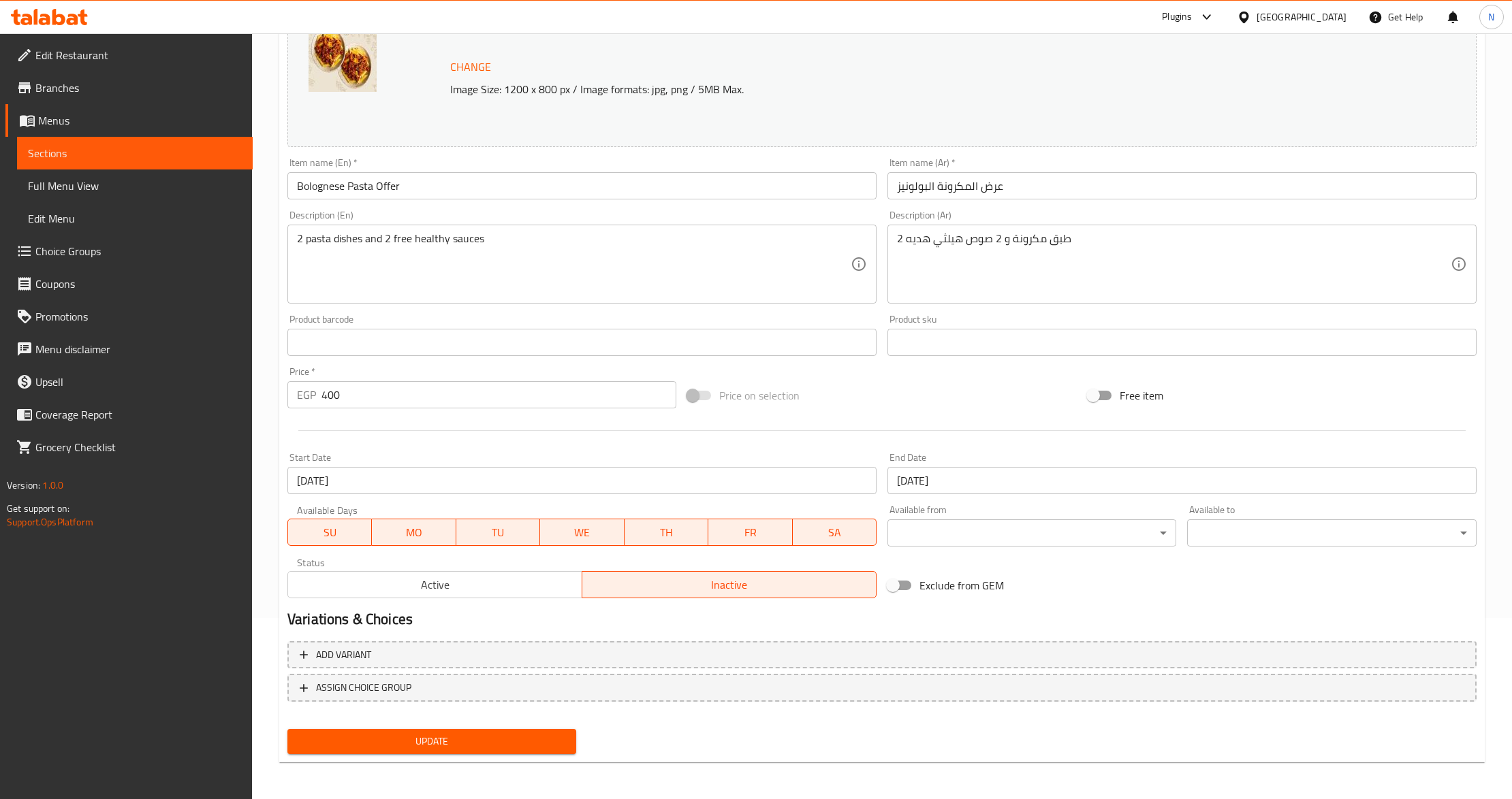
click at [502, 576] on span "Active" at bounding box center [435, 585] width 283 height 20
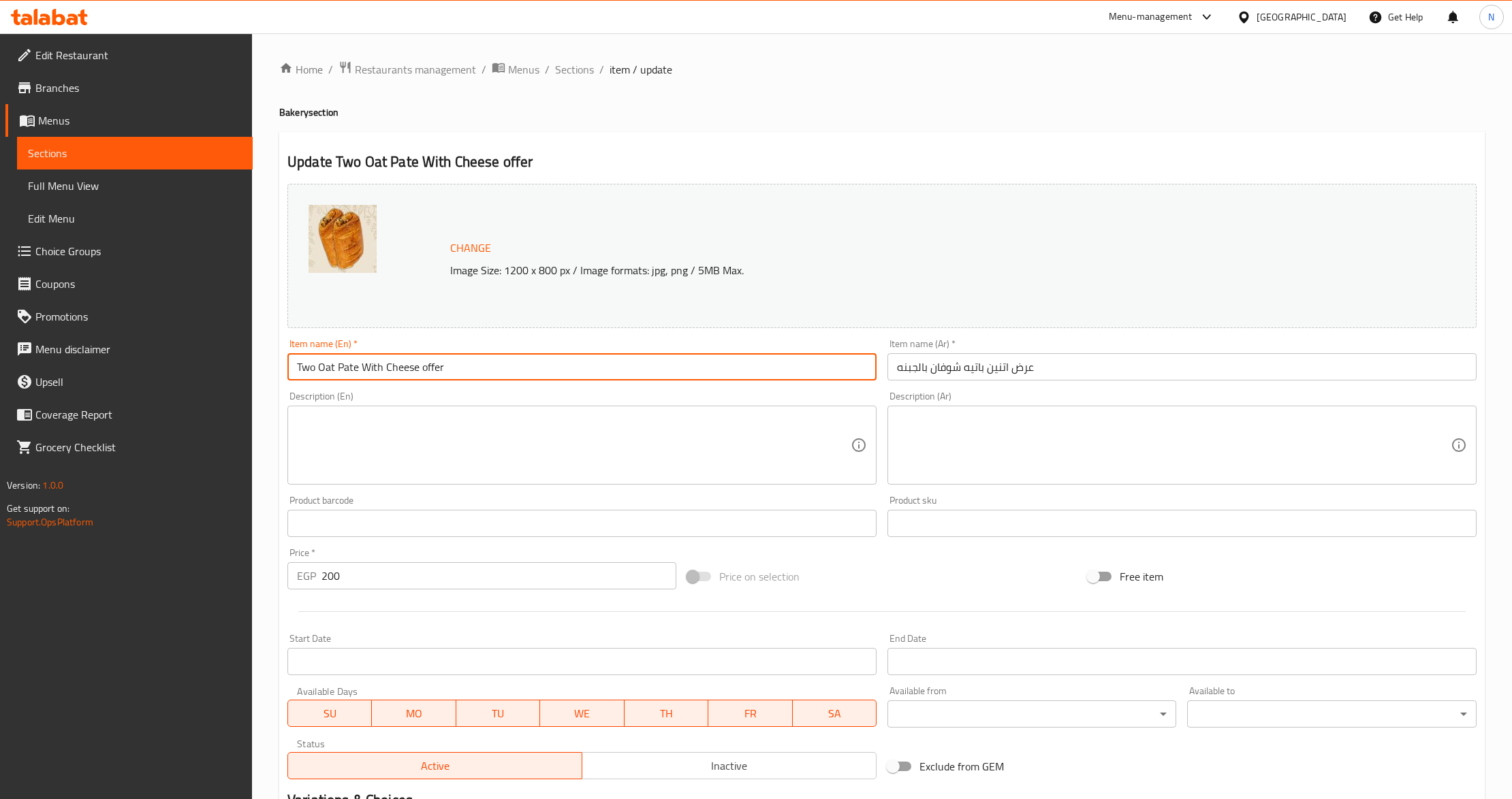
click at [311, 373] on input "Two Oat Pate With Cheese offer" at bounding box center [582, 367] width 589 height 27
type input "2 Oat Pate With Cheese offer"
click at [1008, 376] on input "عرض اتنين [PERSON_NAME] بالجبنه" at bounding box center [1182, 367] width 589 height 27
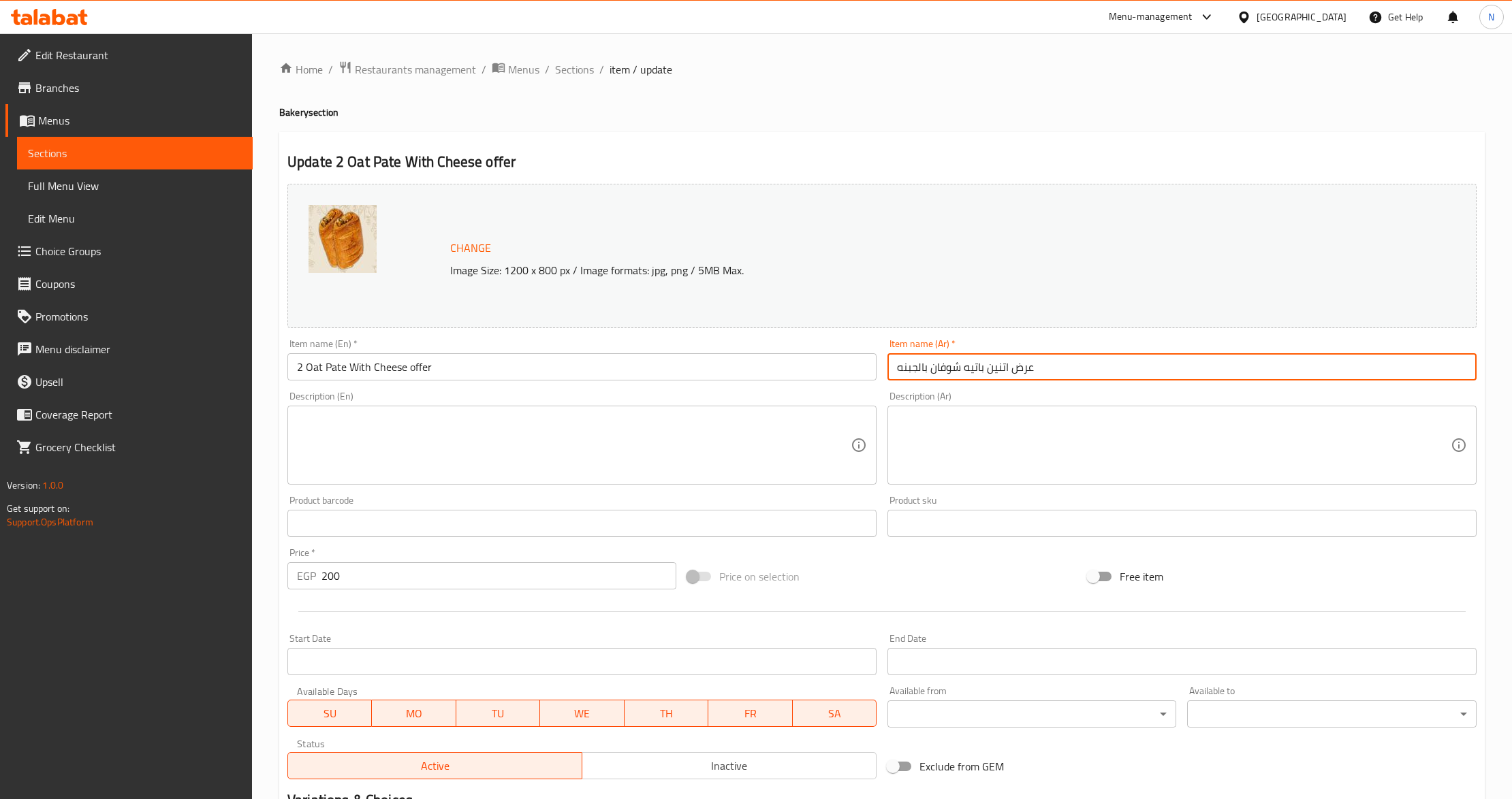
click at [1008, 376] on input "عرض اتنين [PERSON_NAME] بالجبنه" at bounding box center [1182, 367] width 589 height 27
click at [1060, 361] on input "عرض 2 باتيه شوفان بالجبنه" at bounding box center [1182, 367] width 589 height 27
type input "عرض 2 باتيه شوفان بالجبنة"
click at [563, 71] on span "Sections" at bounding box center [574, 69] width 39 height 16
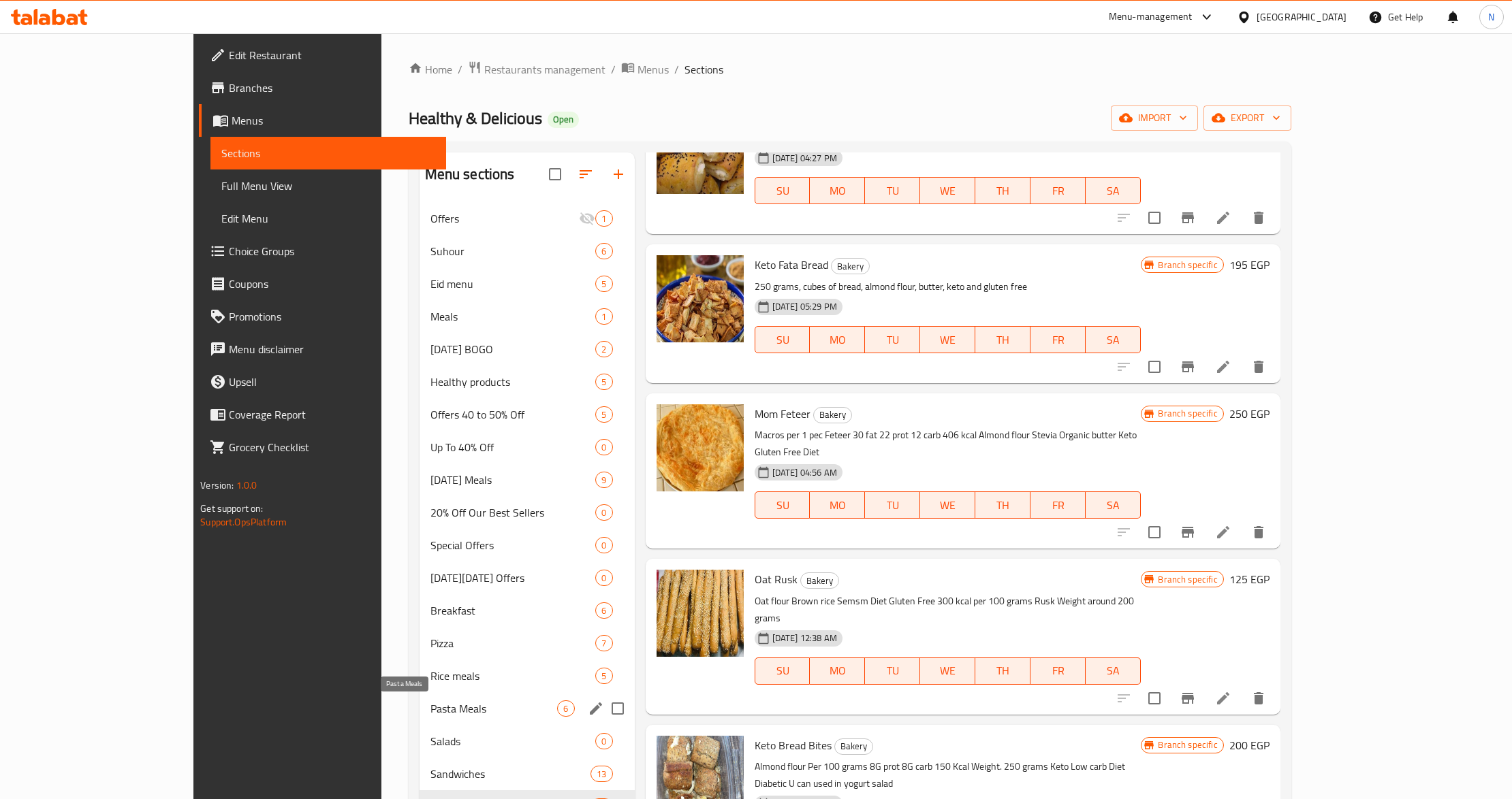
click at [430, 712] on span "Pasta Meals" at bounding box center [493, 709] width 127 height 16
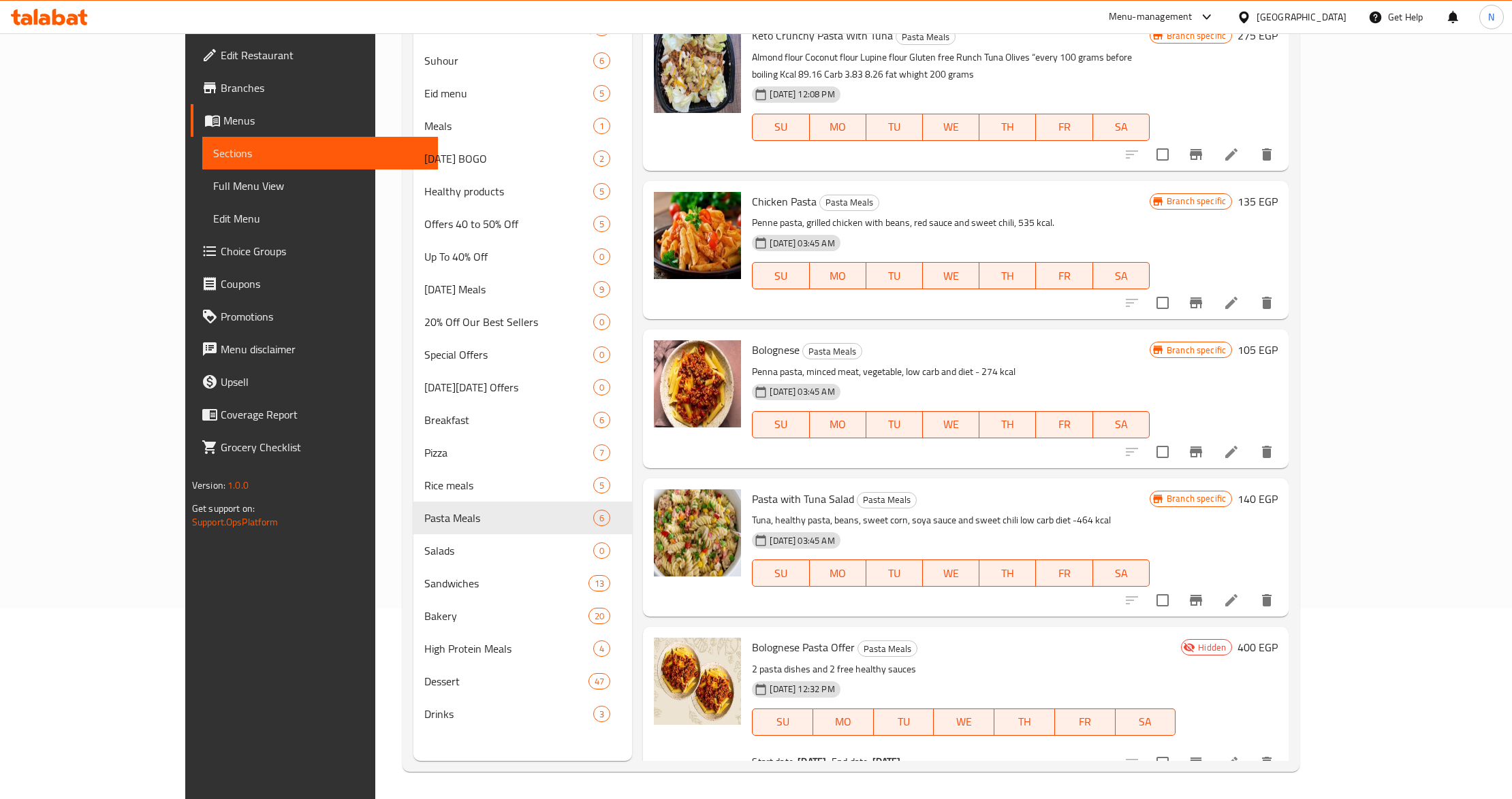
scroll to position [191, 0]
click at [1177, 749] on input "checkbox" at bounding box center [1162, 763] width 29 height 29
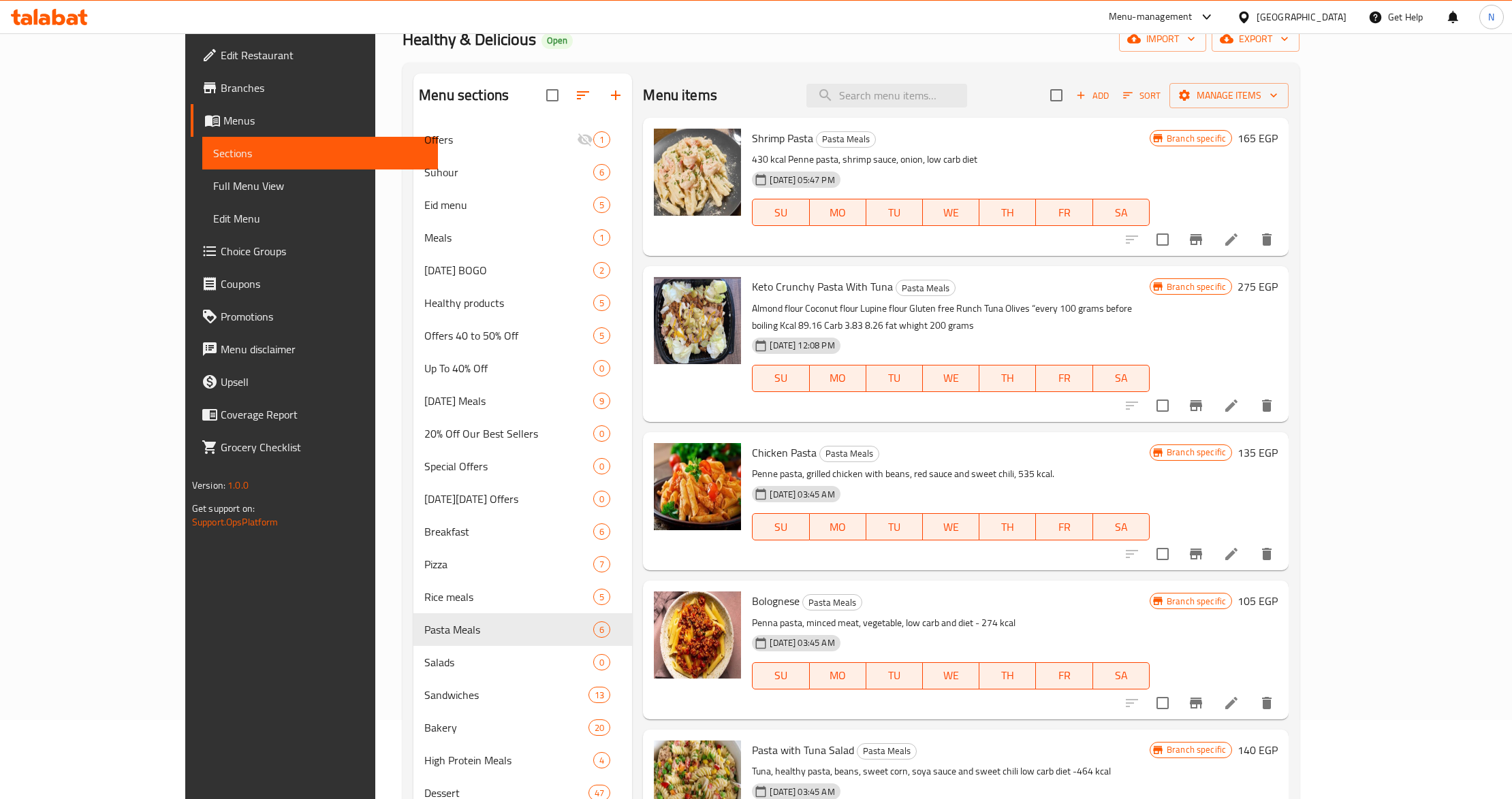
scroll to position [0, 0]
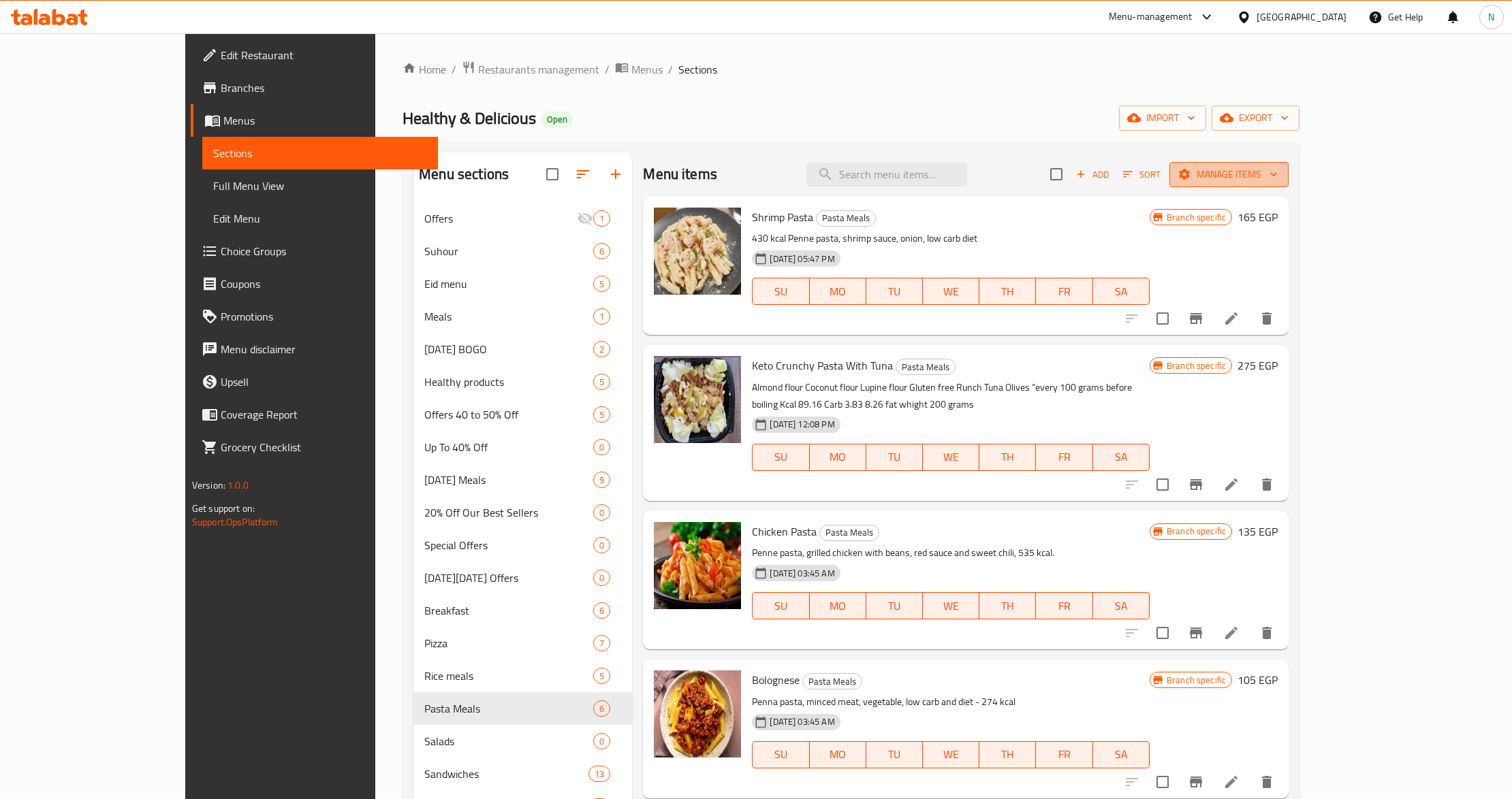
click at [1288, 162] on button "Manage items" at bounding box center [1229, 174] width 119 height 25
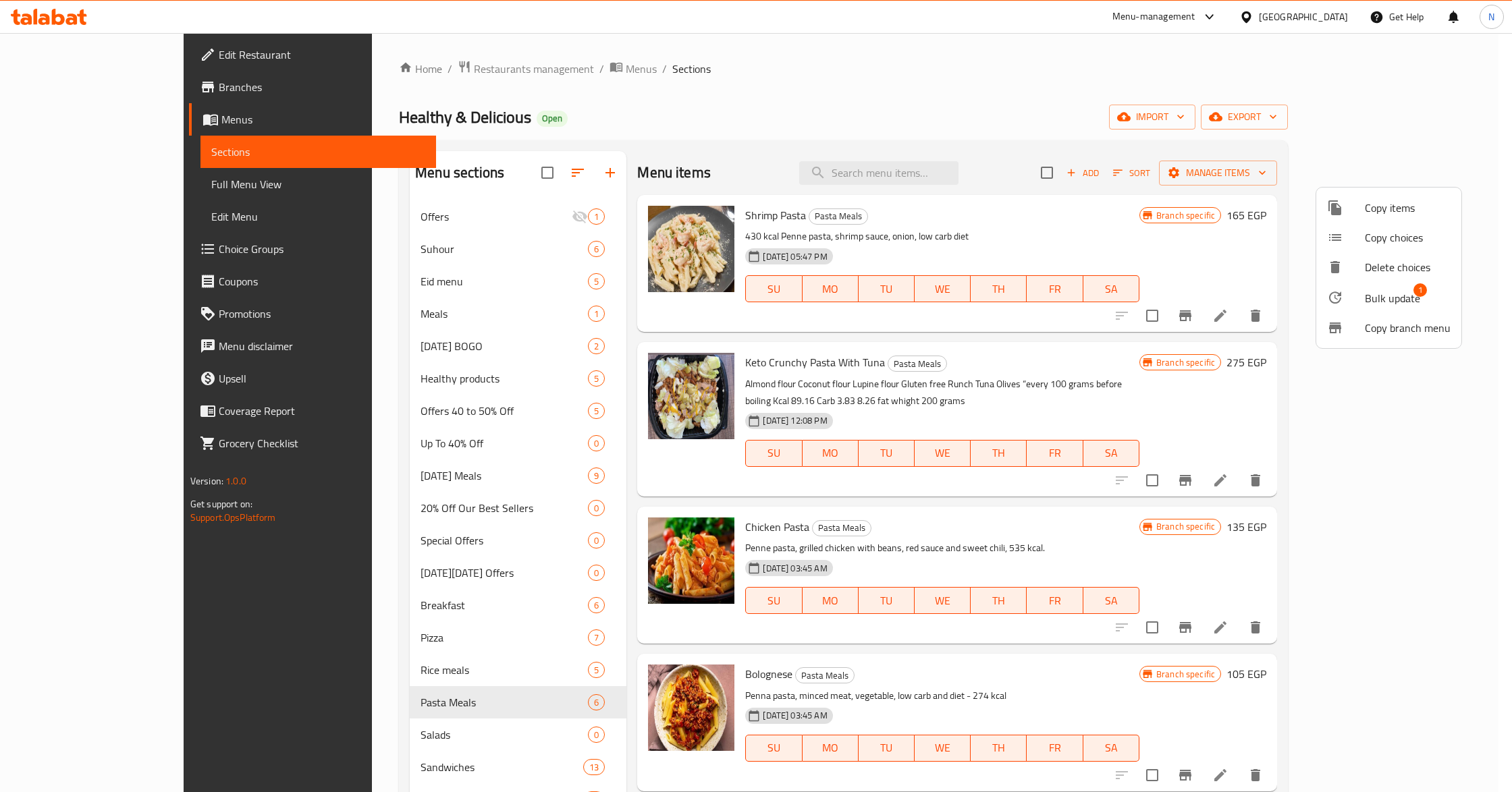
click at [1383, 297] on span "Bulk update" at bounding box center [1393, 298] width 55 height 16
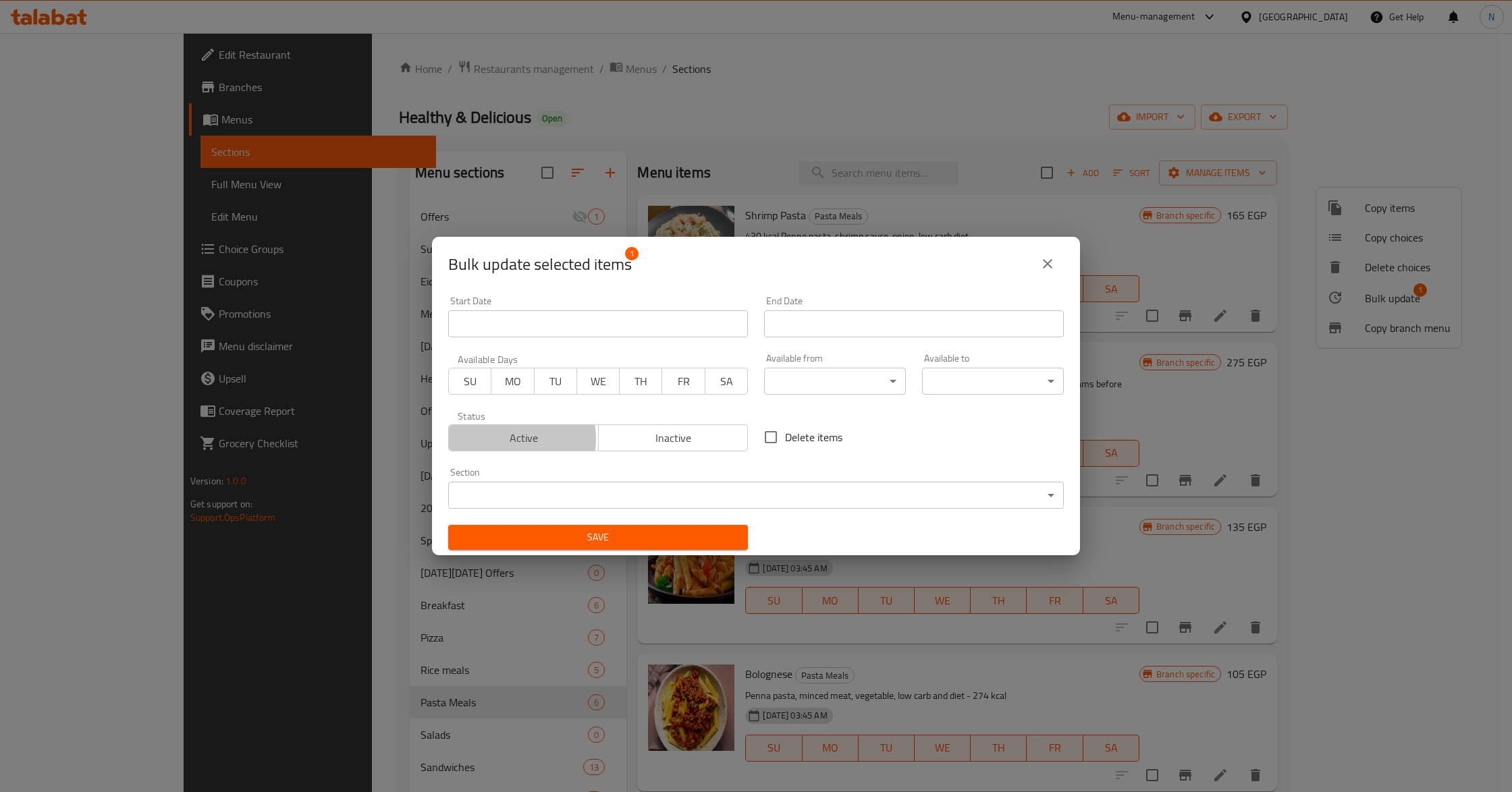
click at [506, 440] on span "Active" at bounding box center [523, 438] width 139 height 20
click at [624, 546] on button "Save" at bounding box center [598, 537] width 300 height 25
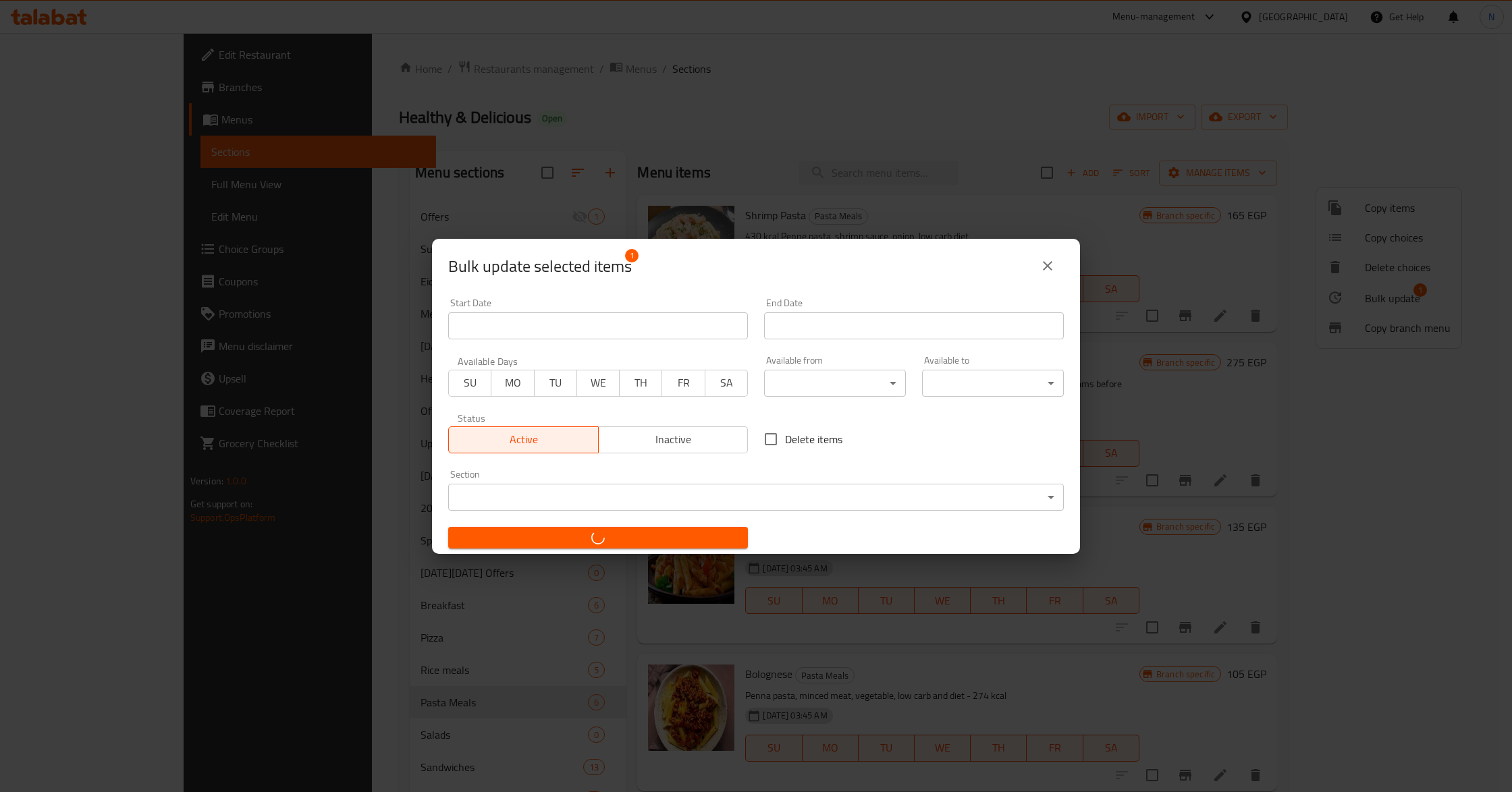
checkbox input "false"
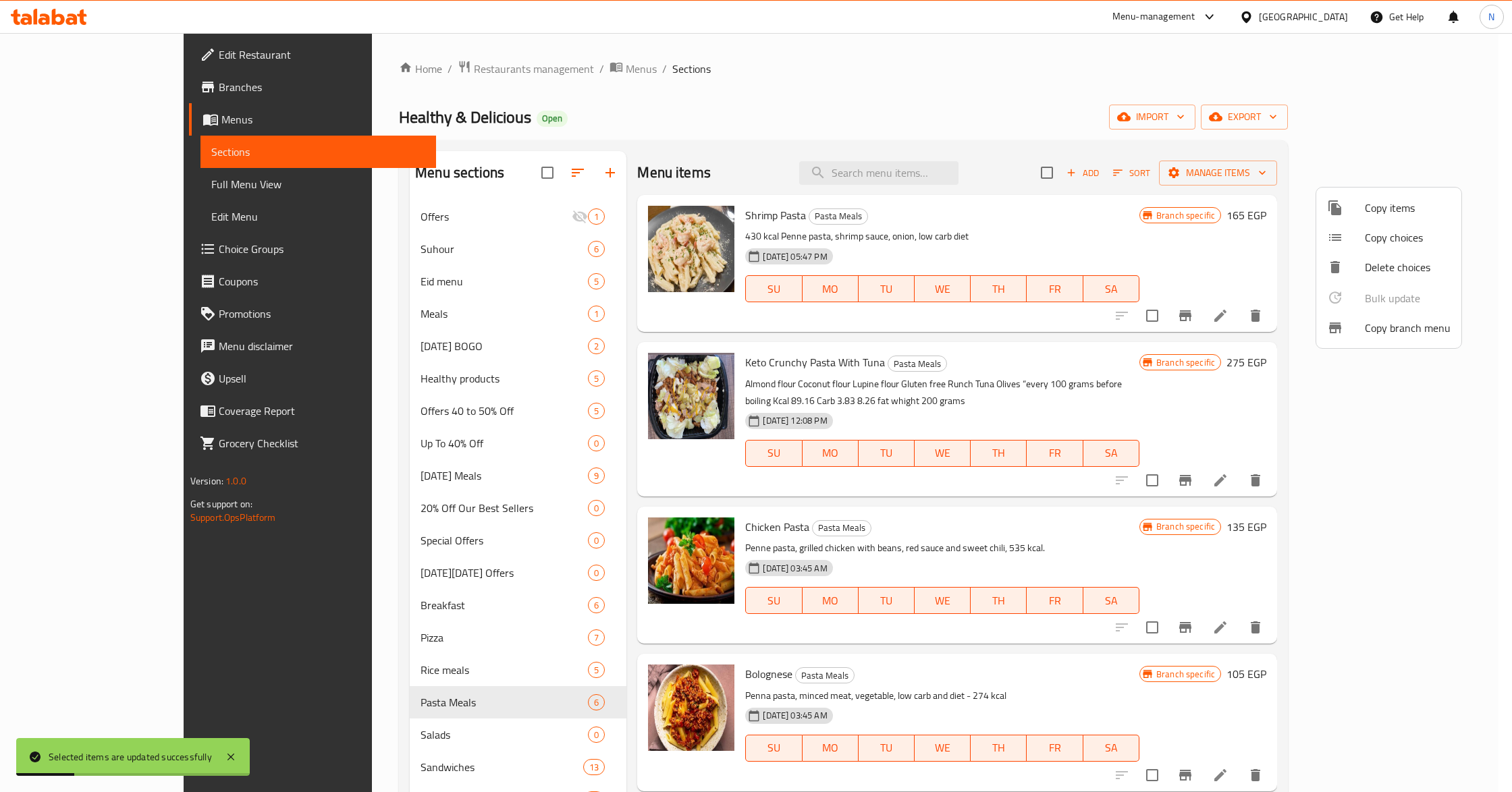
click at [976, 104] on div at bounding box center [756, 396] width 1512 height 792
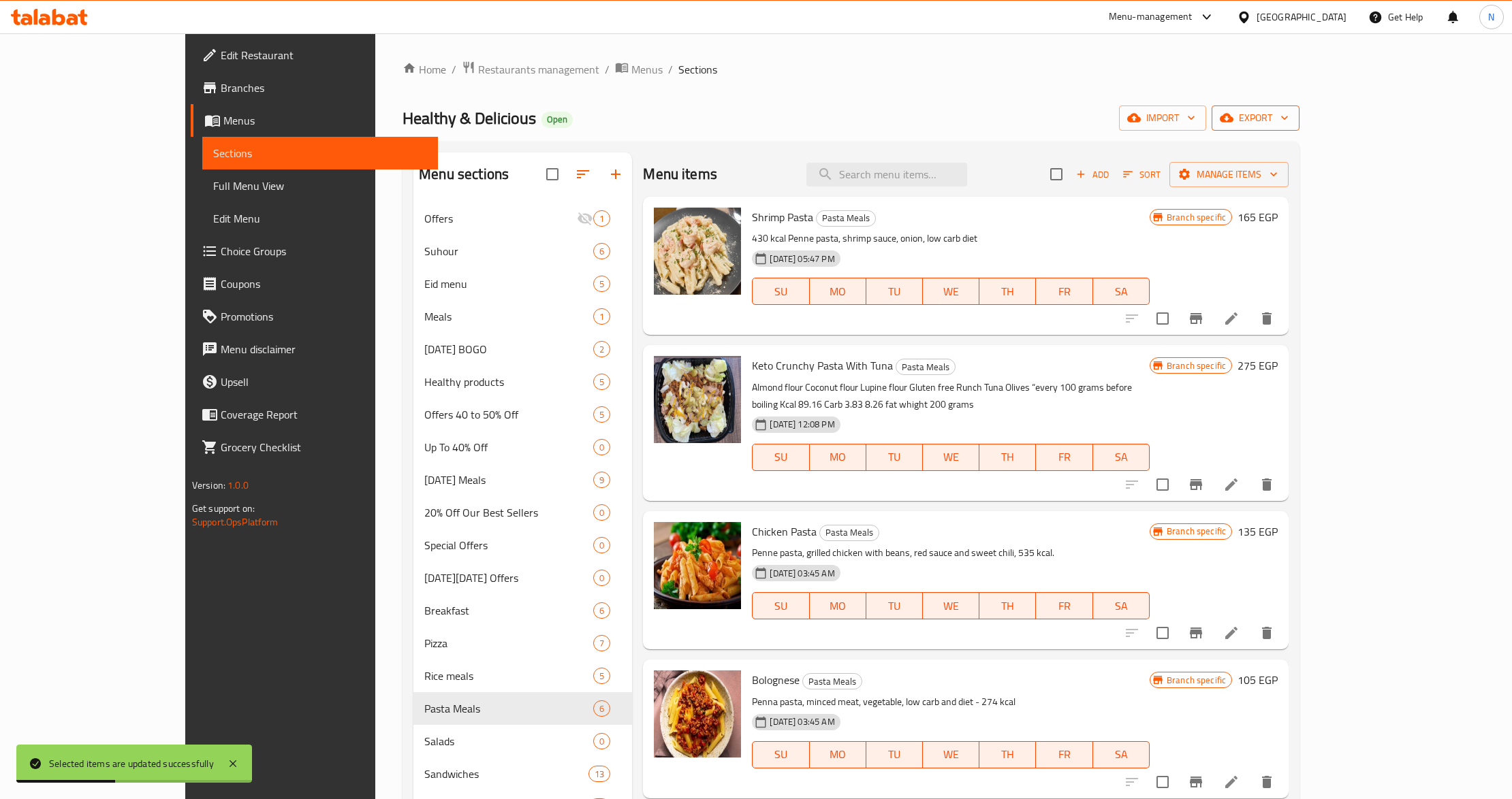
click at [1288, 117] on span "export" at bounding box center [1255, 118] width 66 height 17
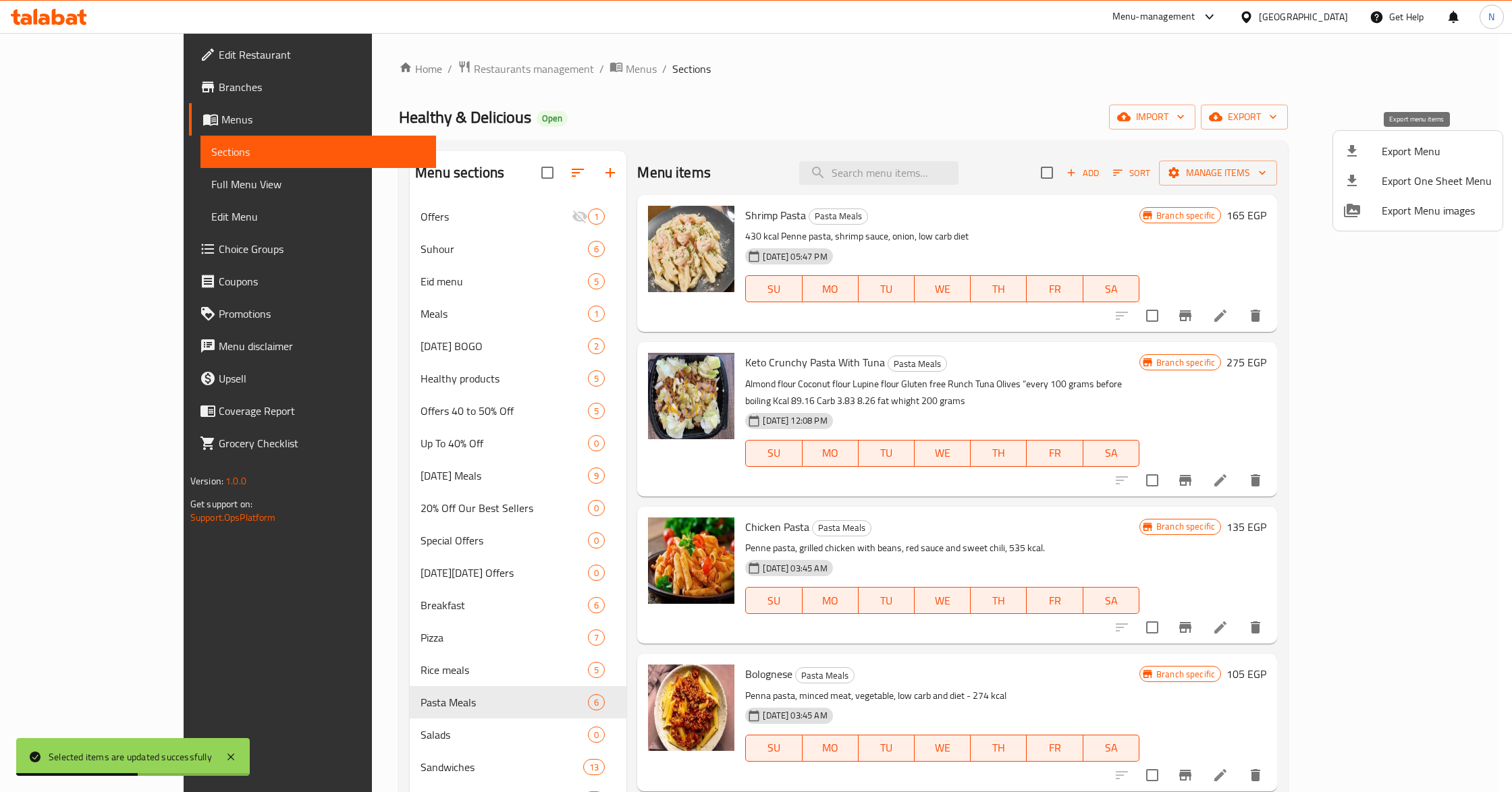
click at [1429, 160] on span "Export Menu" at bounding box center [1437, 151] width 110 height 16
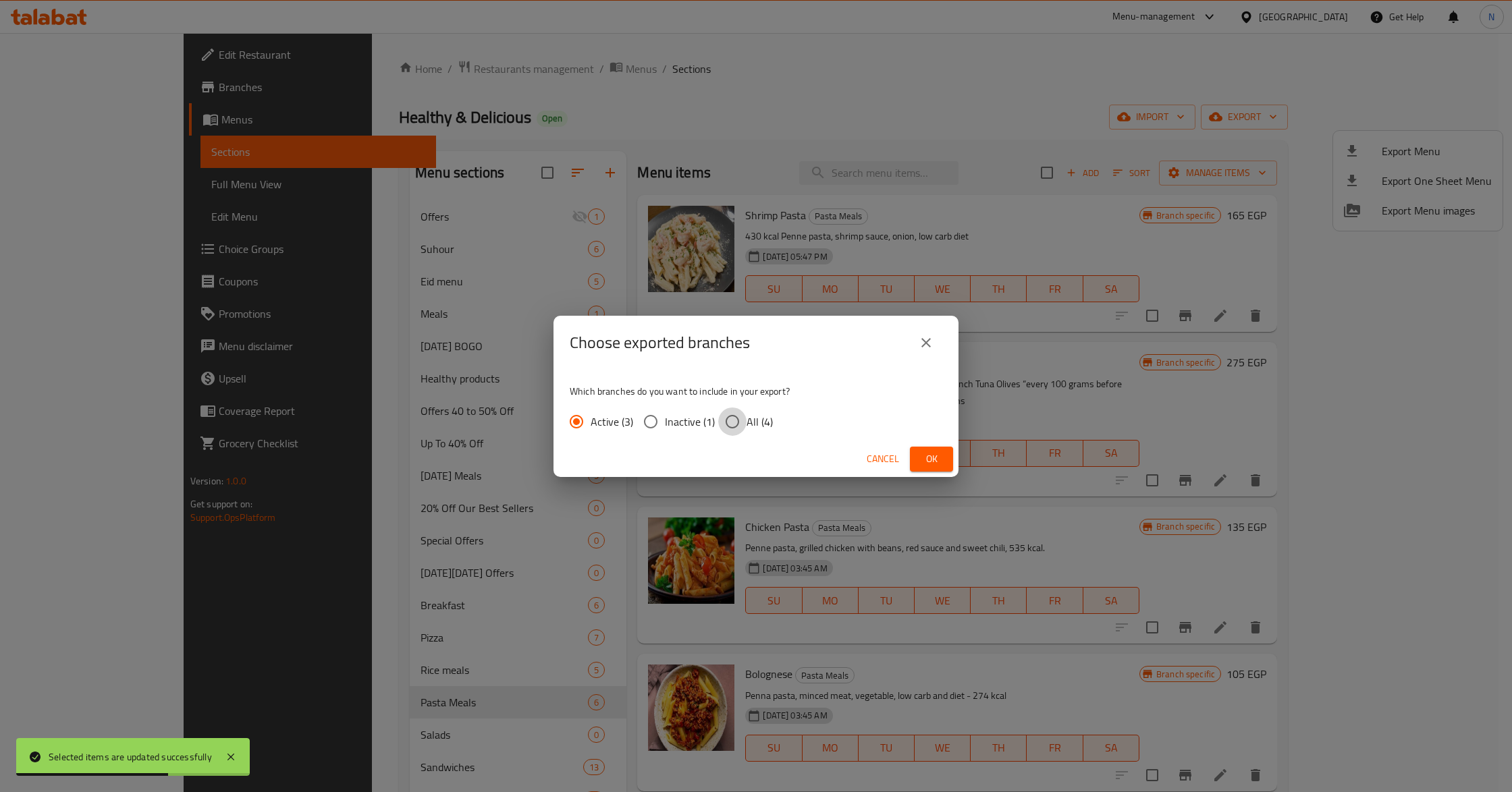
click at [745, 427] on input "All (4)" at bounding box center [732, 421] width 28 height 28
radio input "true"
click at [940, 459] on span "Ok" at bounding box center [932, 459] width 22 height 17
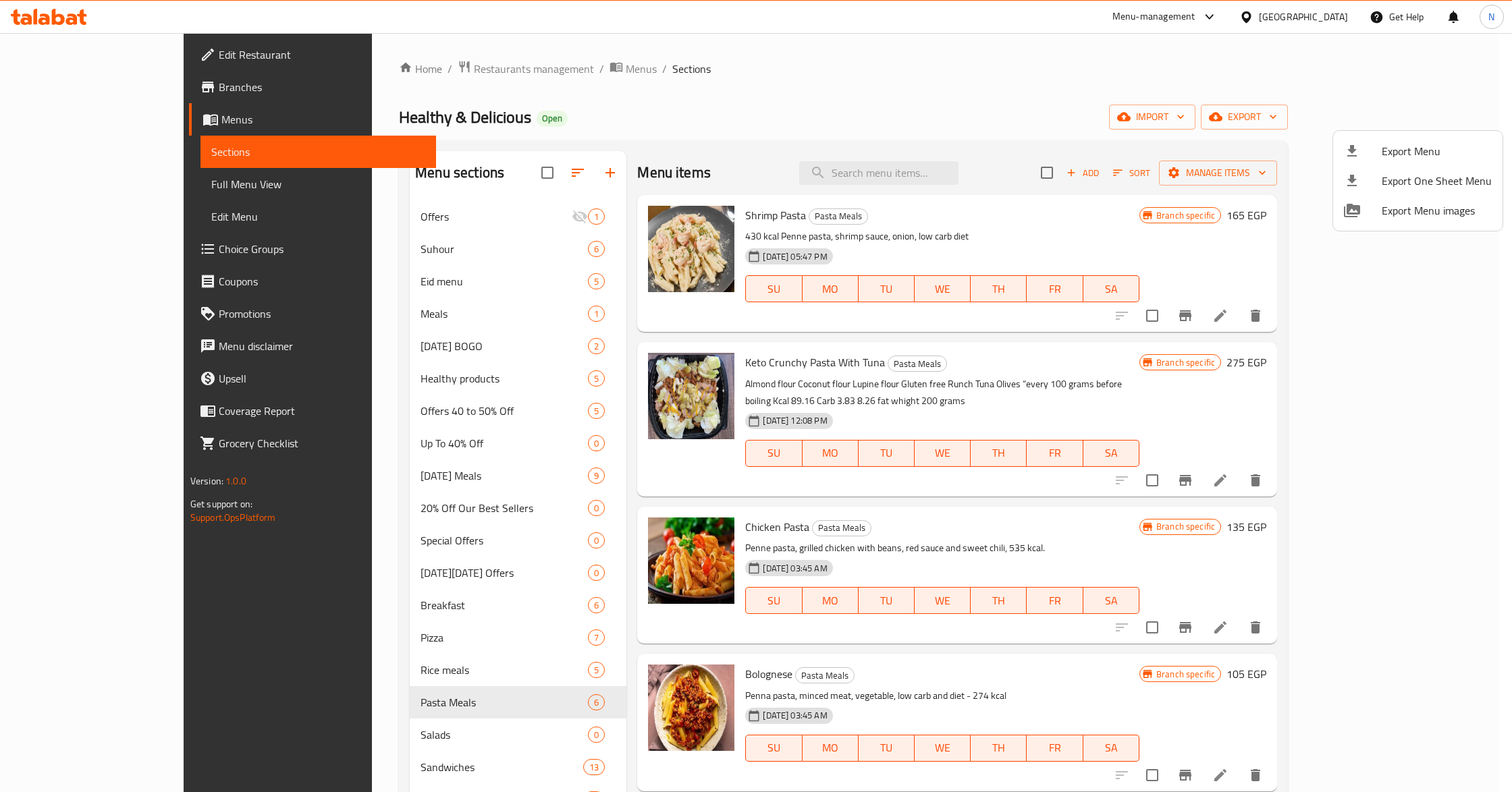
click at [1060, 686] on div at bounding box center [756, 396] width 1512 height 792
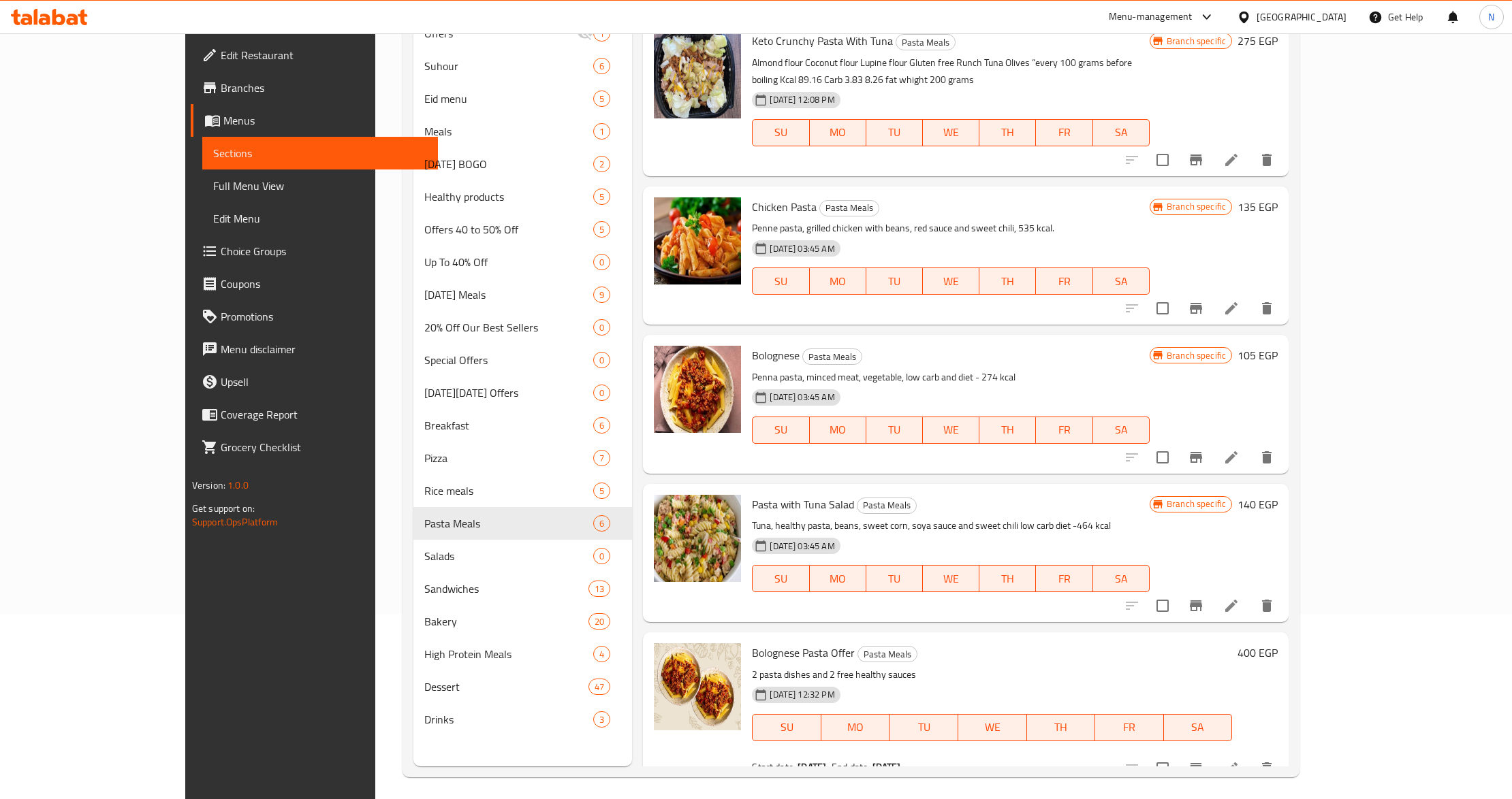
scroll to position [191, 0]
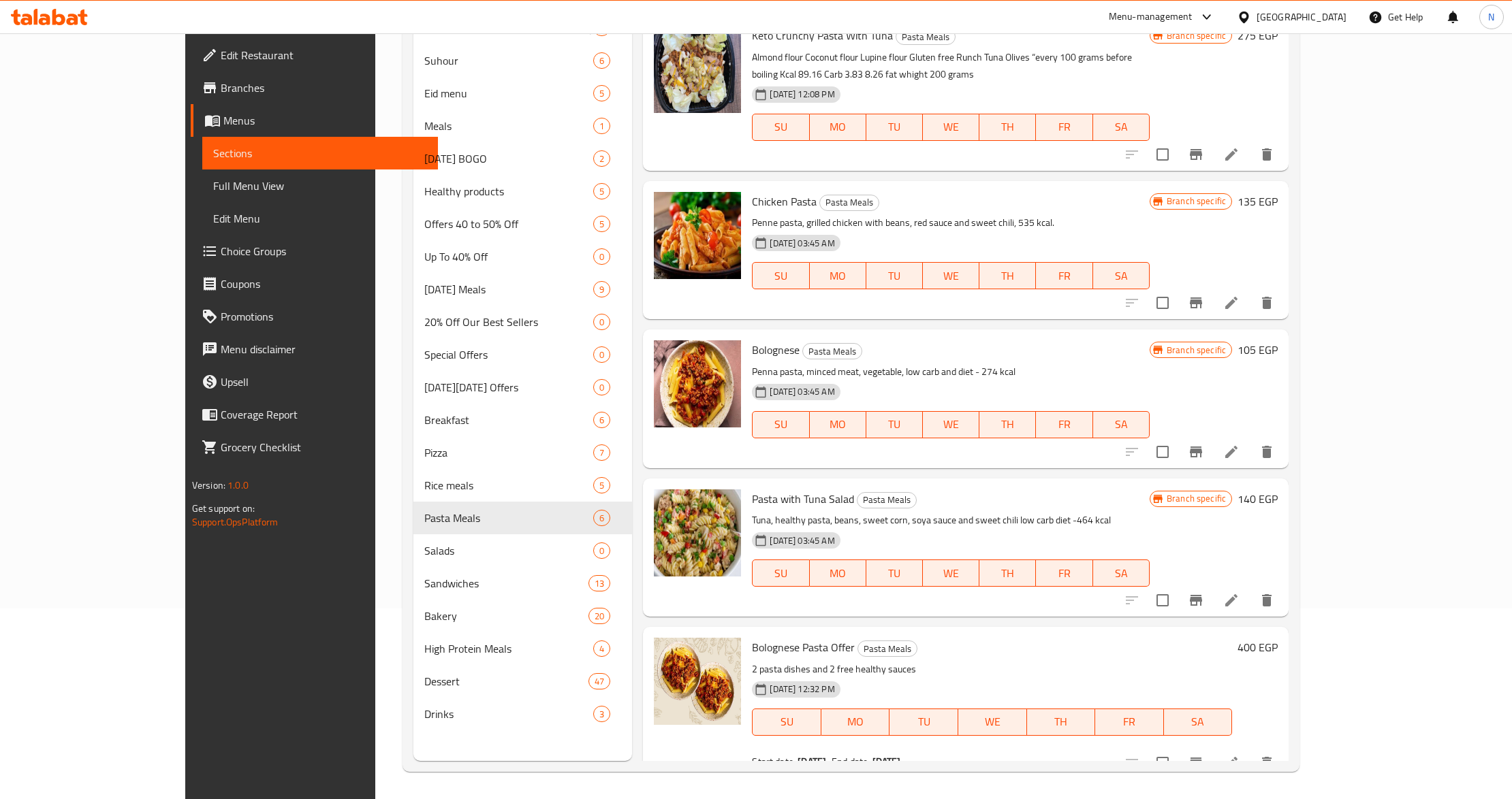
click at [213, 187] on span "Full Menu View" at bounding box center [320, 186] width 214 height 16
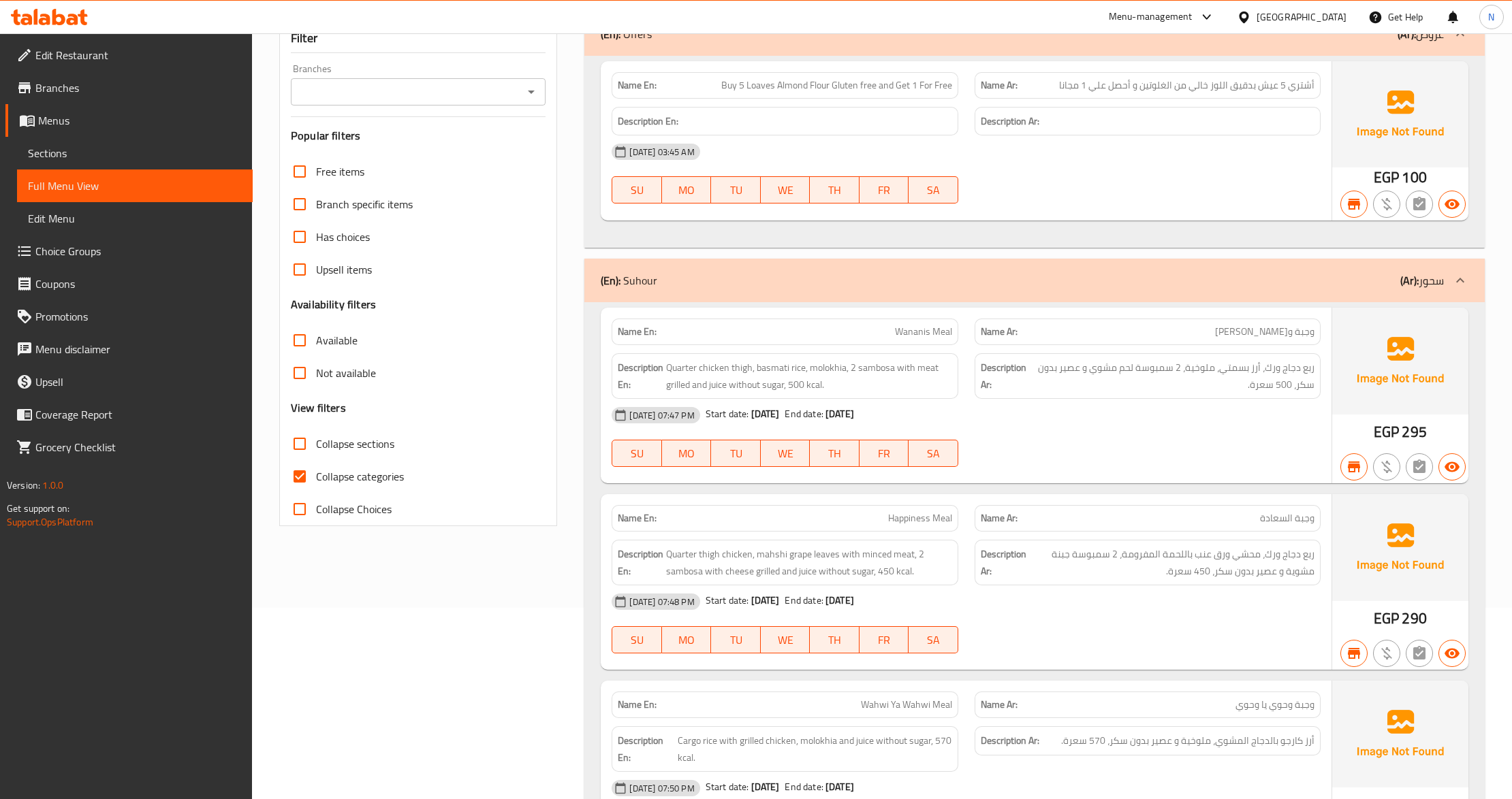
click at [357, 449] on span "Collapse sections" at bounding box center [355, 444] width 78 height 16
click at [316, 449] on input "Collapse sections" at bounding box center [299, 444] width 32 height 32
checkbox input "true"
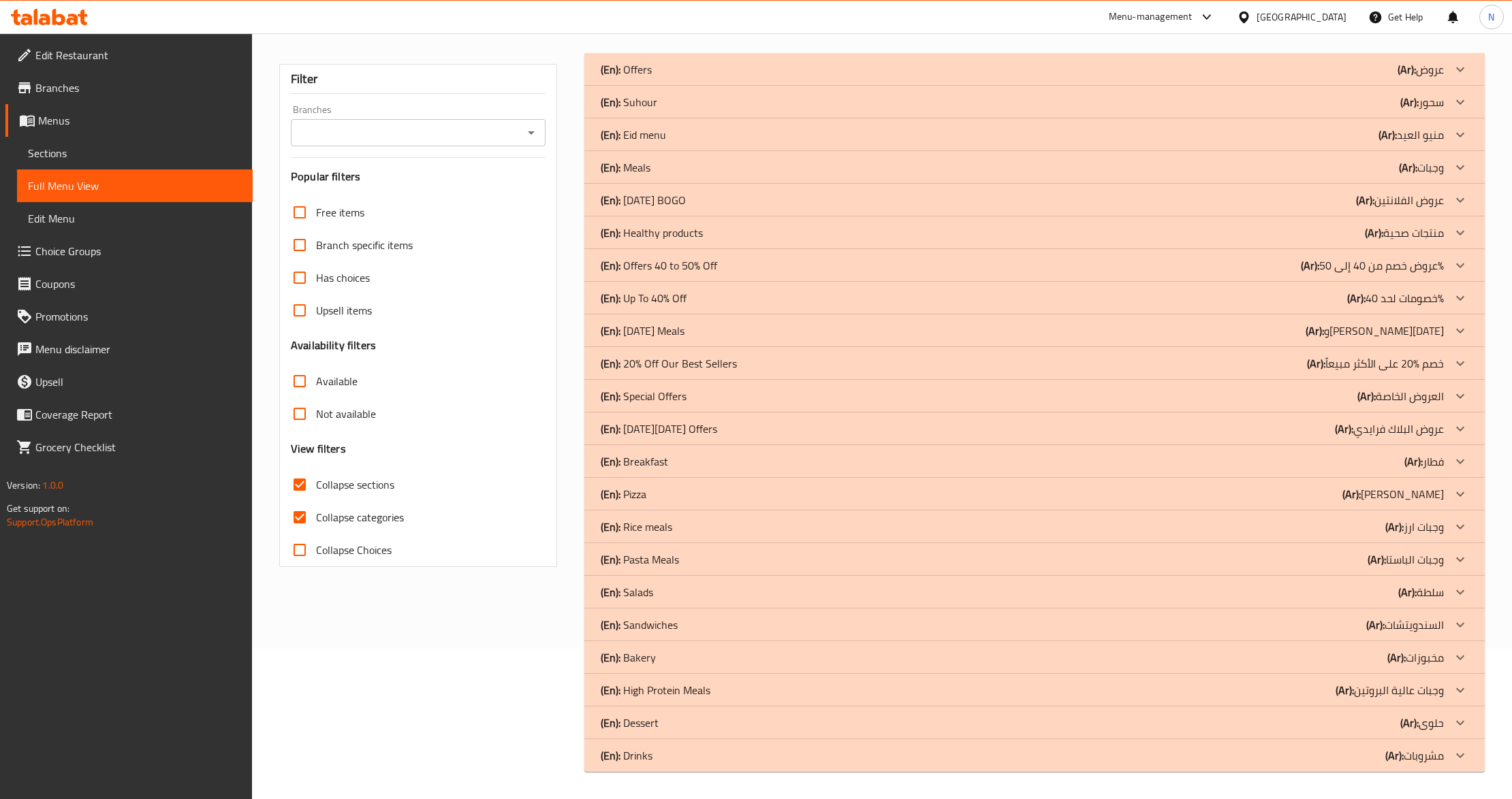
scroll to position [151, 0]
click at [1444, 662] on div at bounding box center [1460, 657] width 32 height 32
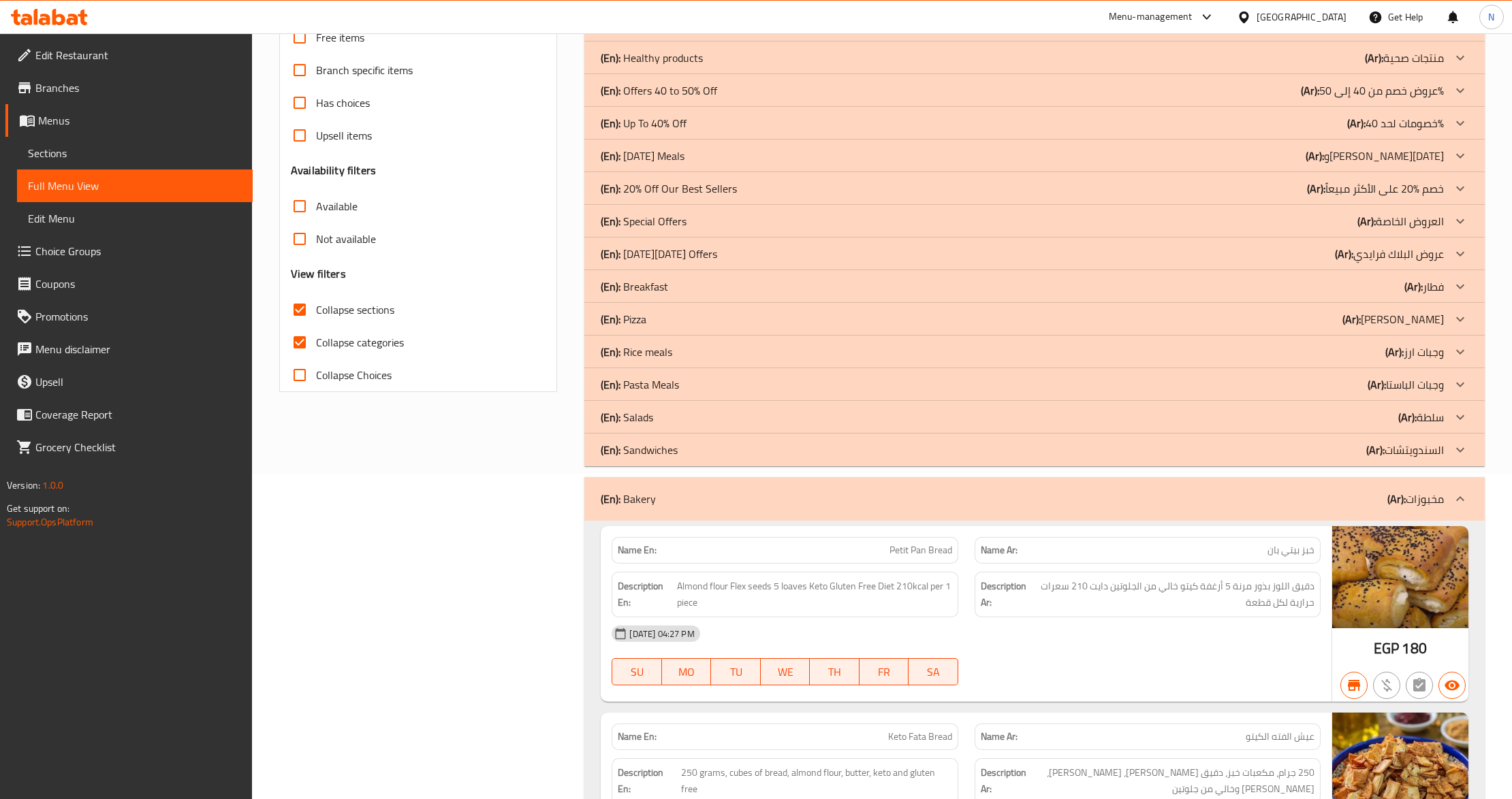
scroll to position [332, 0]
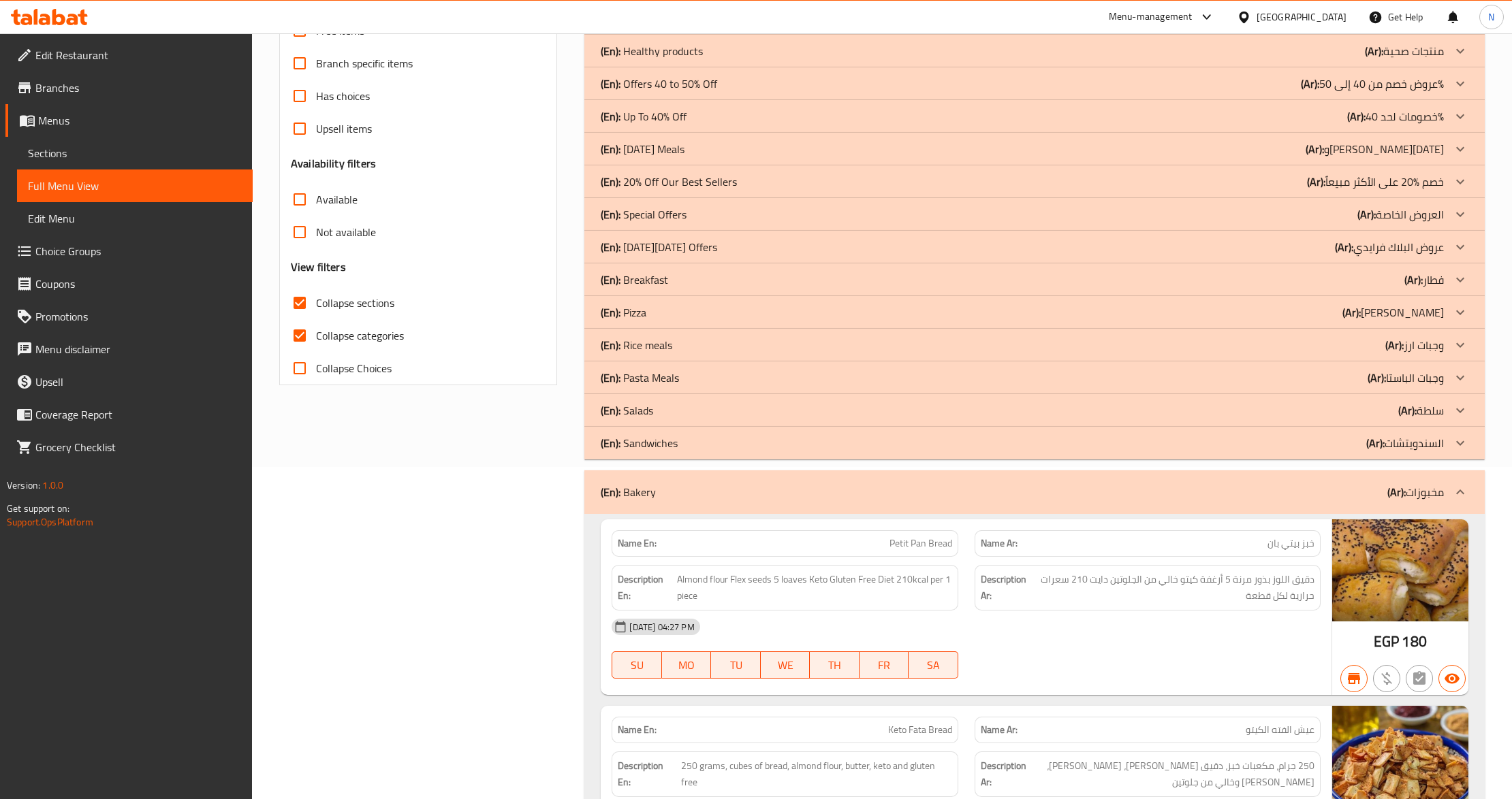
click at [1415, 376] on p "(Ar): وجبات الباستا" at bounding box center [1406, 378] width 76 height 16
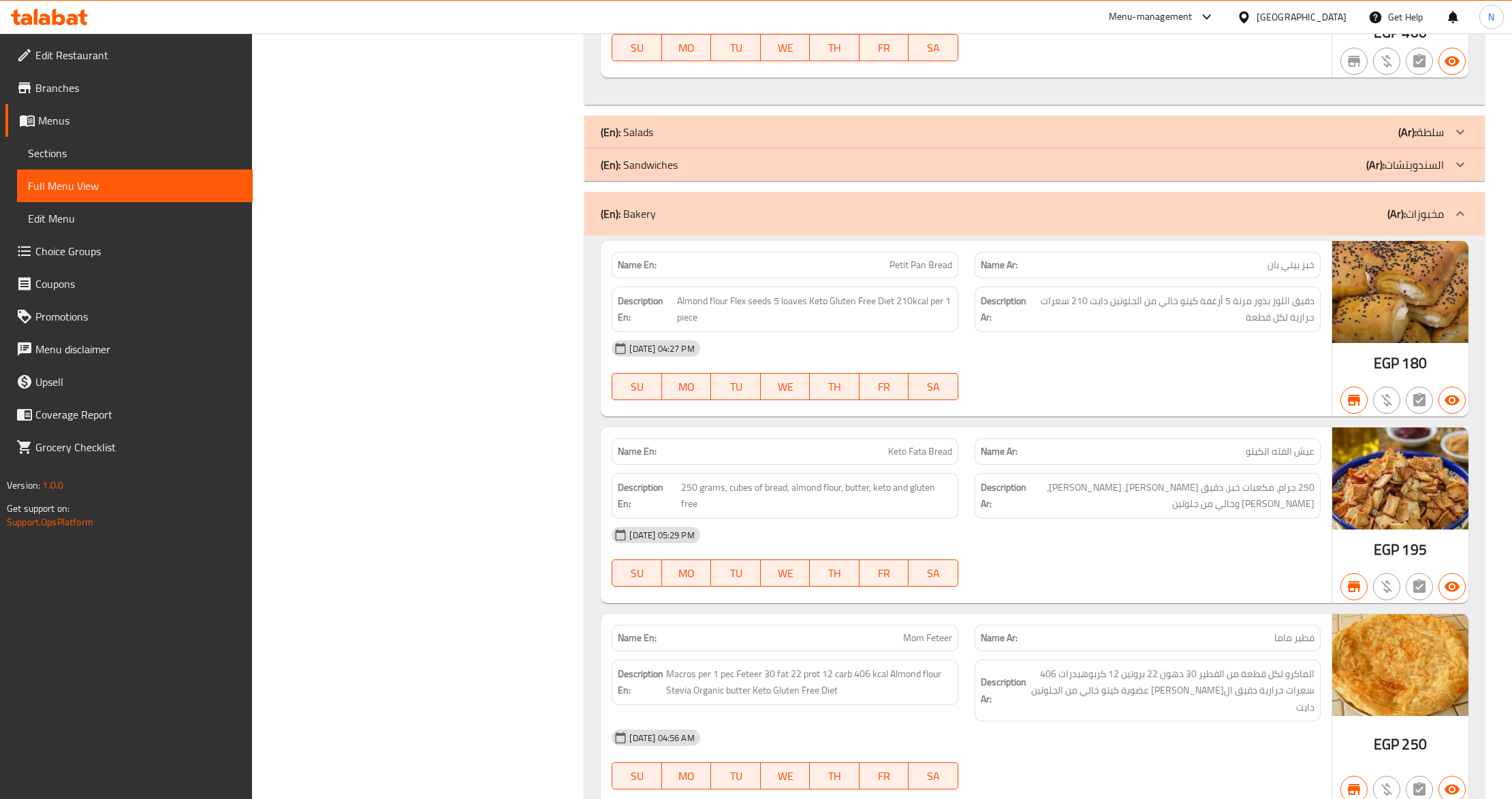
scroll to position [1694, 0]
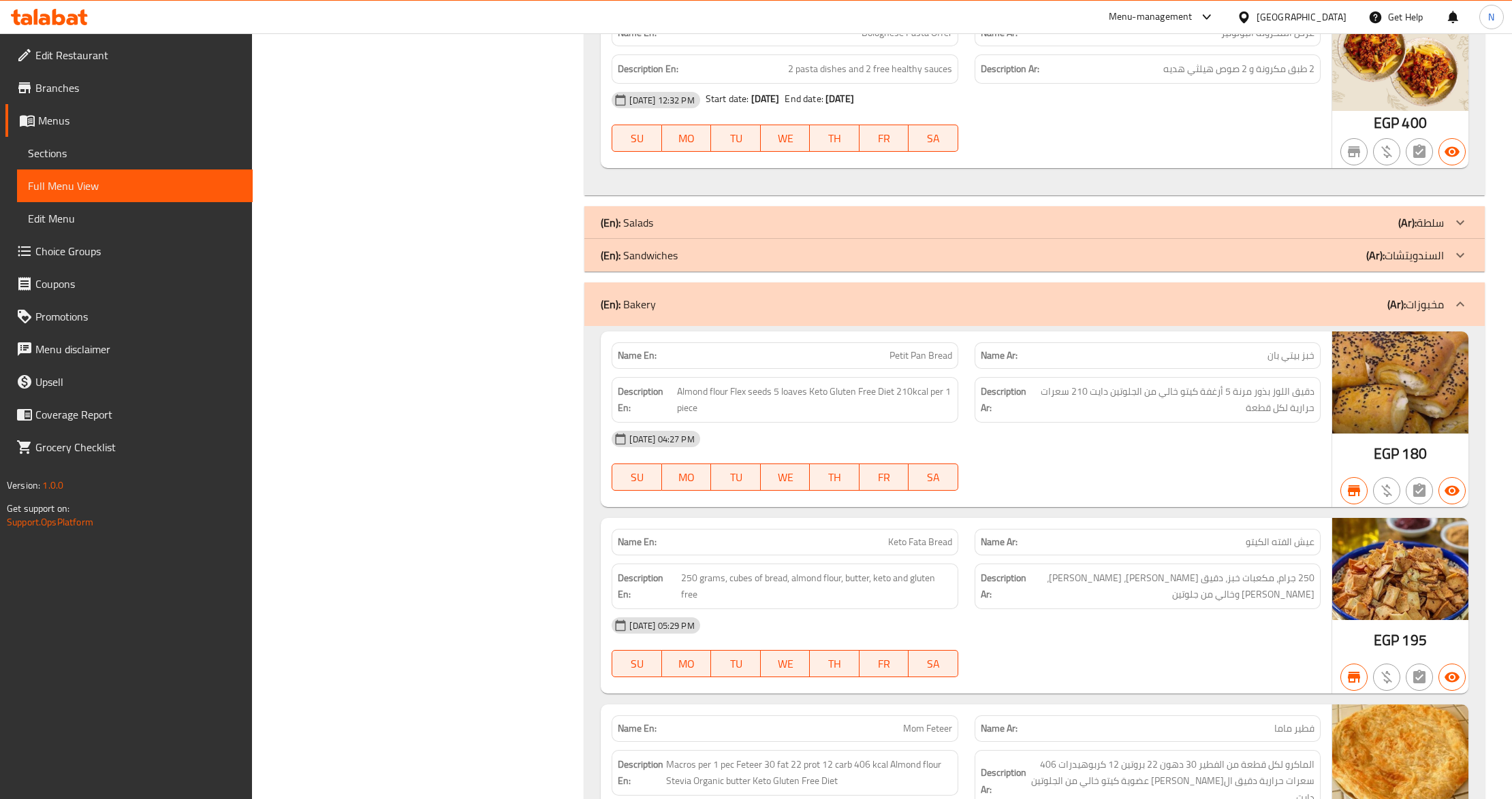
click at [1466, 296] on icon at bounding box center [1460, 304] width 16 height 16
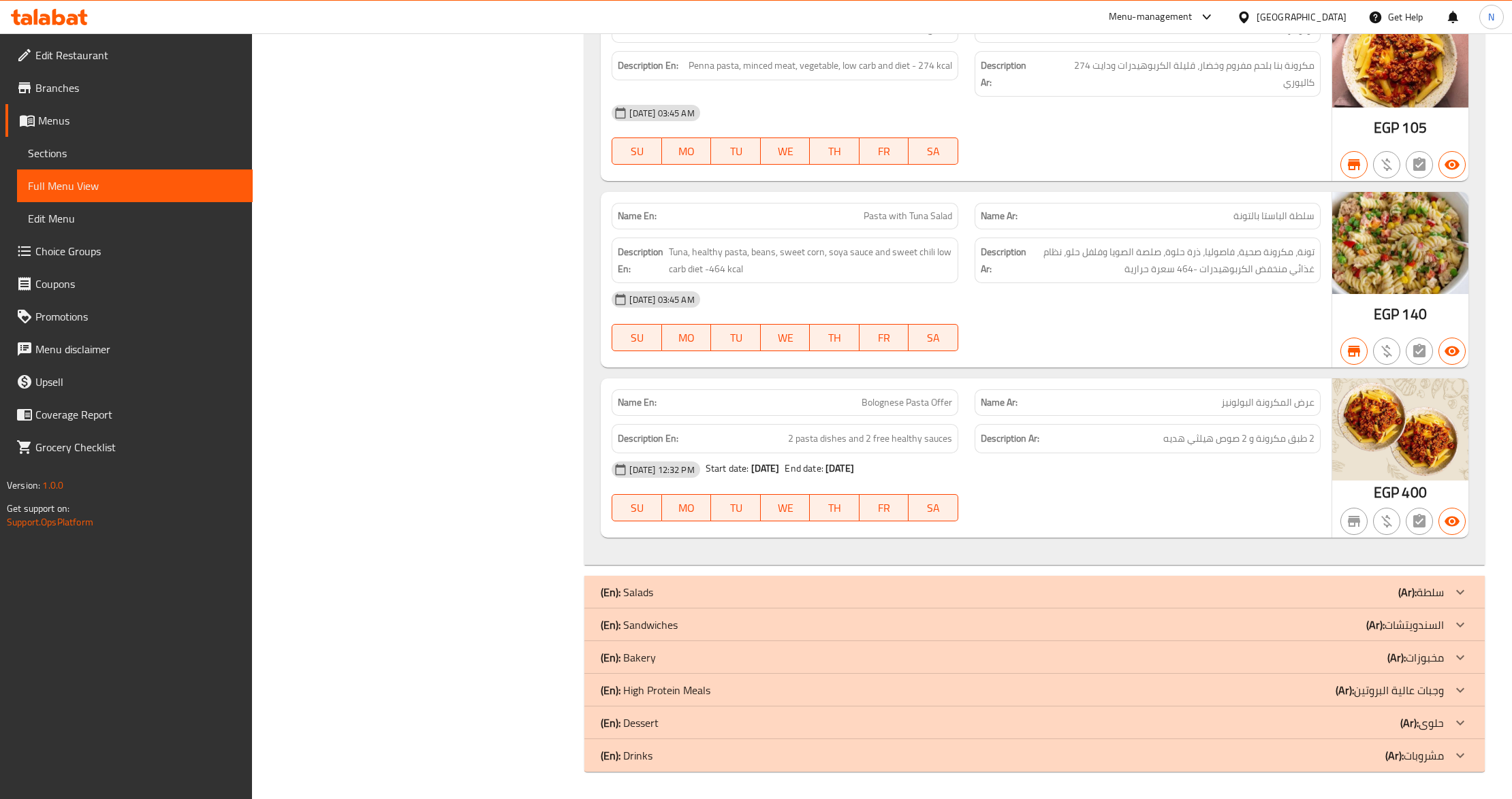
scroll to position [1313, 0]
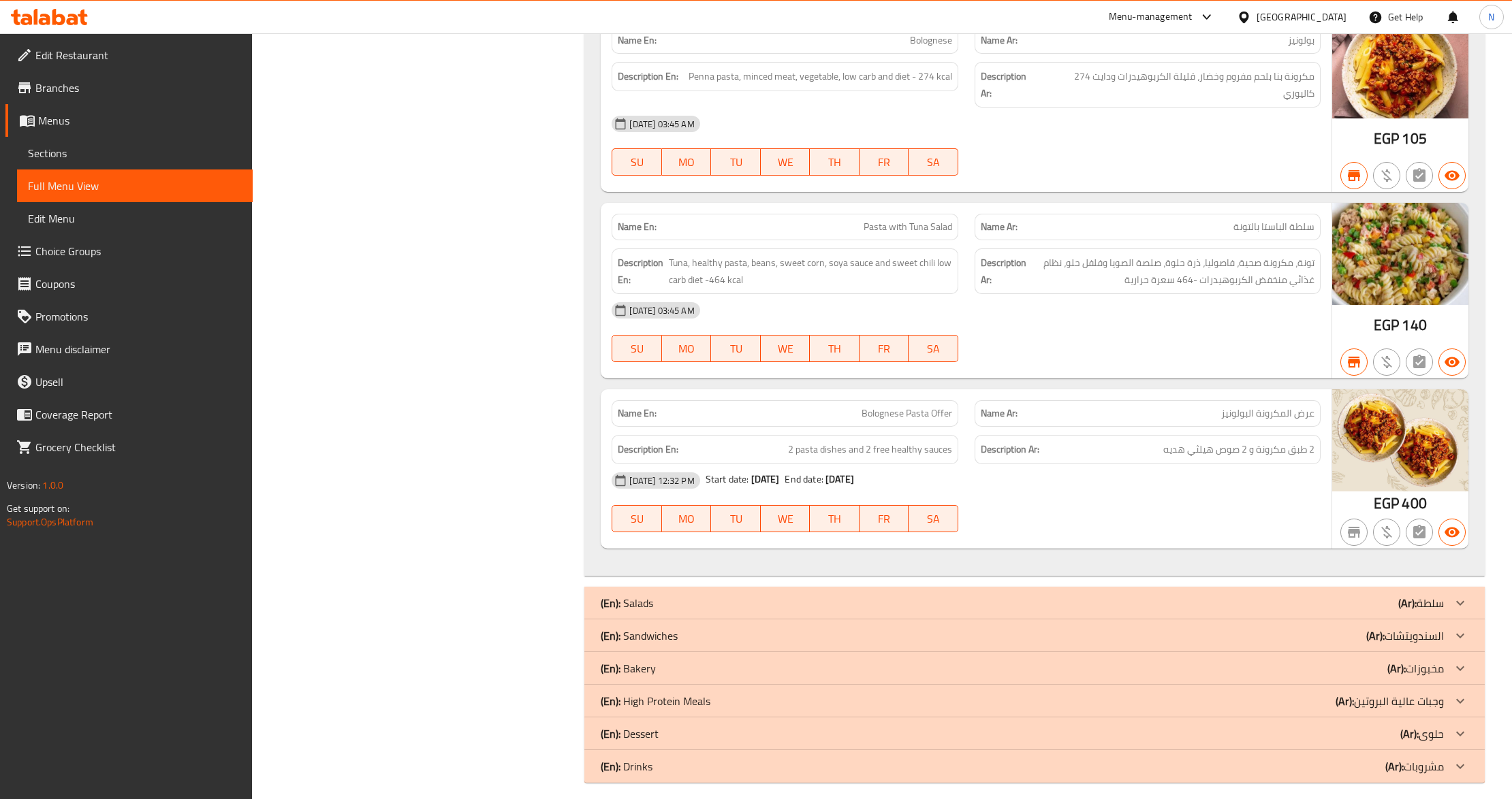
click at [1463, 660] on icon at bounding box center [1460, 668] width 16 height 16
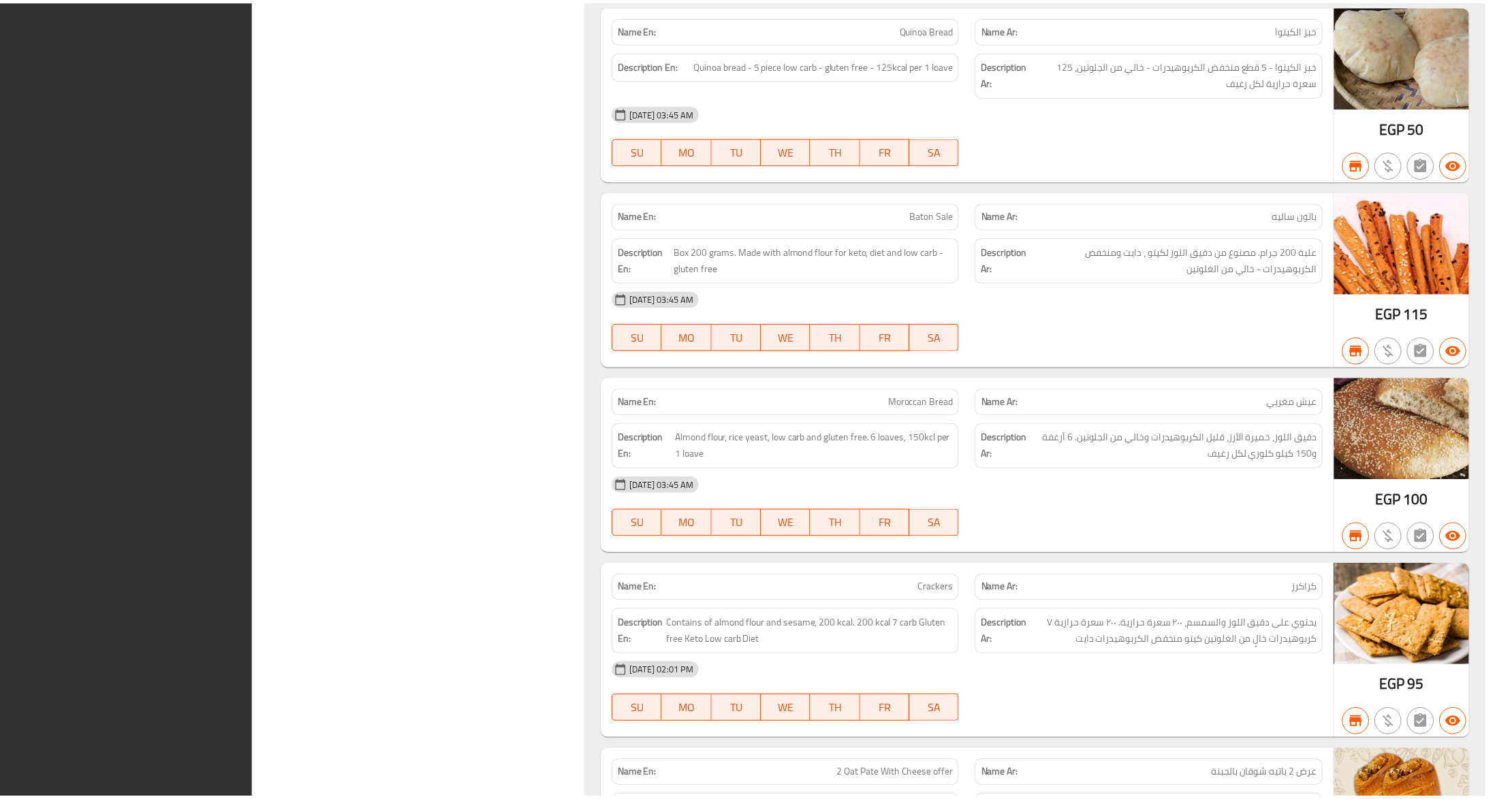
scroll to position [5082, 0]
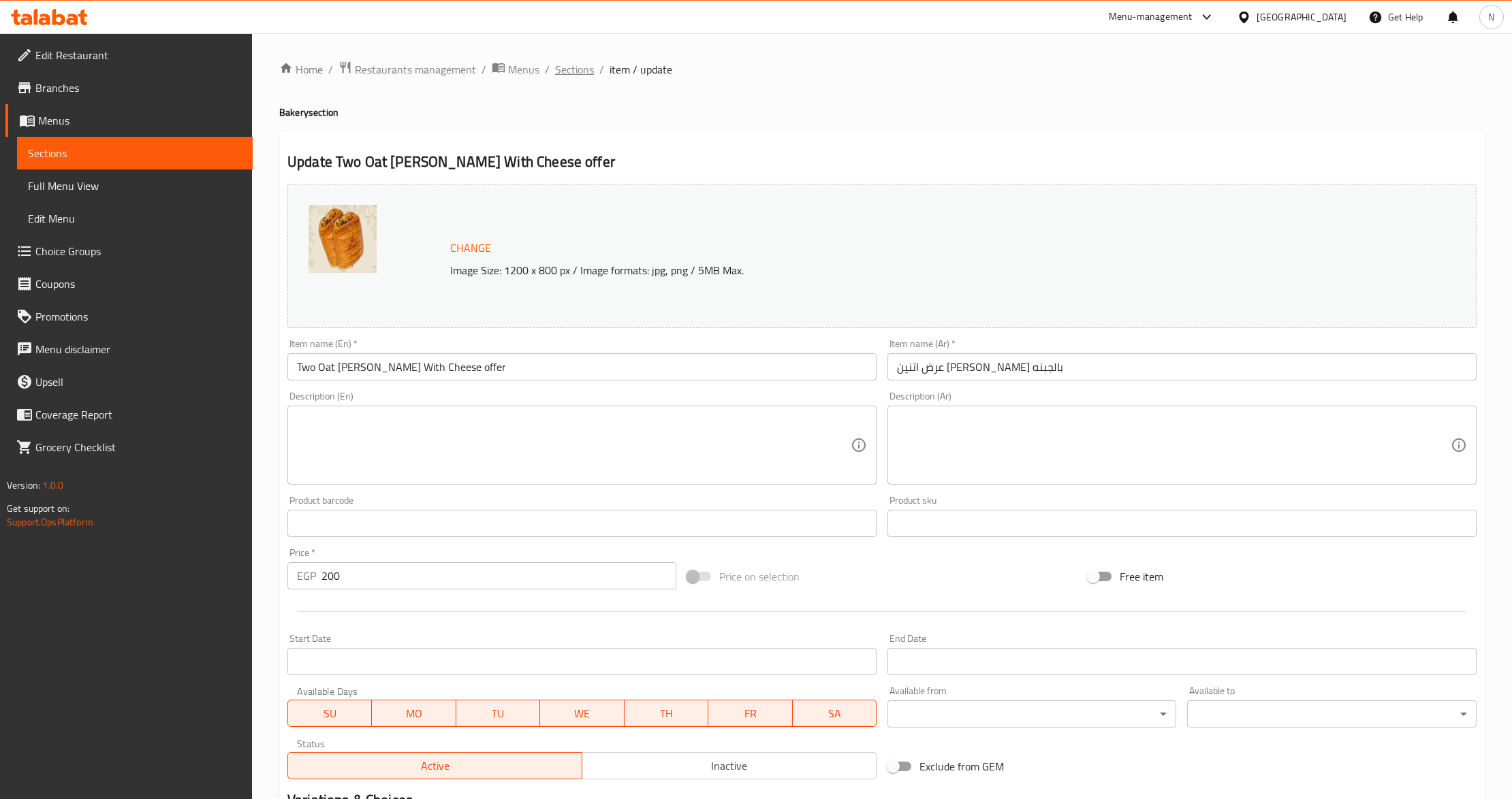
click at [558, 76] on span "Sections" at bounding box center [574, 69] width 39 height 16
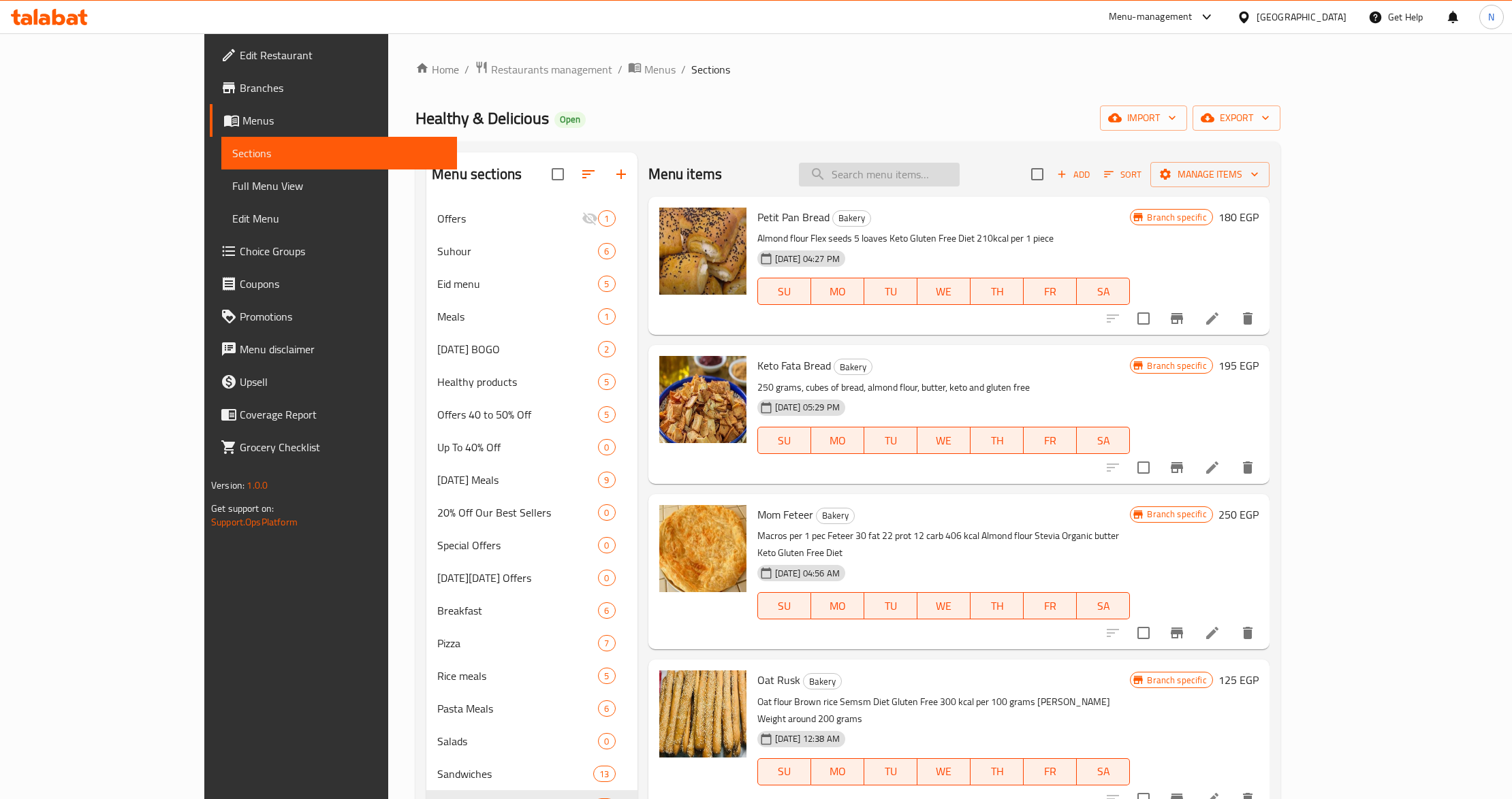
click at [916, 174] on input "search" at bounding box center [879, 174] width 161 height 24
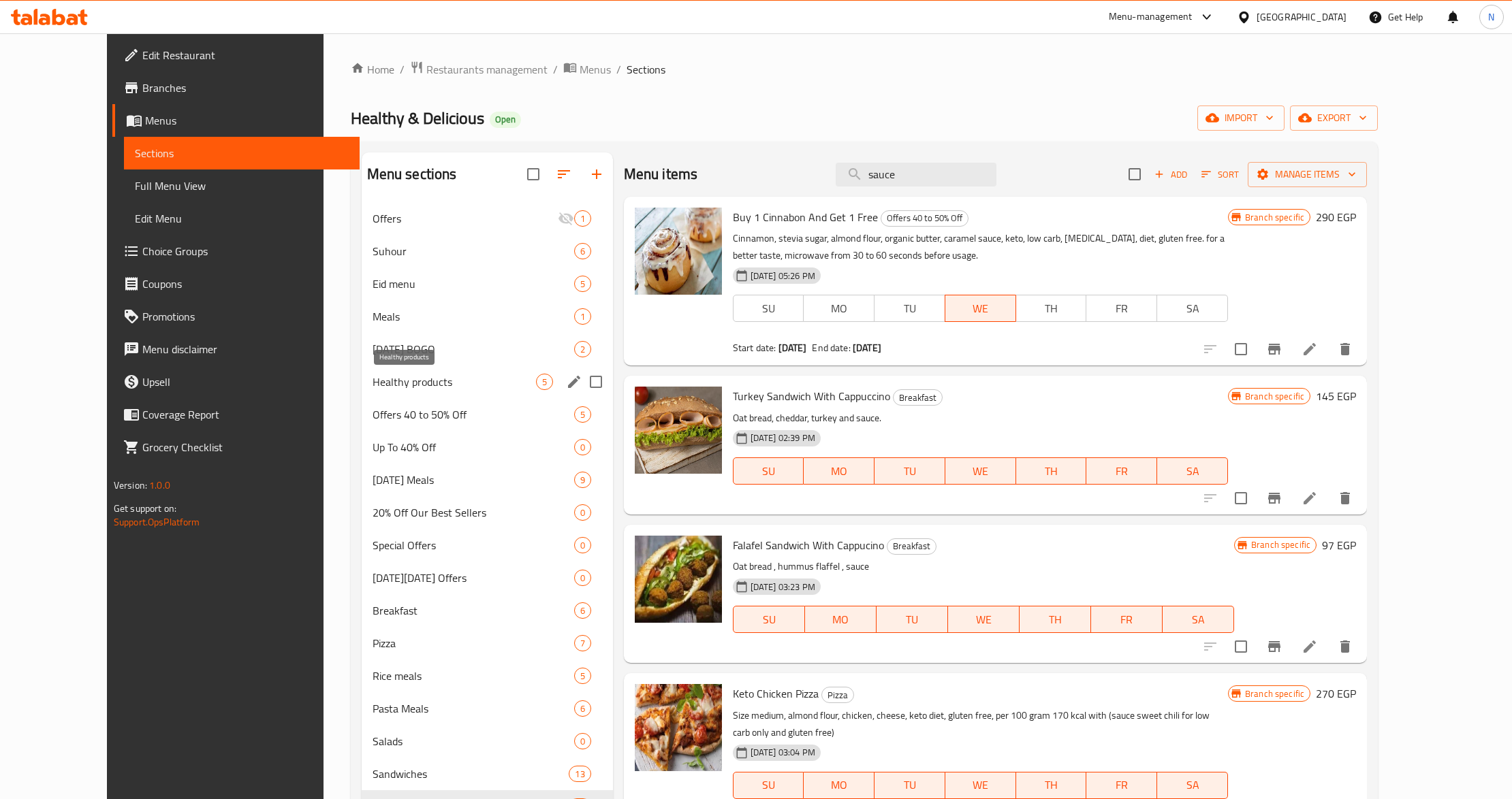
click at [480, 379] on span "Healthy products" at bounding box center [454, 381] width 163 height 16
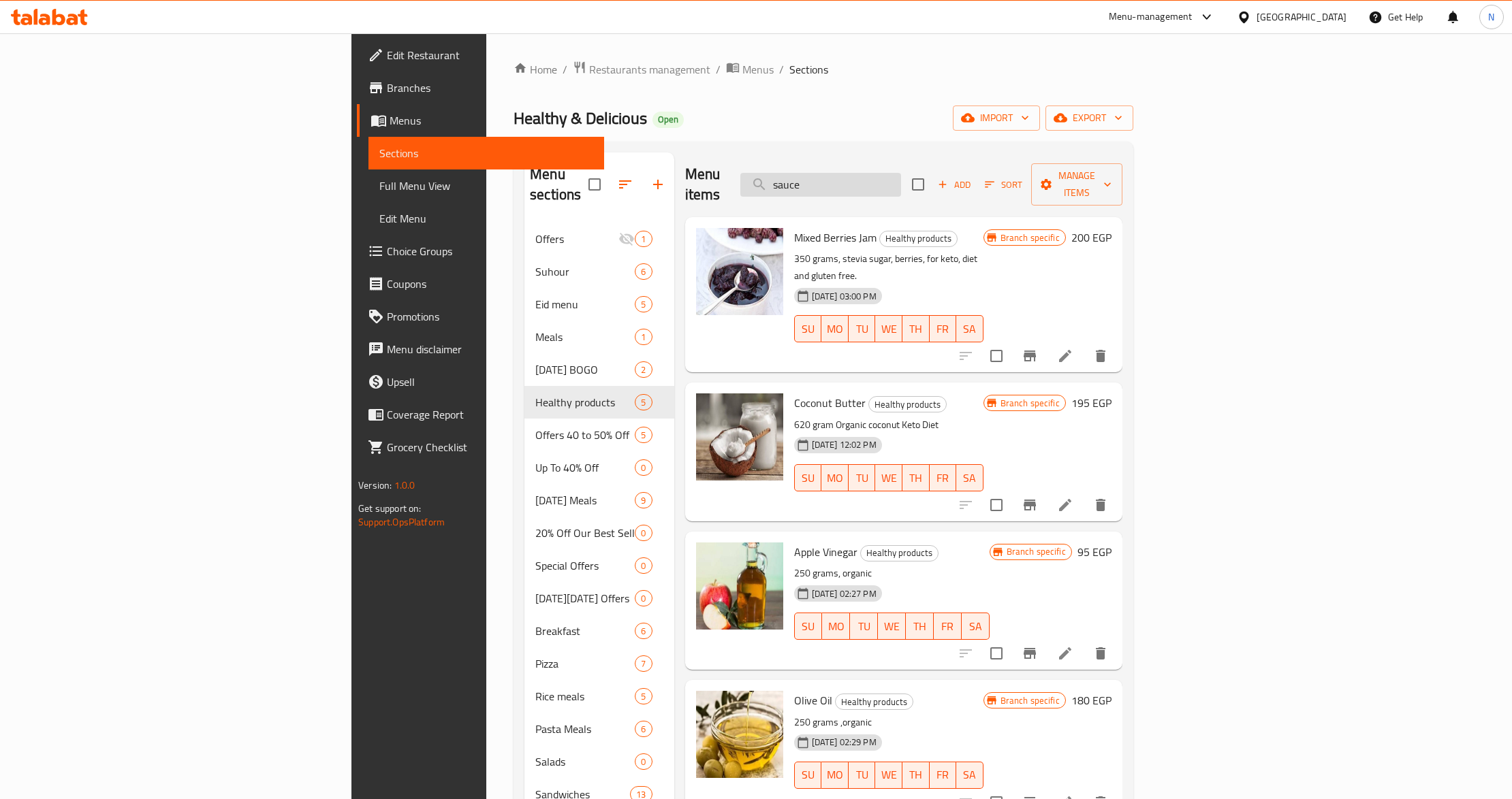
click at [901, 173] on input "sauce" at bounding box center [821, 184] width 161 height 24
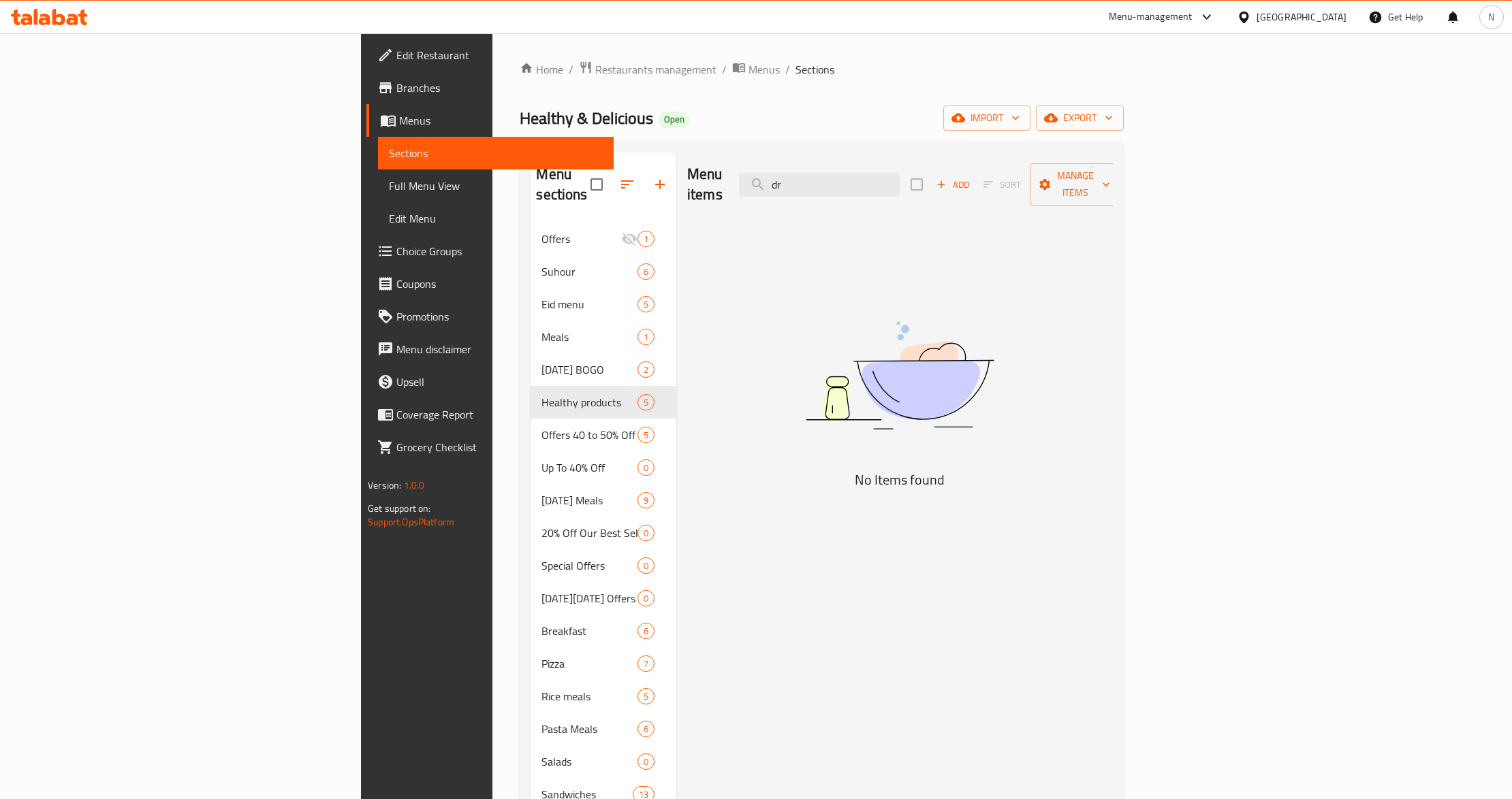
type input "d"
type input "ص"
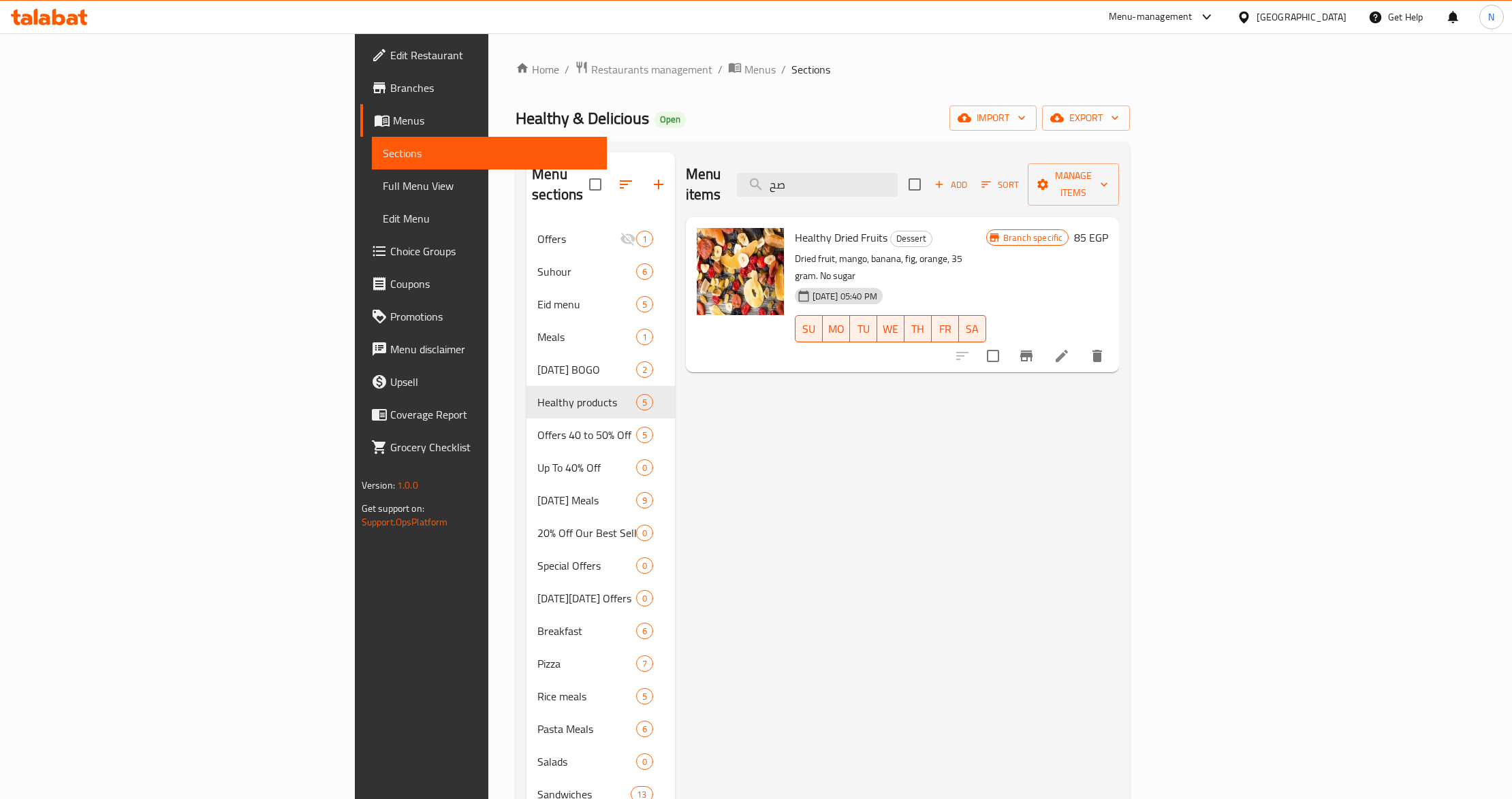
type input "ص"
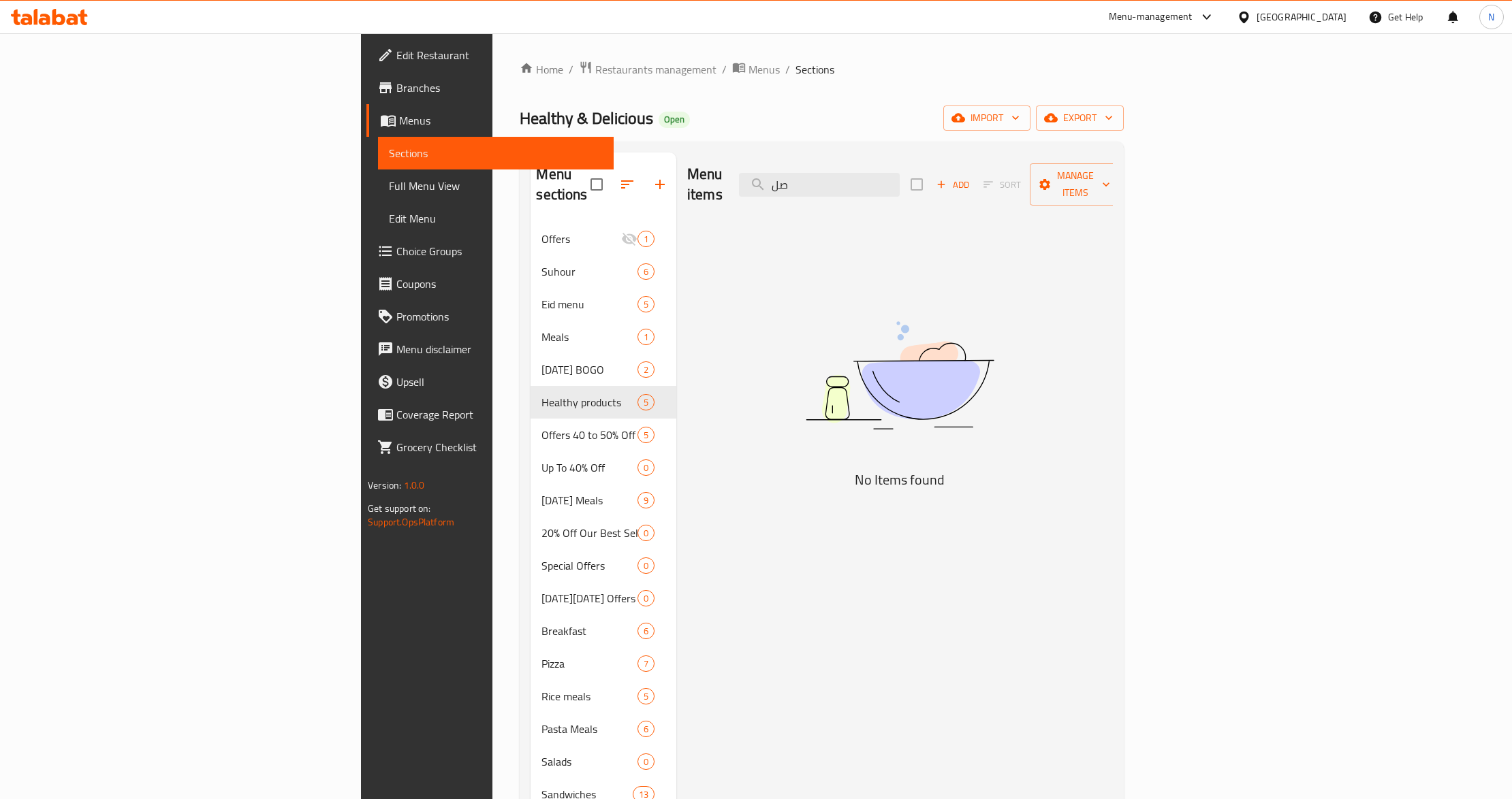
type input "ص"
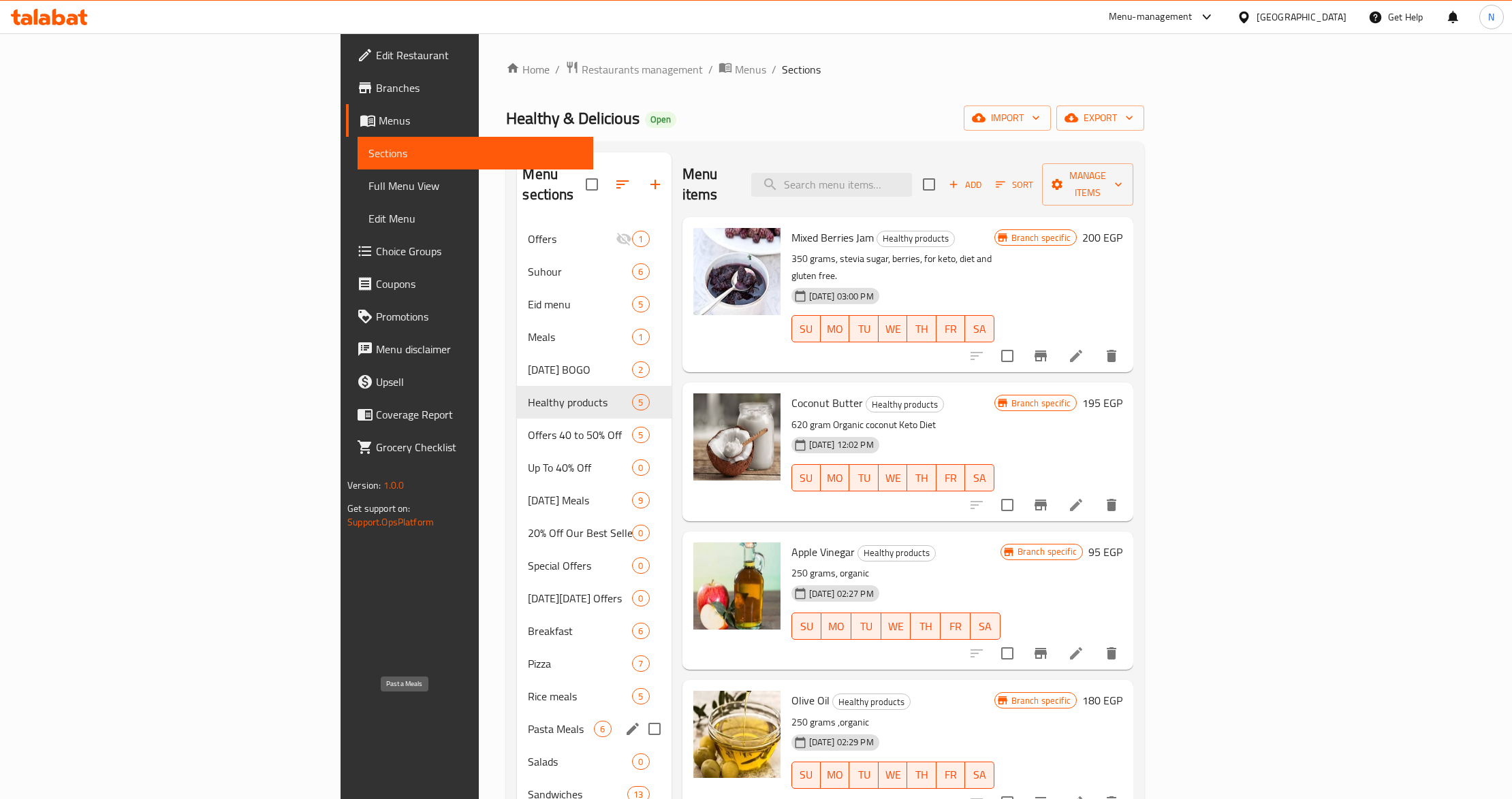
click at [528, 721] on span "Pasta Meals" at bounding box center [561, 729] width 66 height 16
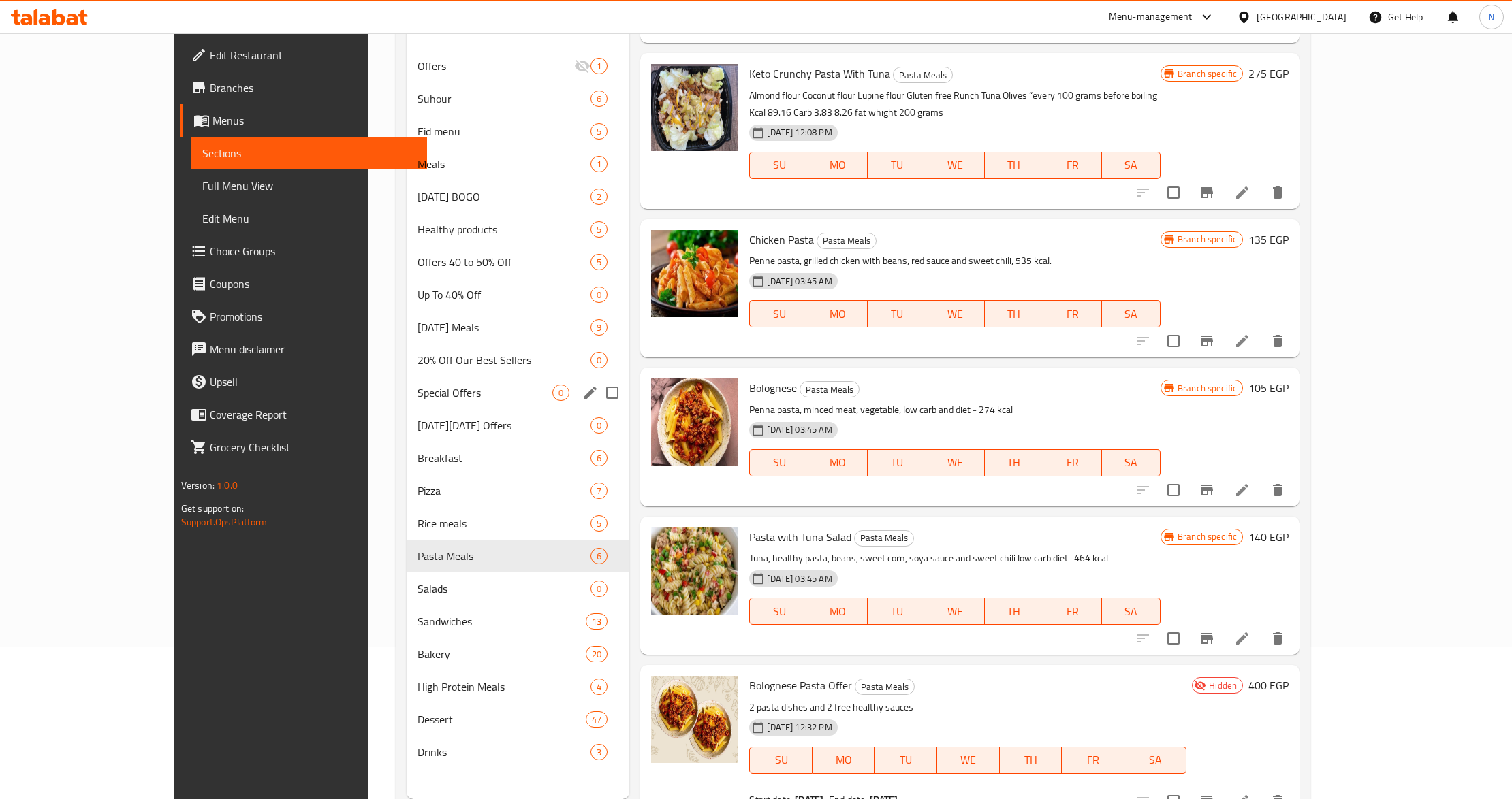
scroll to position [181, 0]
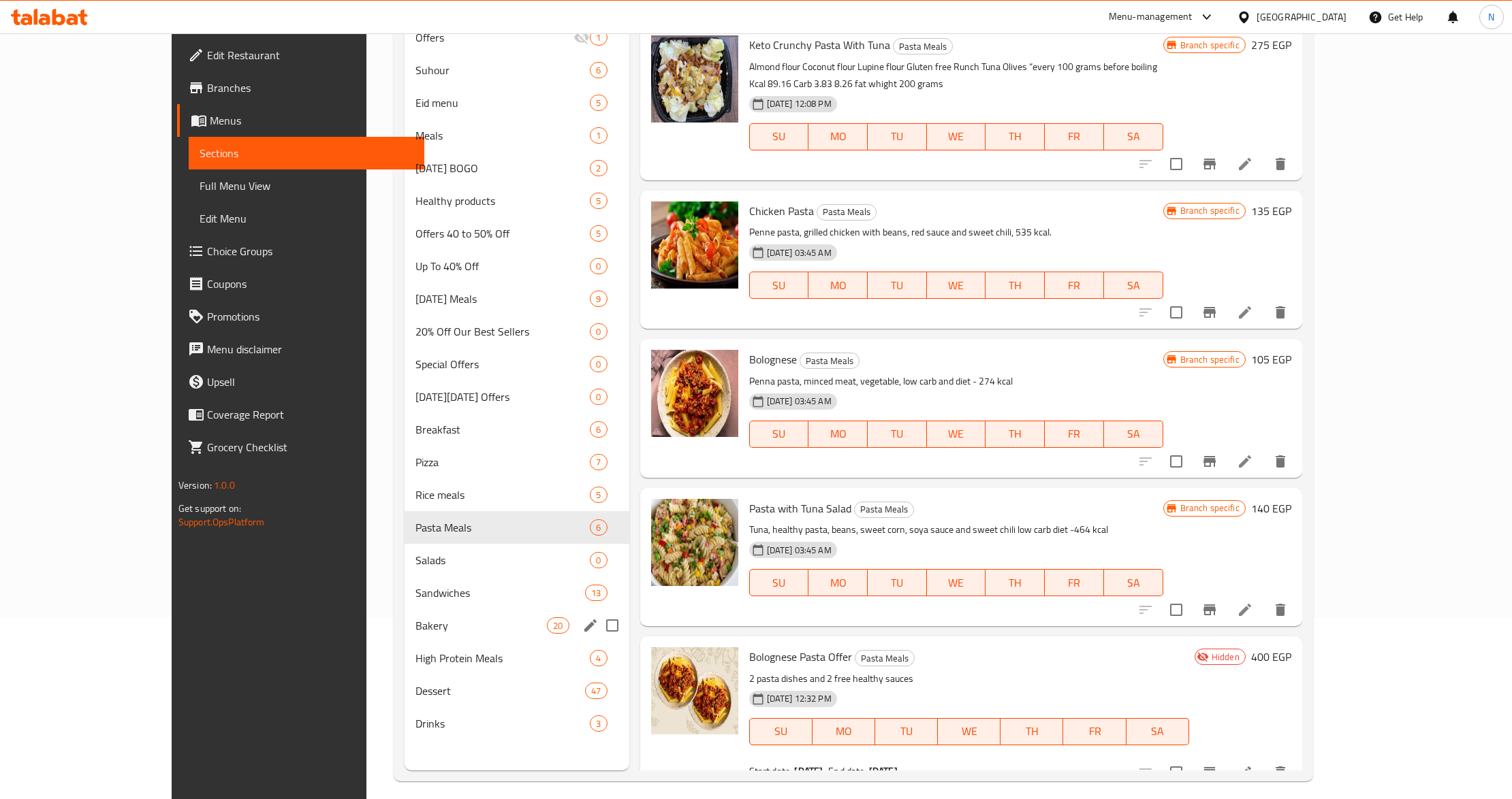
click at [404, 640] on div "Bakery 20" at bounding box center [516, 626] width 224 height 32
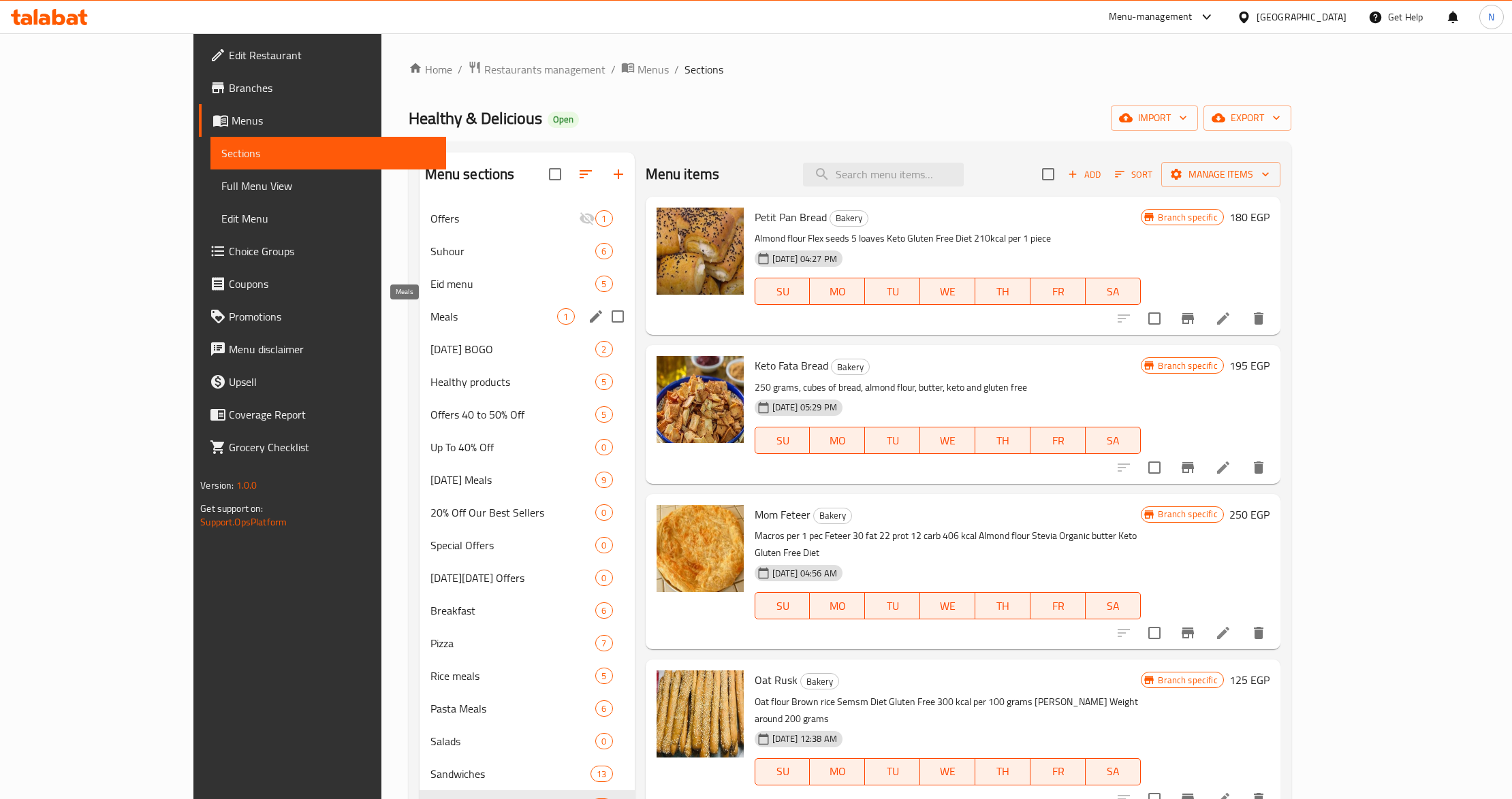
click at [430, 311] on span "Meals" at bounding box center [493, 317] width 127 height 16
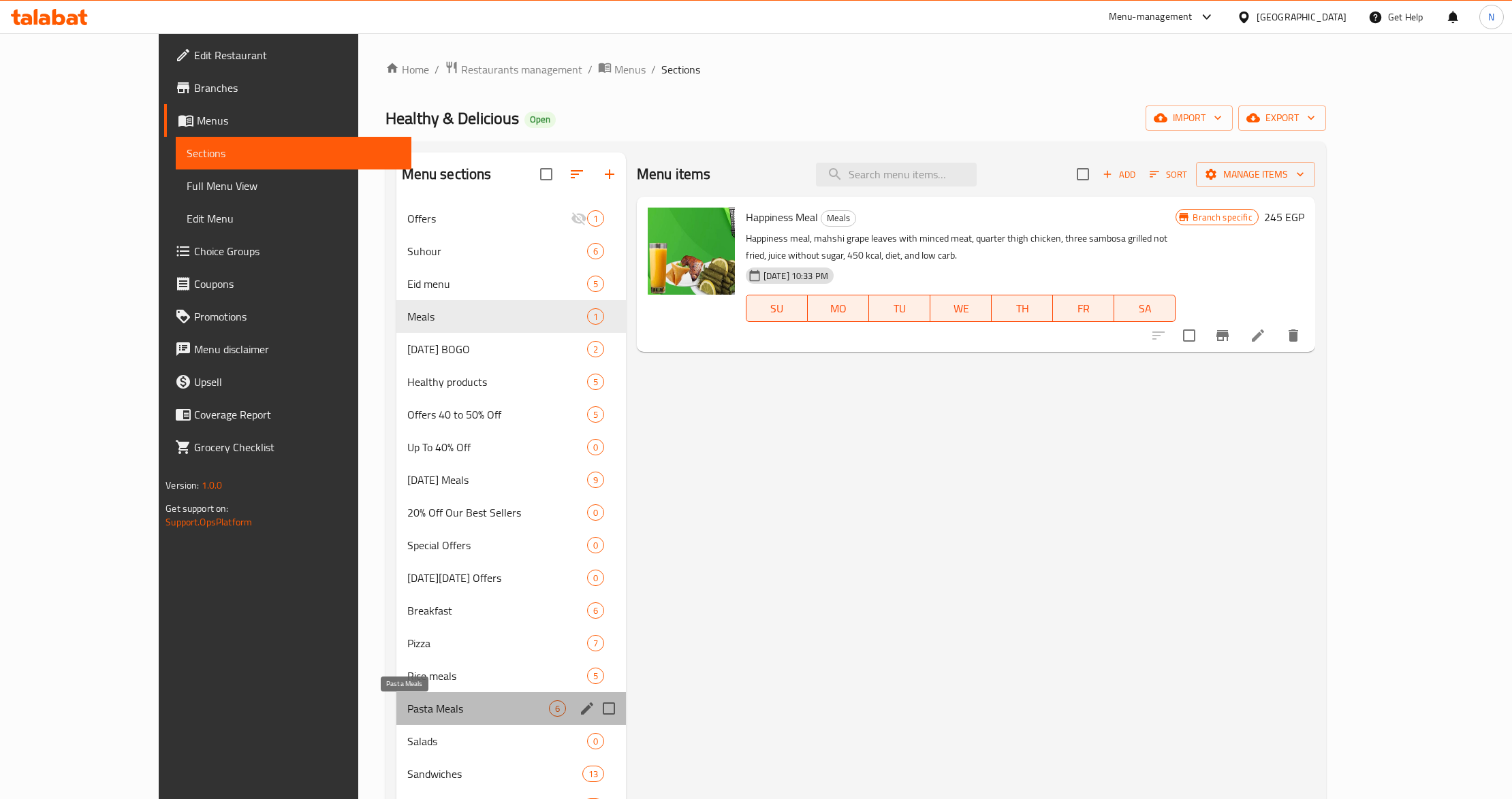
click at [407, 705] on span "Pasta Meals" at bounding box center [478, 709] width 142 height 16
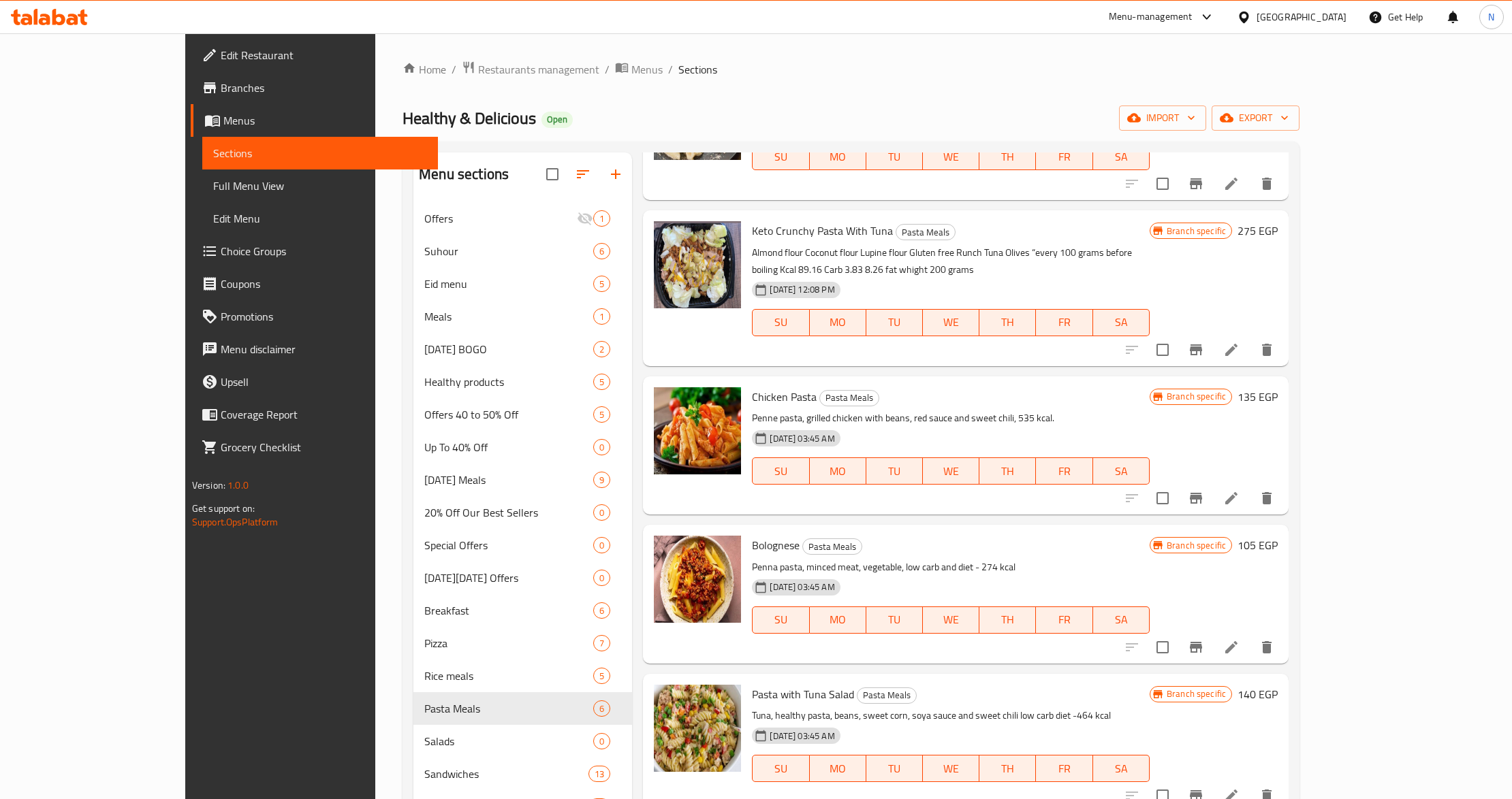
scroll to position [140, 0]
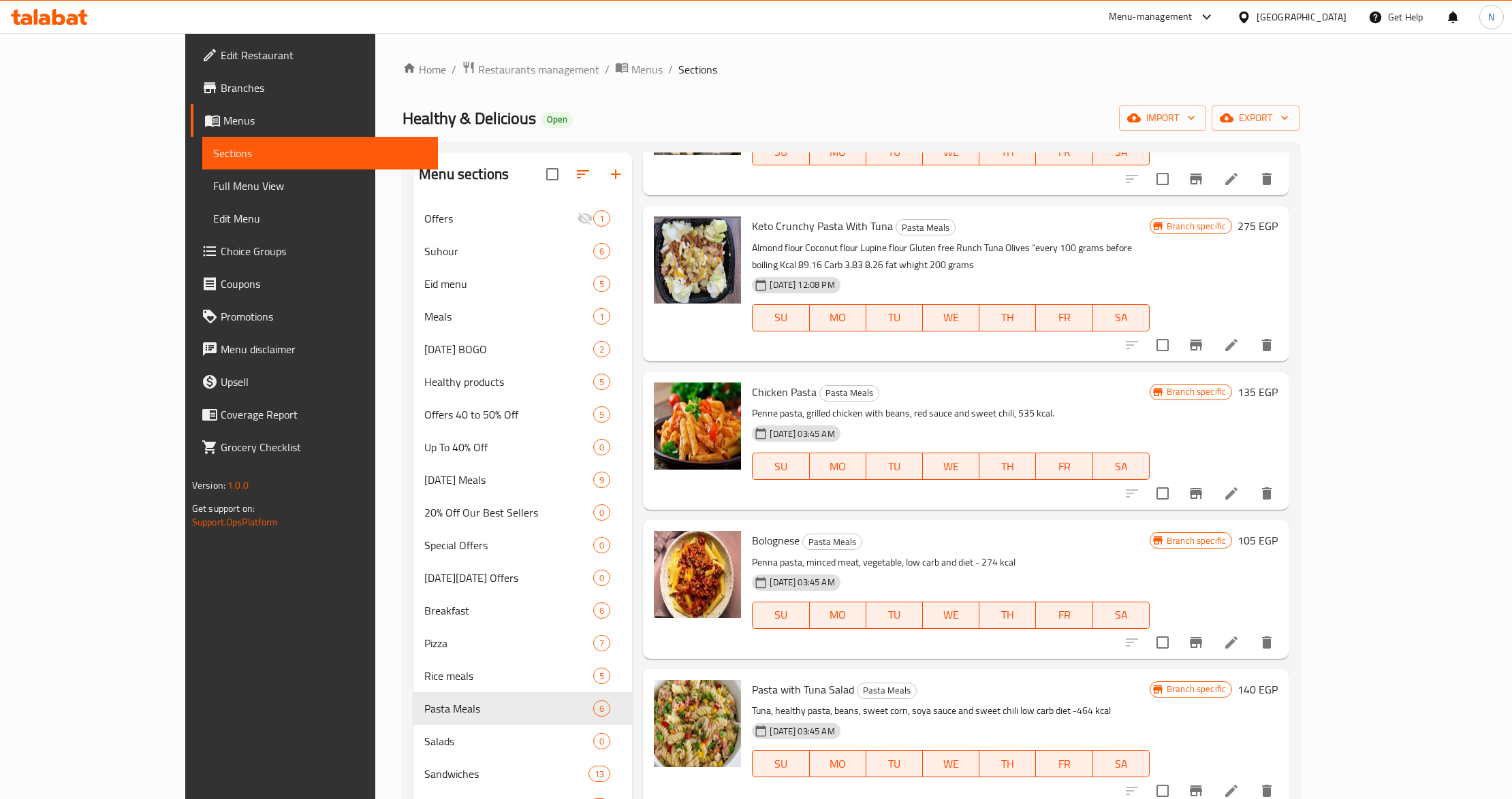
click at [843, 535] on div "Bolognese Pasta Meals Penna pasta, minced meat, vegetable, low carb and diet - …" at bounding box center [951, 589] width 409 height 127
click at [1277, 426] on div "Branch specific 135 EGP" at bounding box center [1213, 440] width 128 height 116
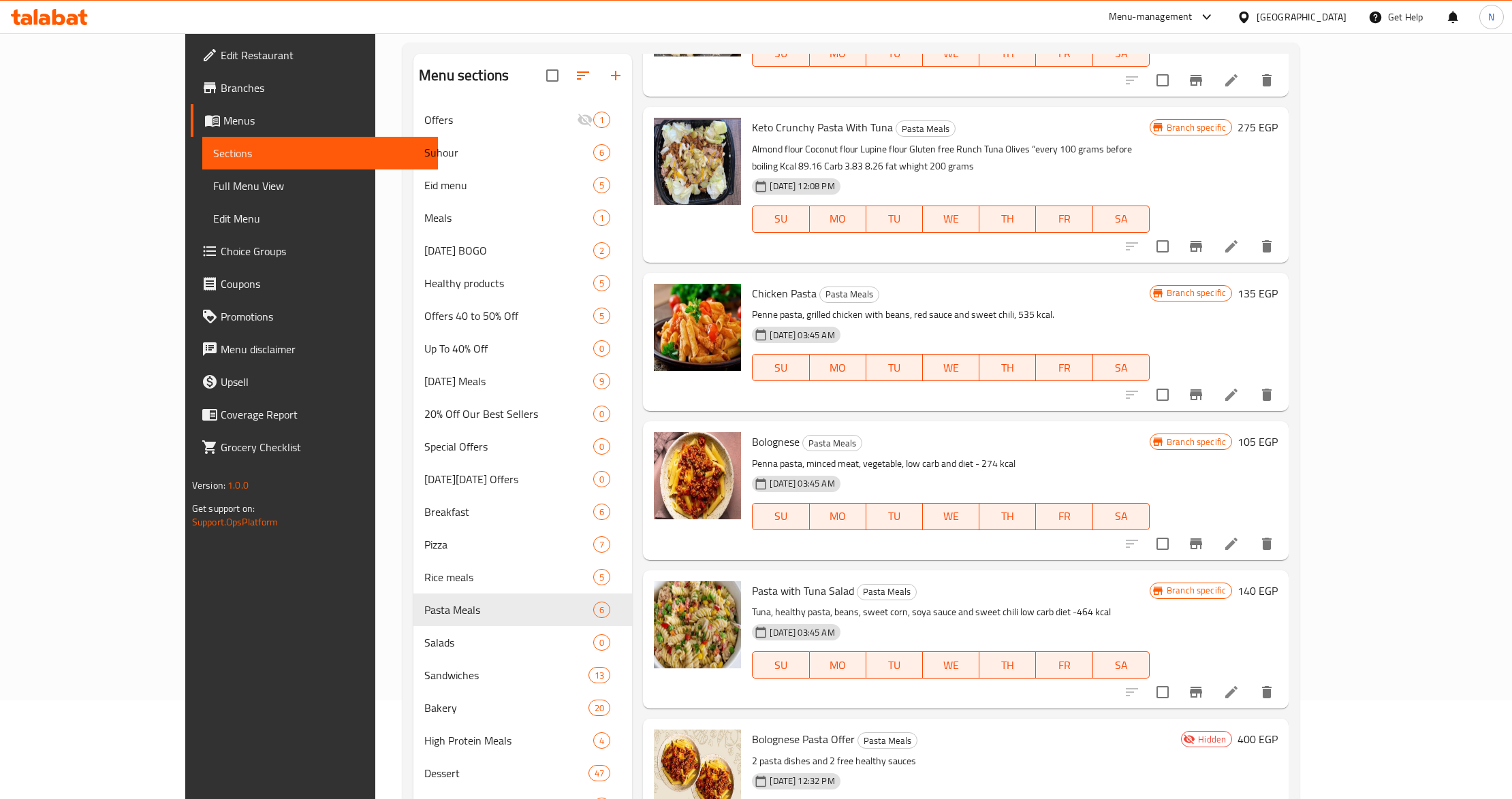
scroll to position [191, 0]
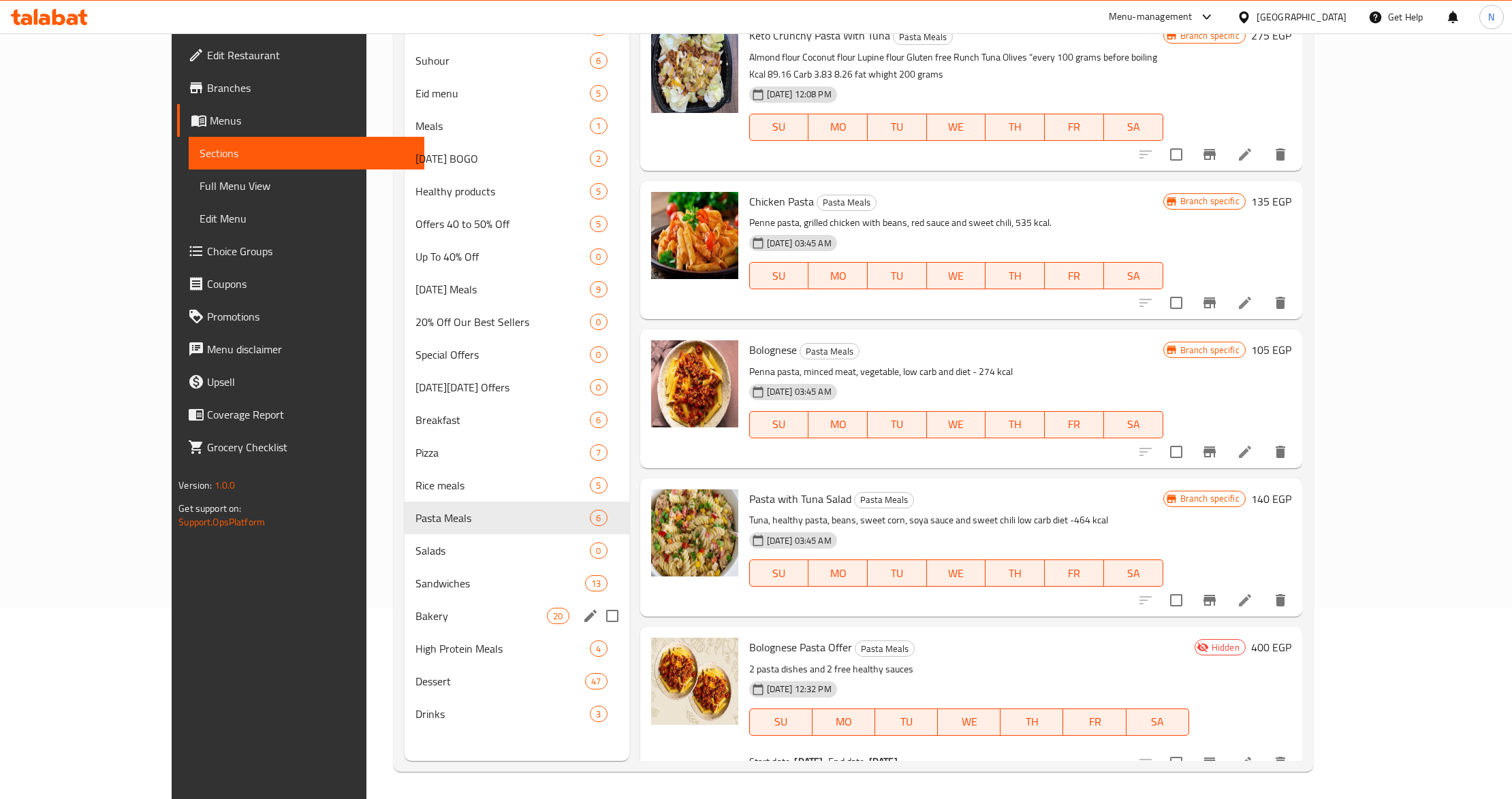
click at [416, 612] on span "Bakery" at bounding box center [481, 616] width 132 height 16
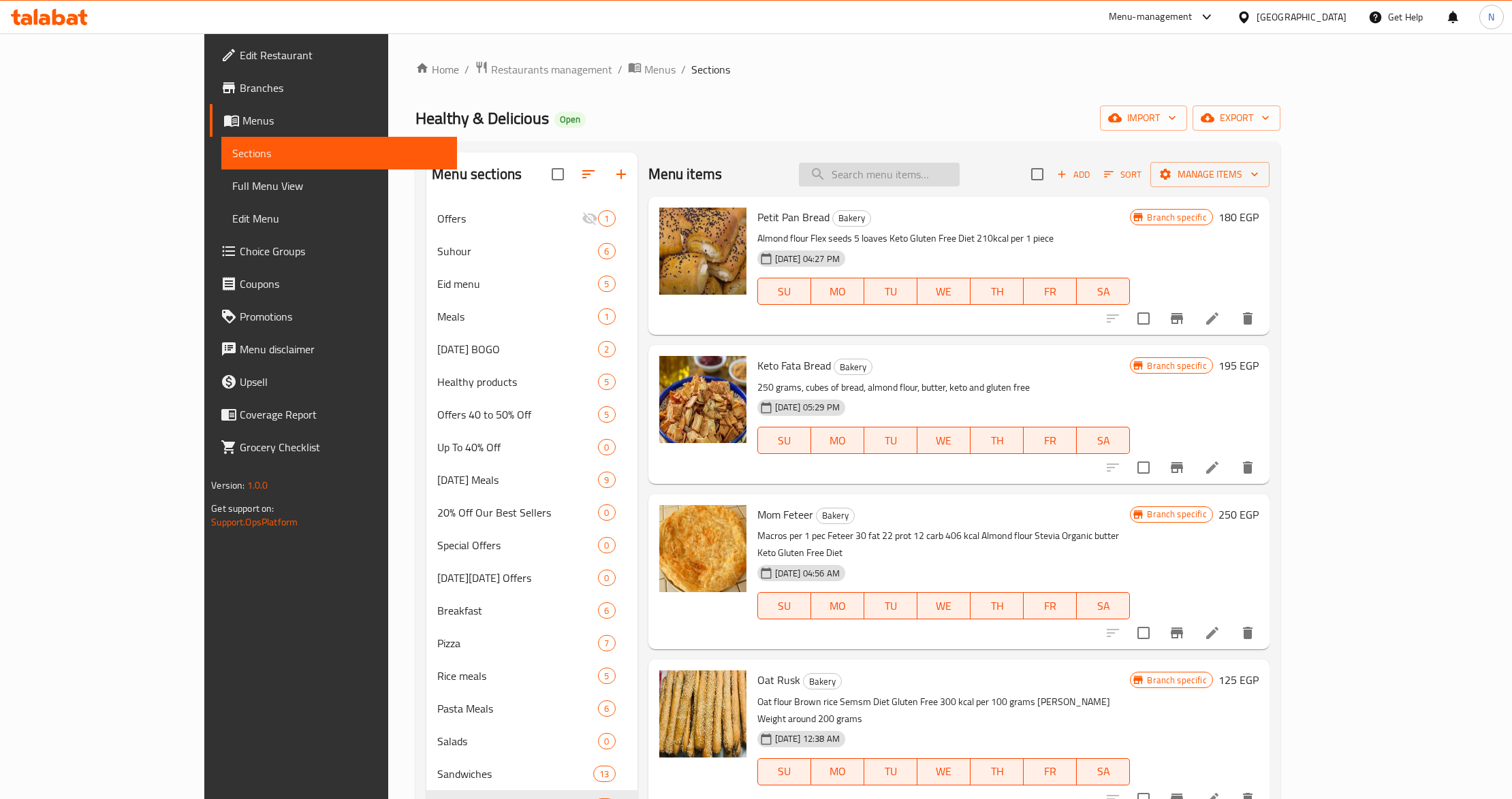
click at [960, 179] on input "search" at bounding box center [879, 174] width 161 height 24
paste input "Oat Pate"
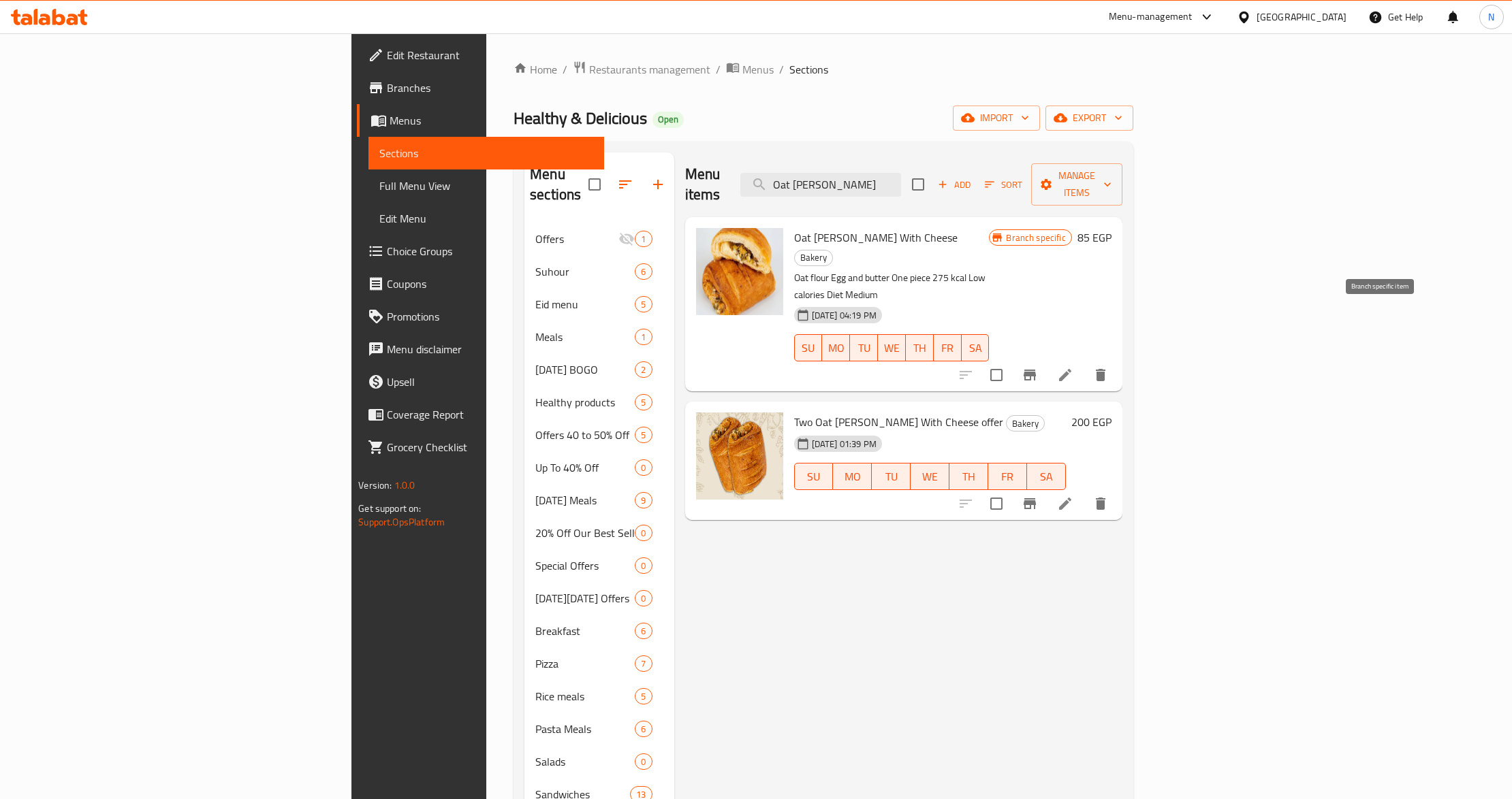
click at [1046, 359] on button "Branch-specific-item" at bounding box center [1030, 375] width 32 height 32
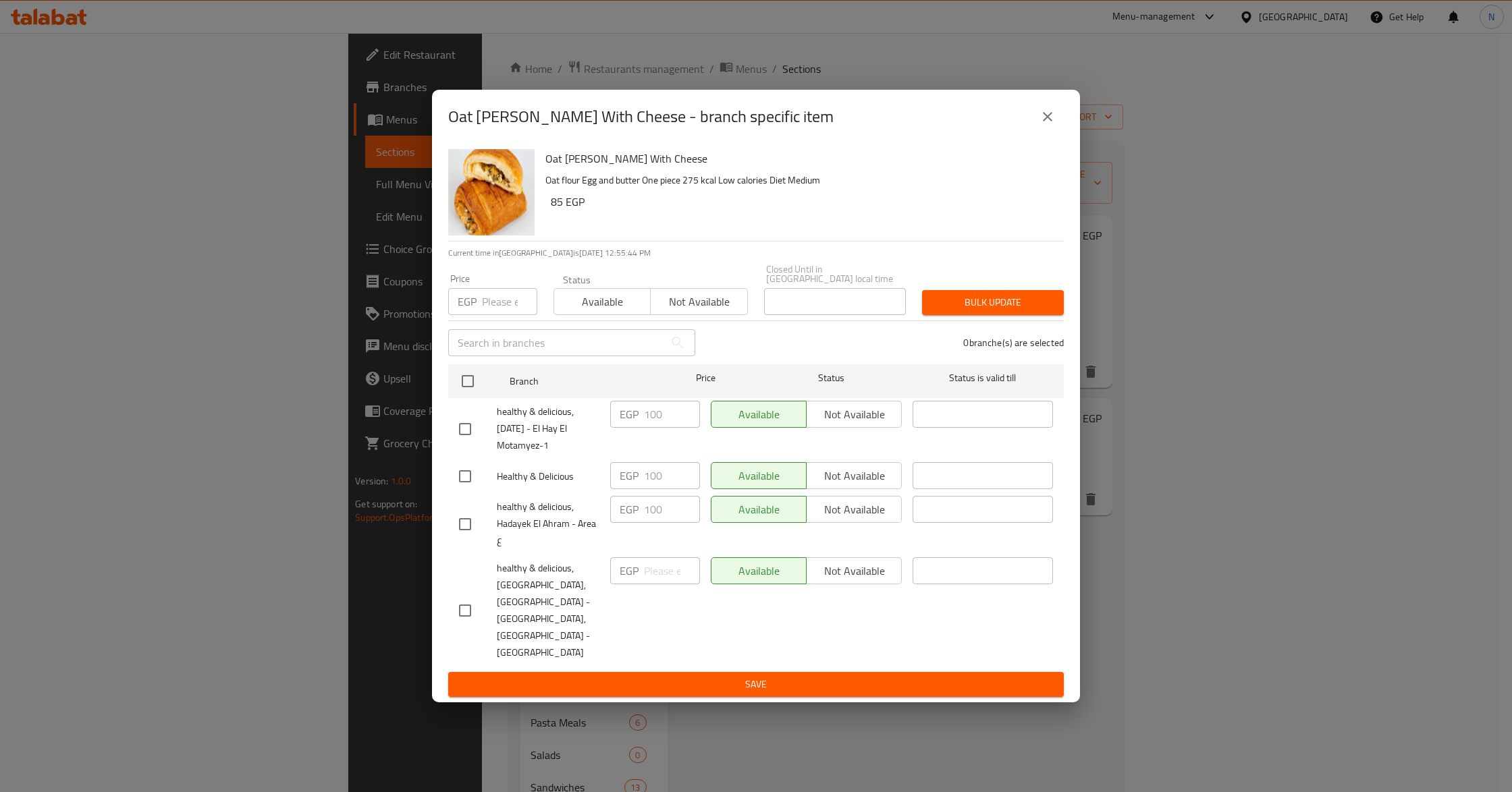
click at [1051, 122] on icon "close" at bounding box center [1048, 117] width 9 height 9
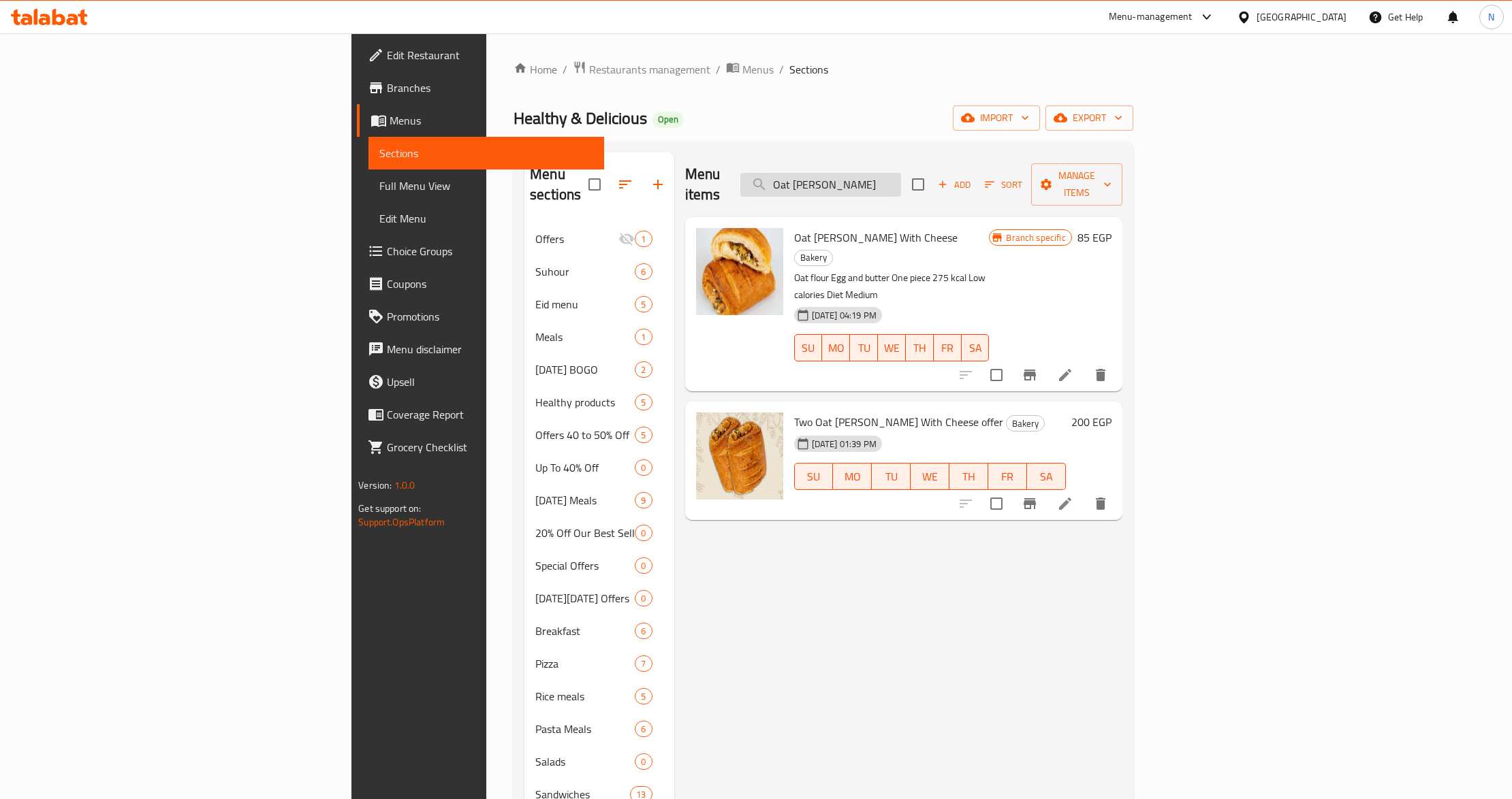
click at [901, 173] on input "Oat Pate" at bounding box center [821, 184] width 161 height 24
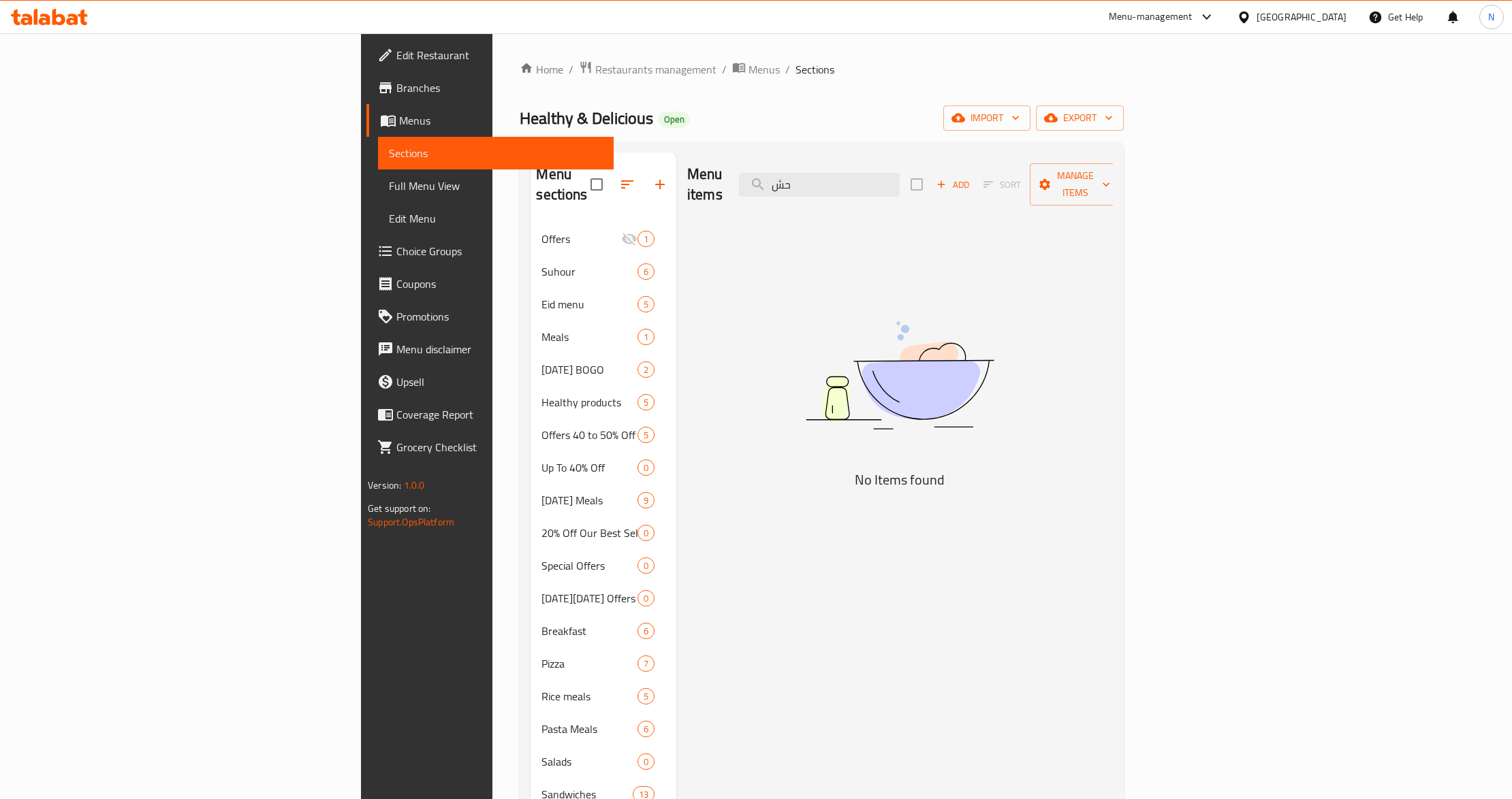
type input "ح"
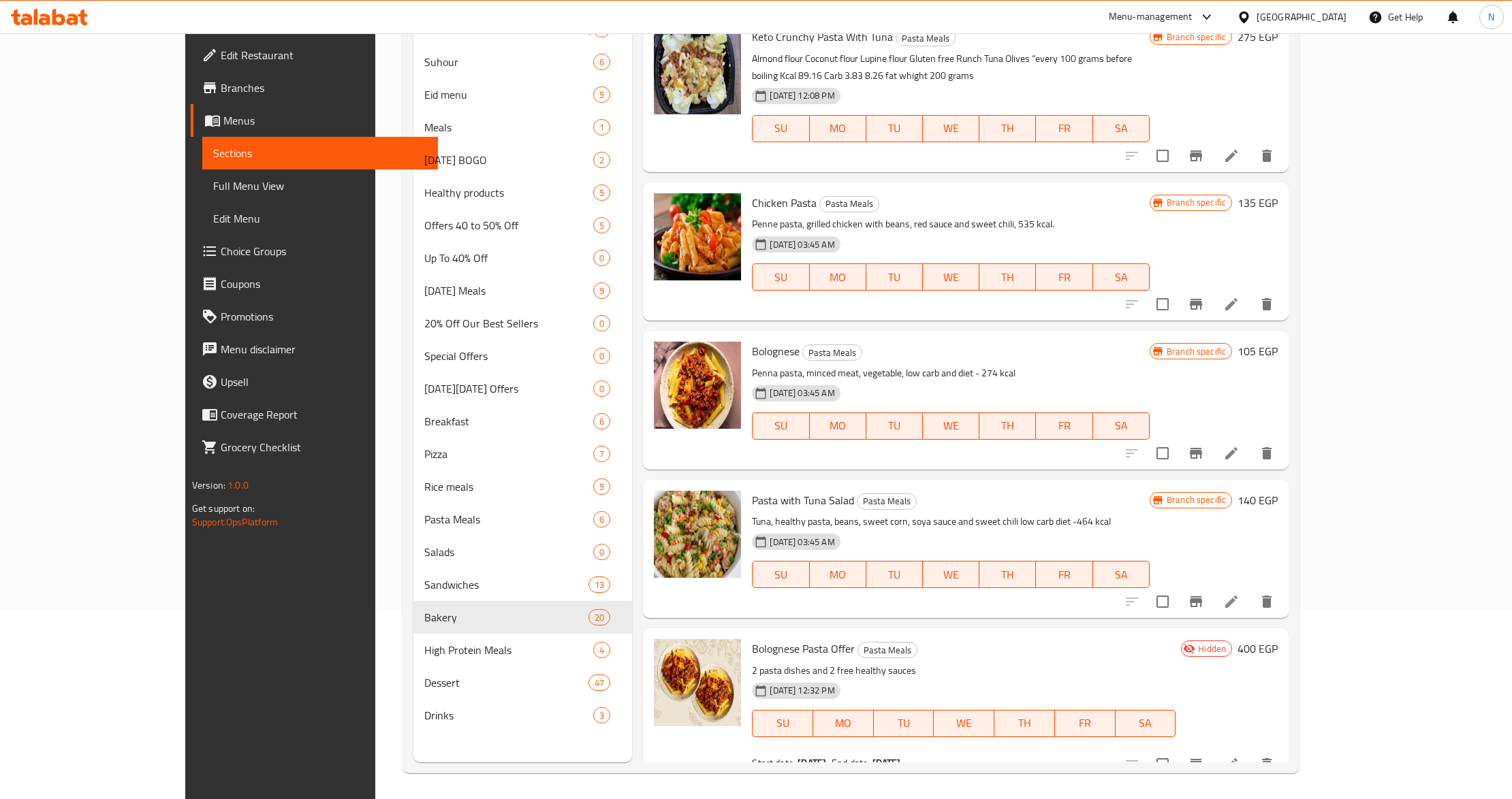
scroll to position [191, 0]
click at [827, 661] on p "2 pasta dishes and 2 free healthy sauces" at bounding box center [963, 669] width 424 height 17
click at [856, 661] on p "2 pasta dishes and 2 free healthy sauces" at bounding box center [963, 669] width 424 height 17
click at [857, 661] on p "2 pasta dishes and 2 free healthy sauces" at bounding box center [963, 669] width 424 height 17
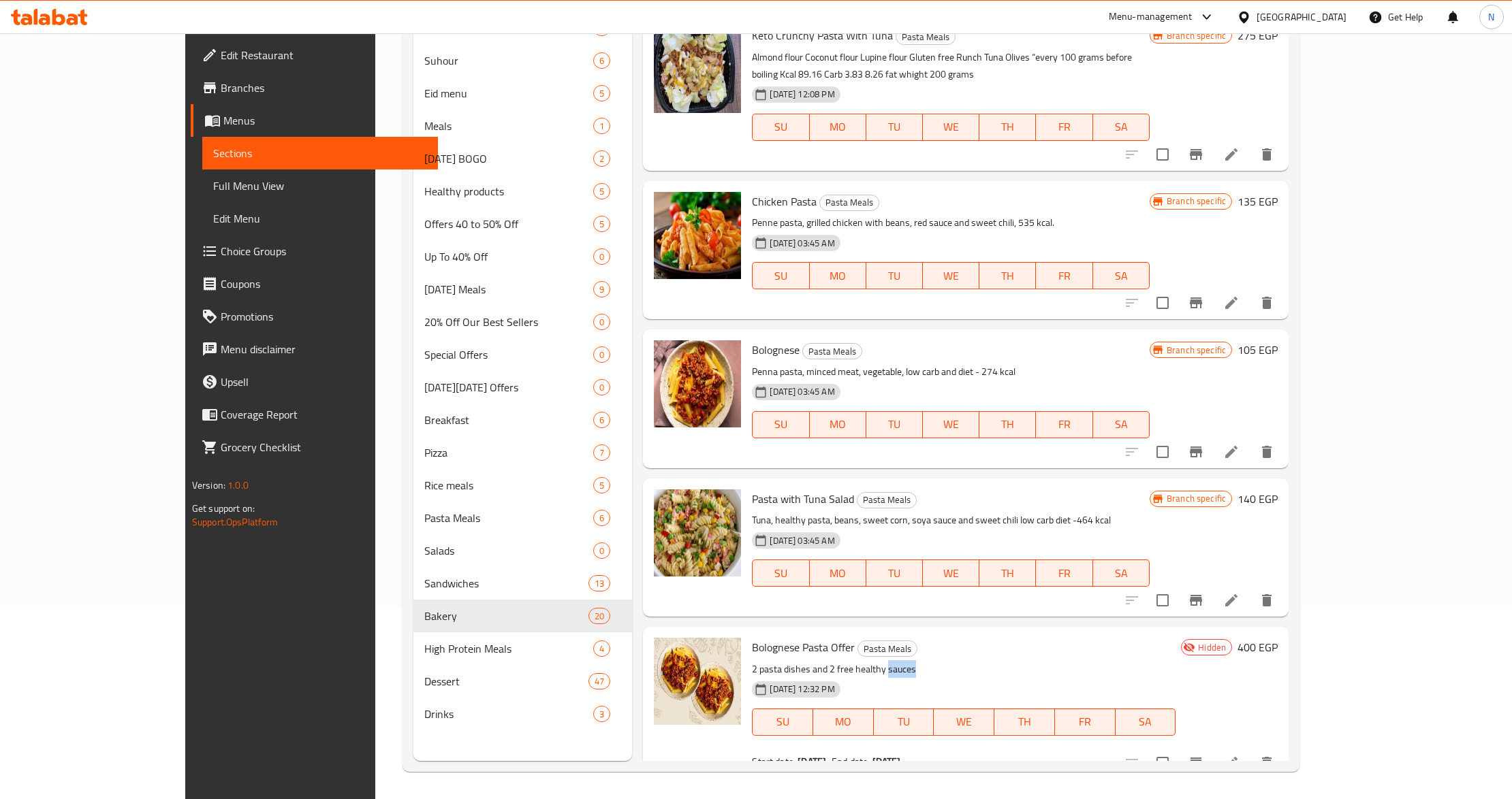
copy p "sauces"
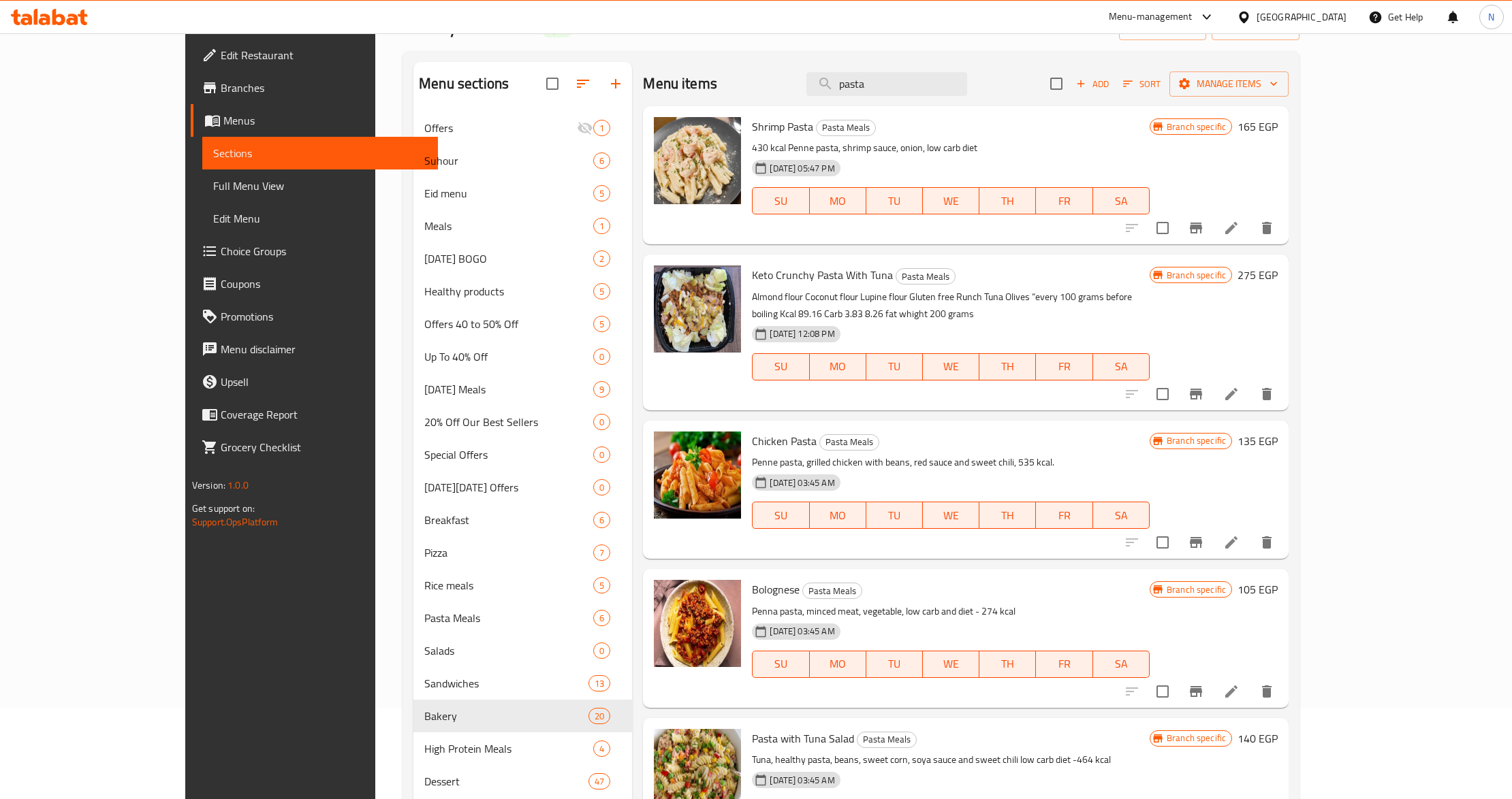
scroll to position [0, 0]
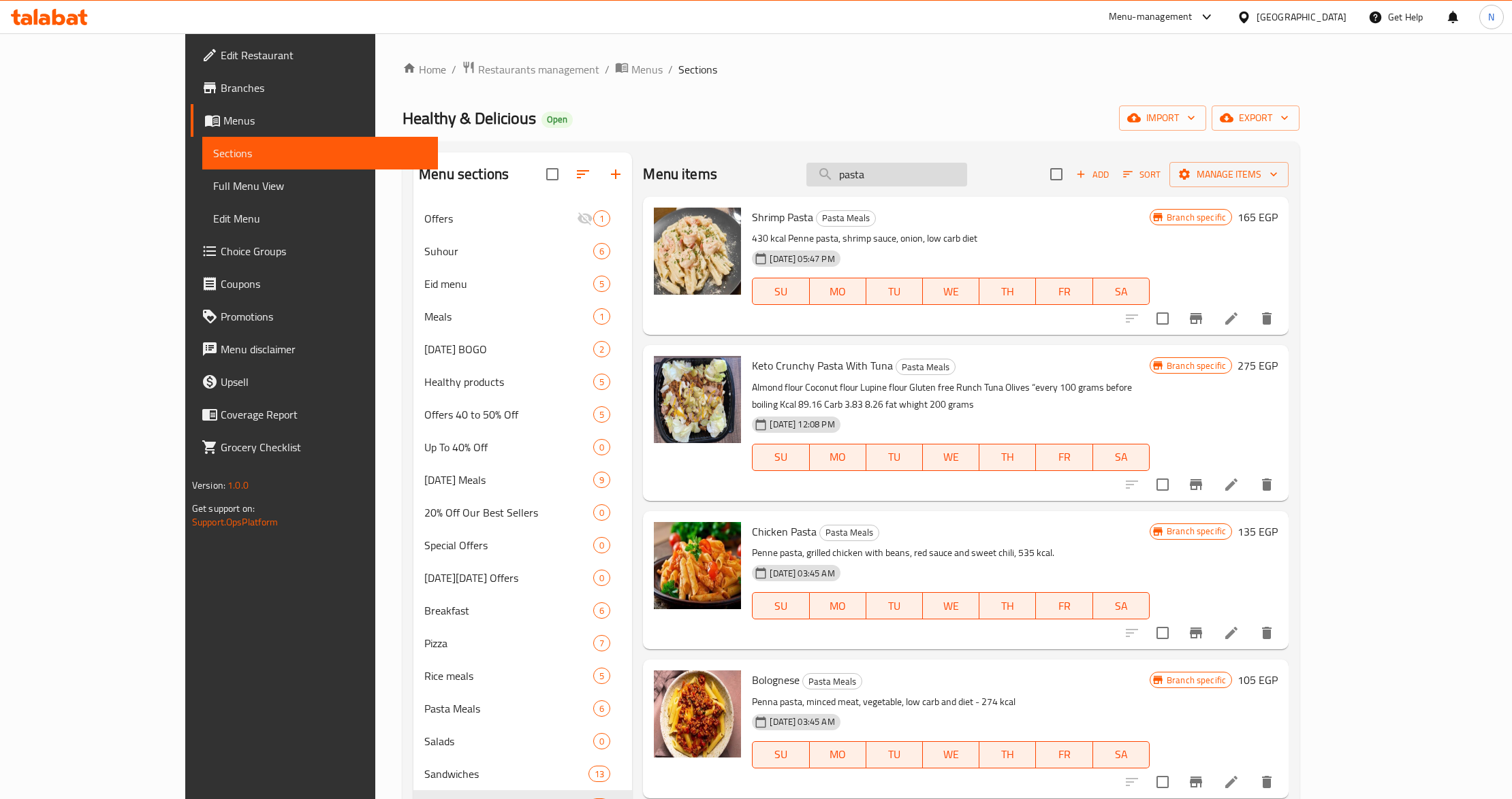
click at [960, 179] on input "pasta" at bounding box center [886, 174] width 161 height 24
paste input "sauces"
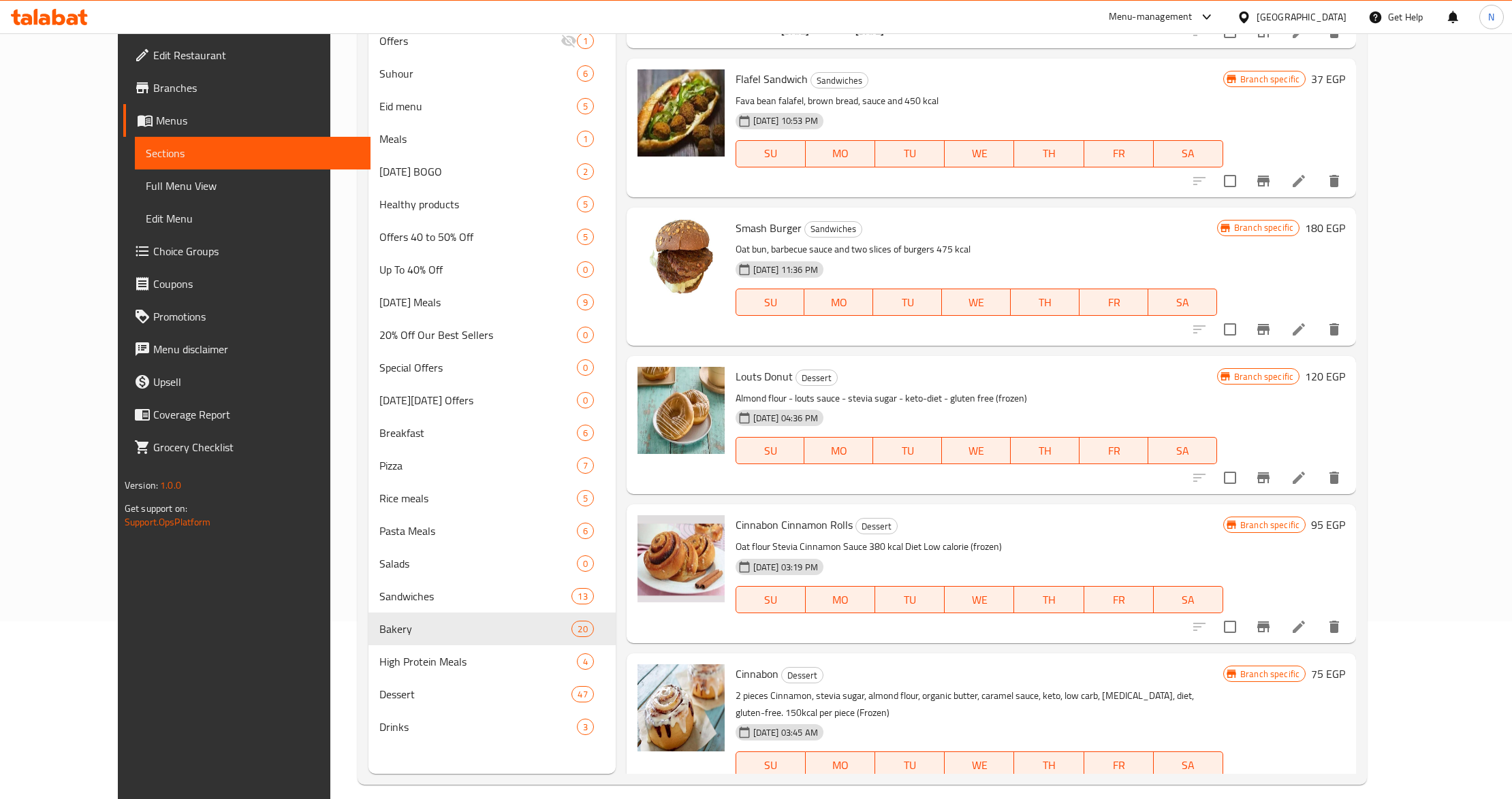
scroll to position [191, 0]
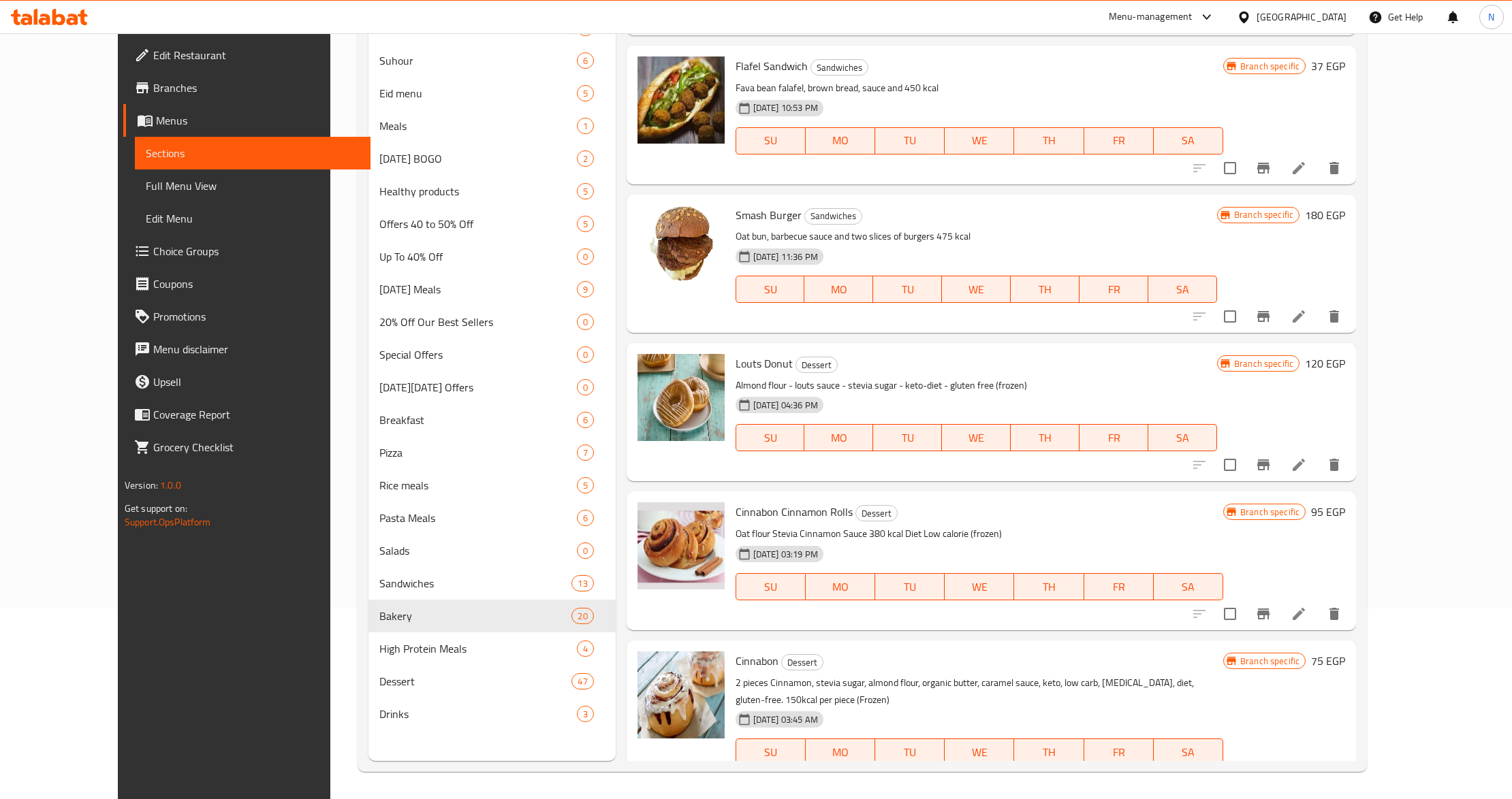
type input "sauce"
click at [202, 252] on span "Choice Groups" at bounding box center [256, 251] width 207 height 16
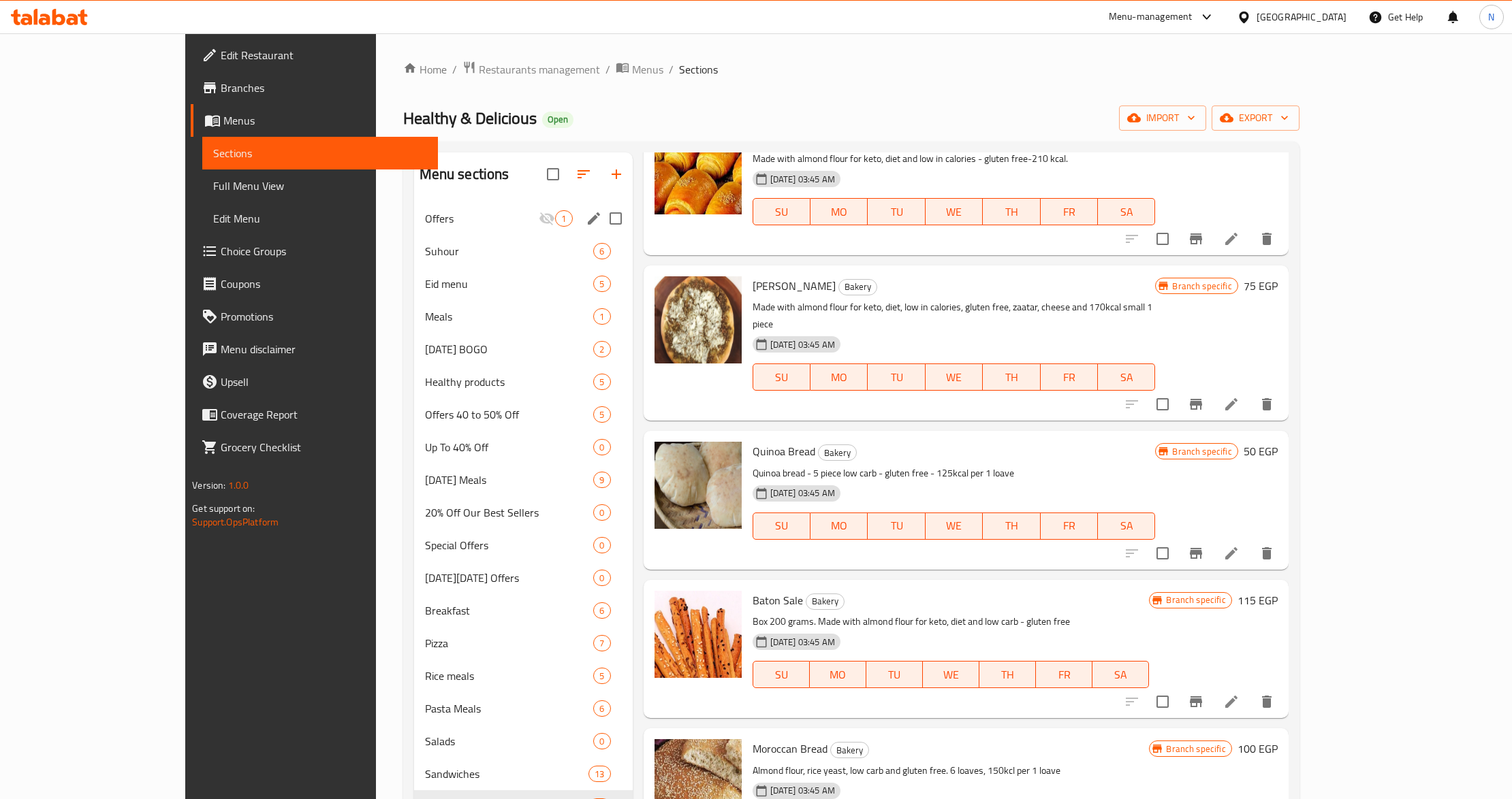
scroll to position [1735, 0]
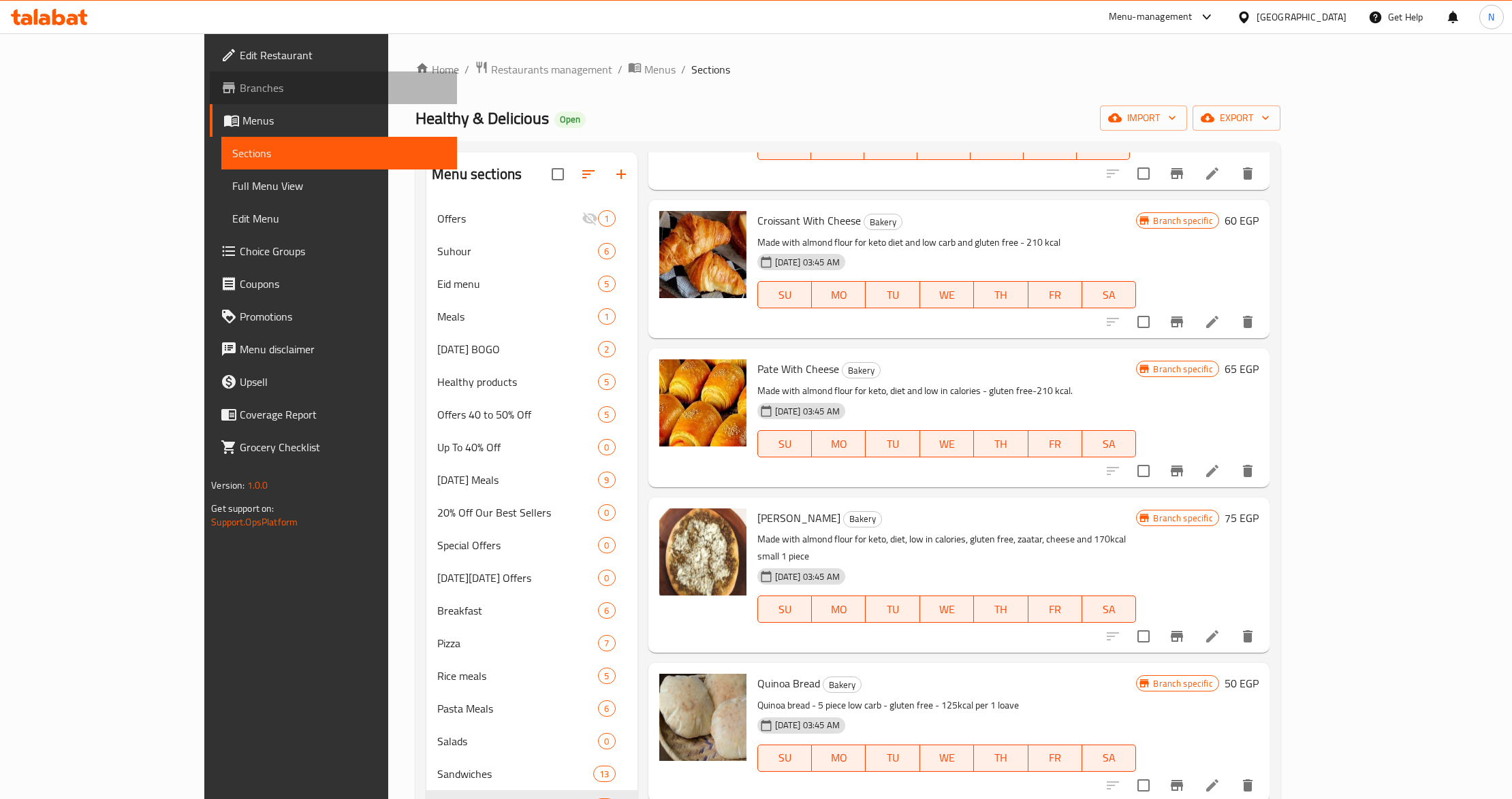
click at [240, 88] on span "Branches" at bounding box center [343, 87] width 207 height 16
